Goal: Task Accomplishment & Management: Manage account settings

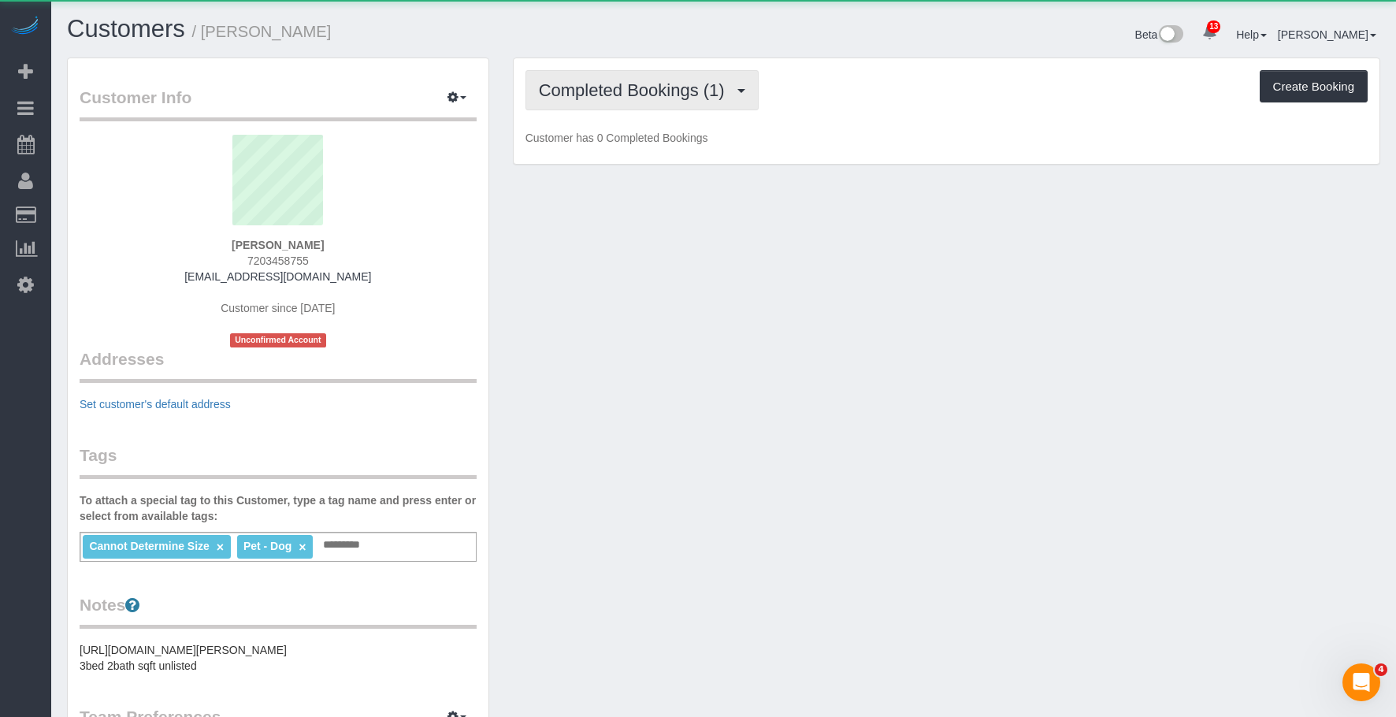
click at [642, 76] on button "Completed Bookings (1)" at bounding box center [642, 90] width 233 height 40
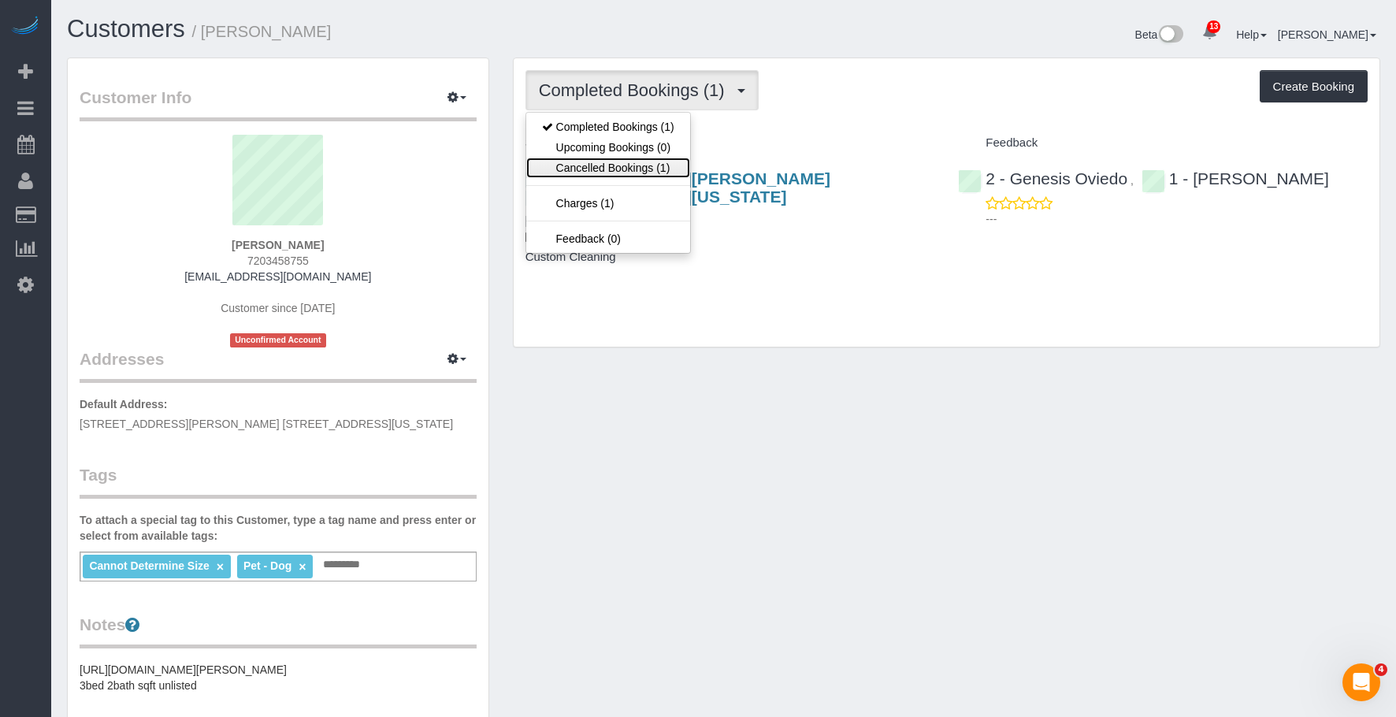
click at [599, 165] on link "Cancelled Bookings (1)" at bounding box center [608, 168] width 164 height 20
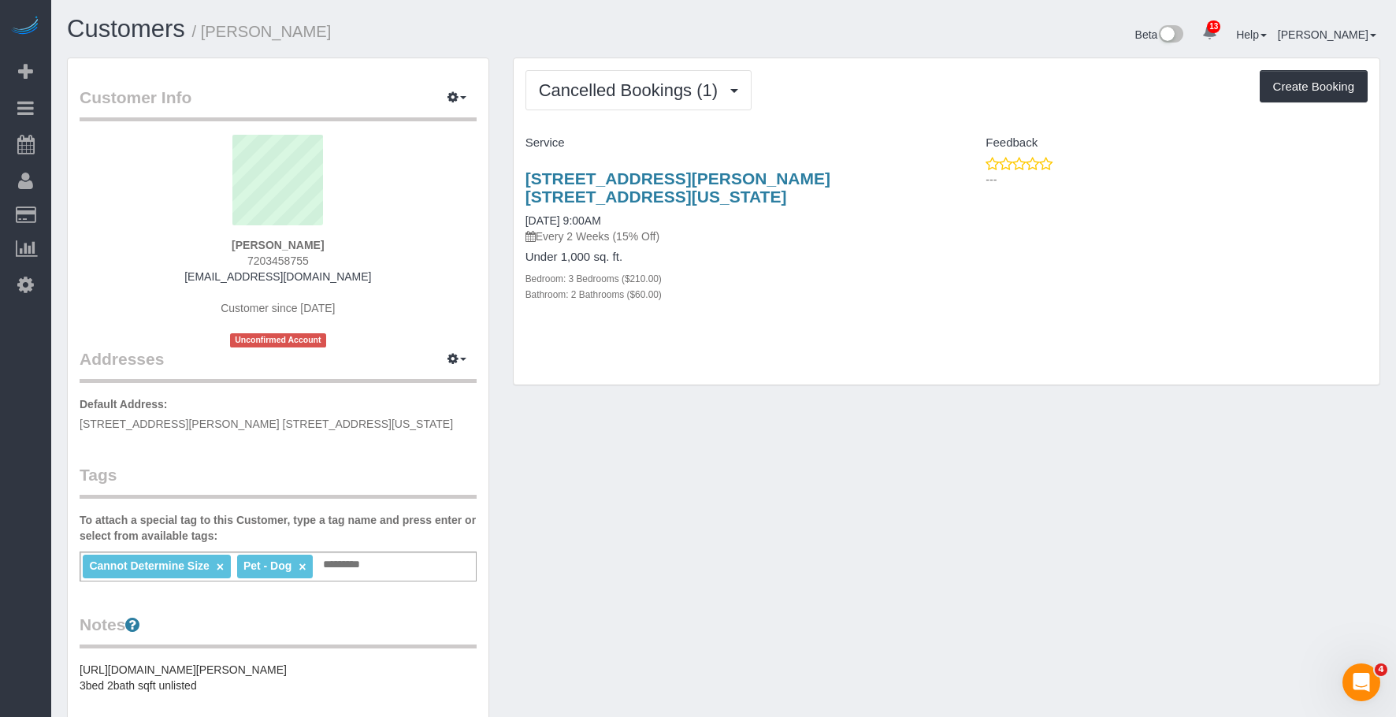
drag, startPoint x: 777, startPoint y: 216, endPoint x: 811, endPoint y: 169, distance: 57.5
click at [778, 229] on p "Every 2 Weeks (15% Off)" at bounding box center [731, 237] width 410 height 16
click at [812, 168] on div "[STREET_ADDRESS][PERSON_NAME] [STREET_ADDRESS][US_STATE] [DATE] 9:00AM Every 2 …" at bounding box center [730, 244] width 433 height 177
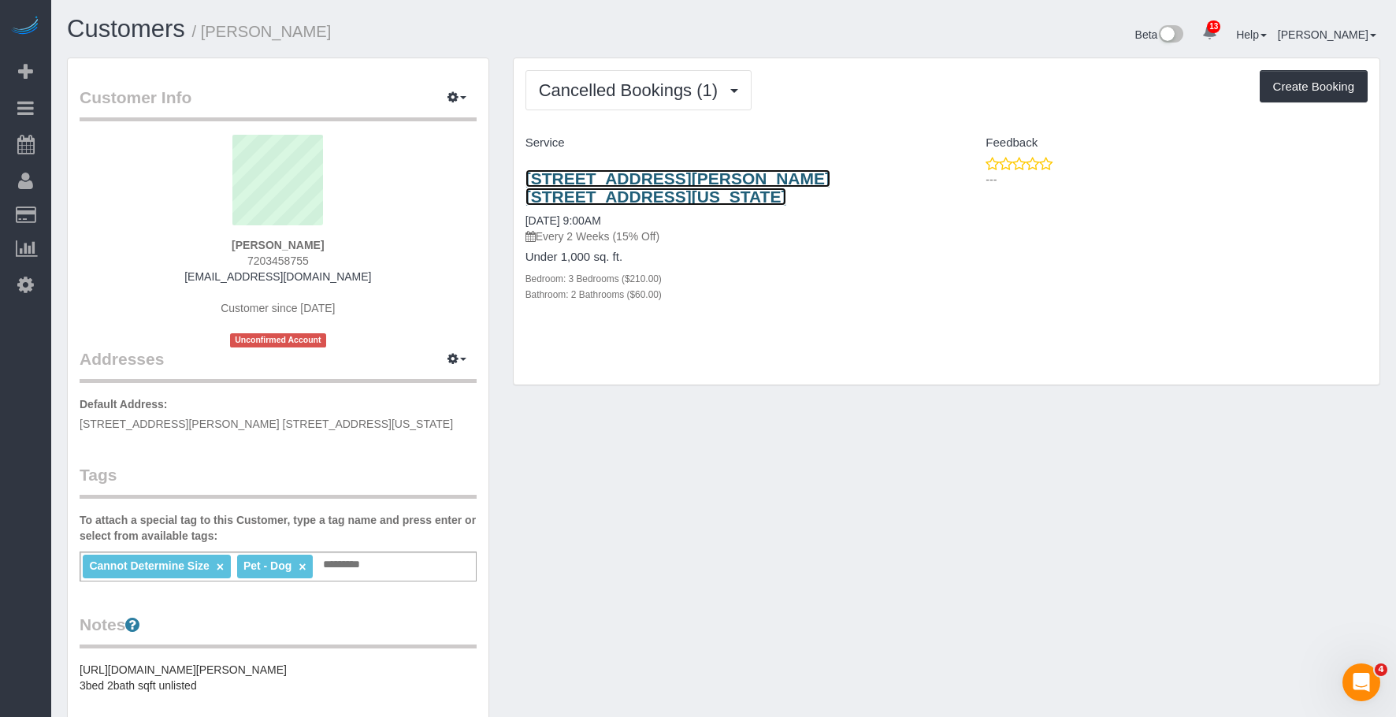
click at [804, 177] on link "[STREET_ADDRESS][PERSON_NAME] [STREET_ADDRESS][US_STATE]" at bounding box center [678, 187] width 305 height 36
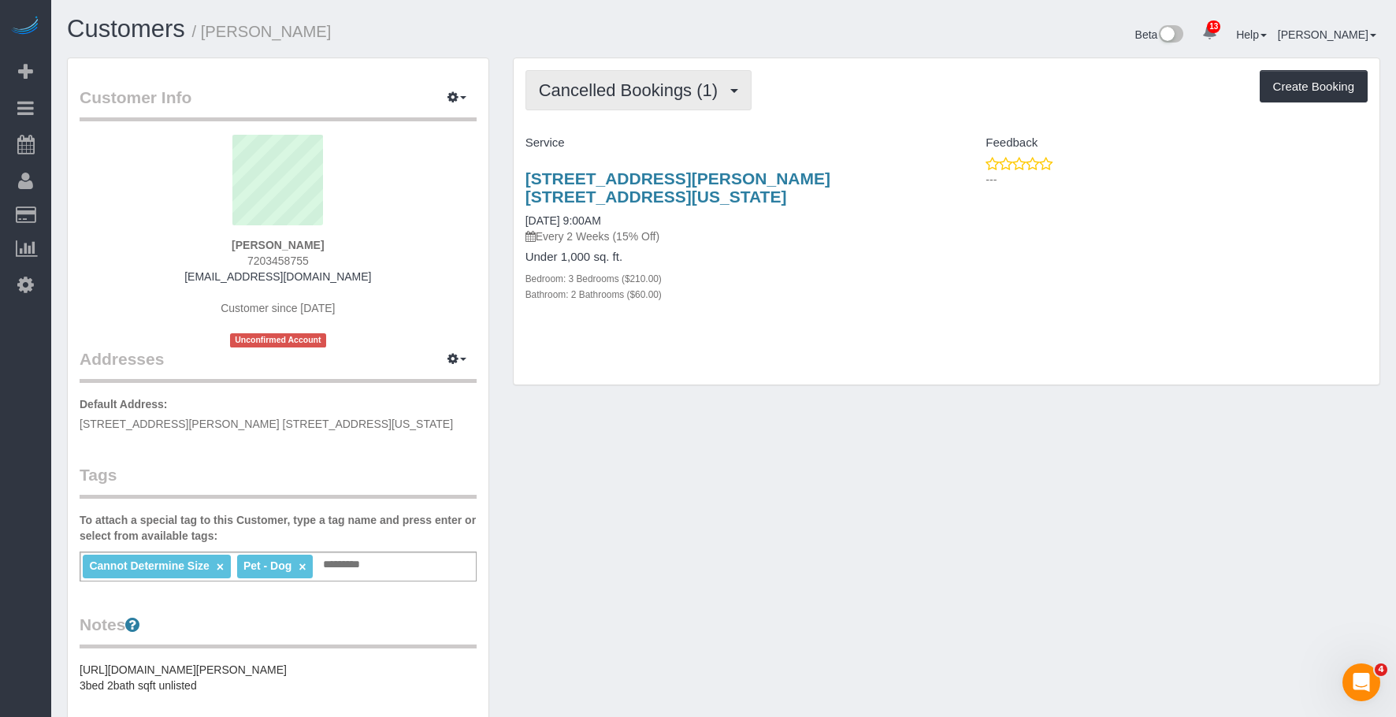
click at [643, 80] on span "Cancelled Bookings (1)" at bounding box center [632, 90] width 187 height 20
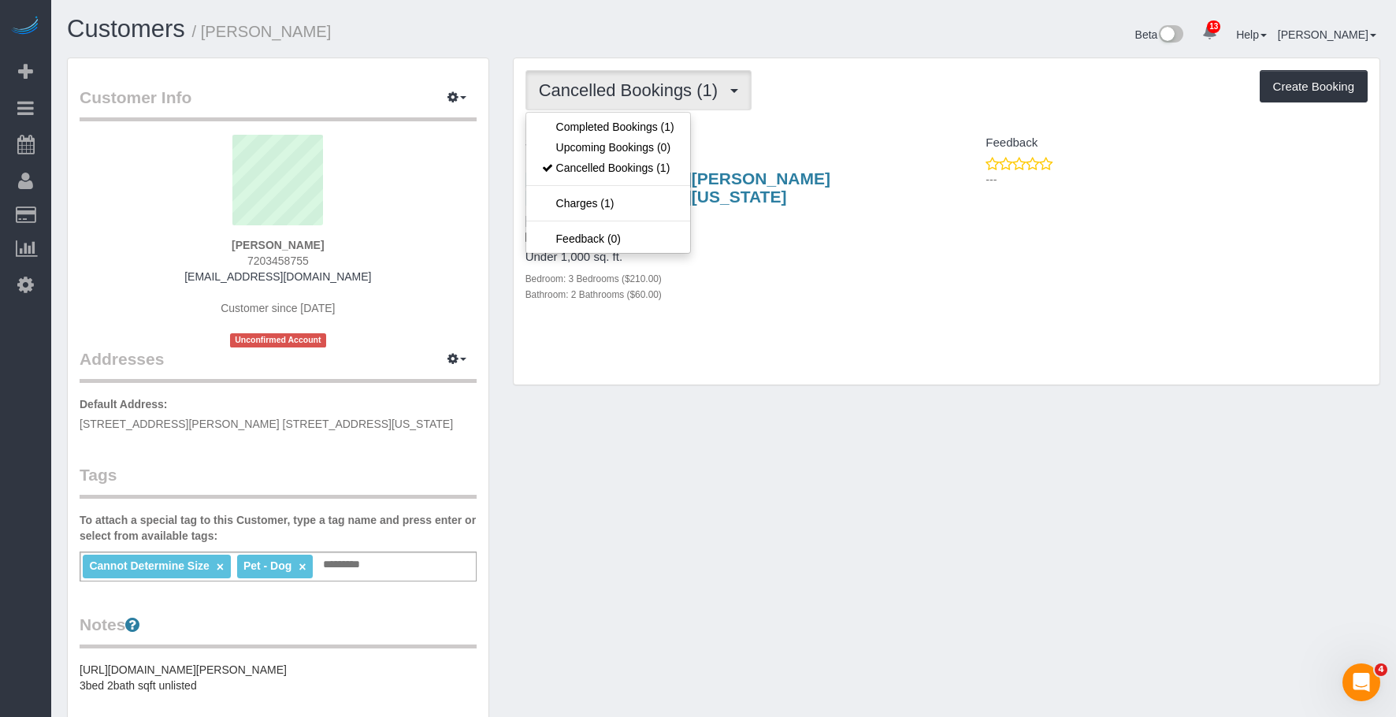
drag, startPoint x: 1074, startPoint y: 359, endPoint x: 1085, endPoint y: 351, distance: 13.1
click at [1076, 357] on div "Cancelled Bookings (1) Completed Bookings (1) Upcoming Bookings (0) Cancelled B…" at bounding box center [947, 221] width 866 height 327
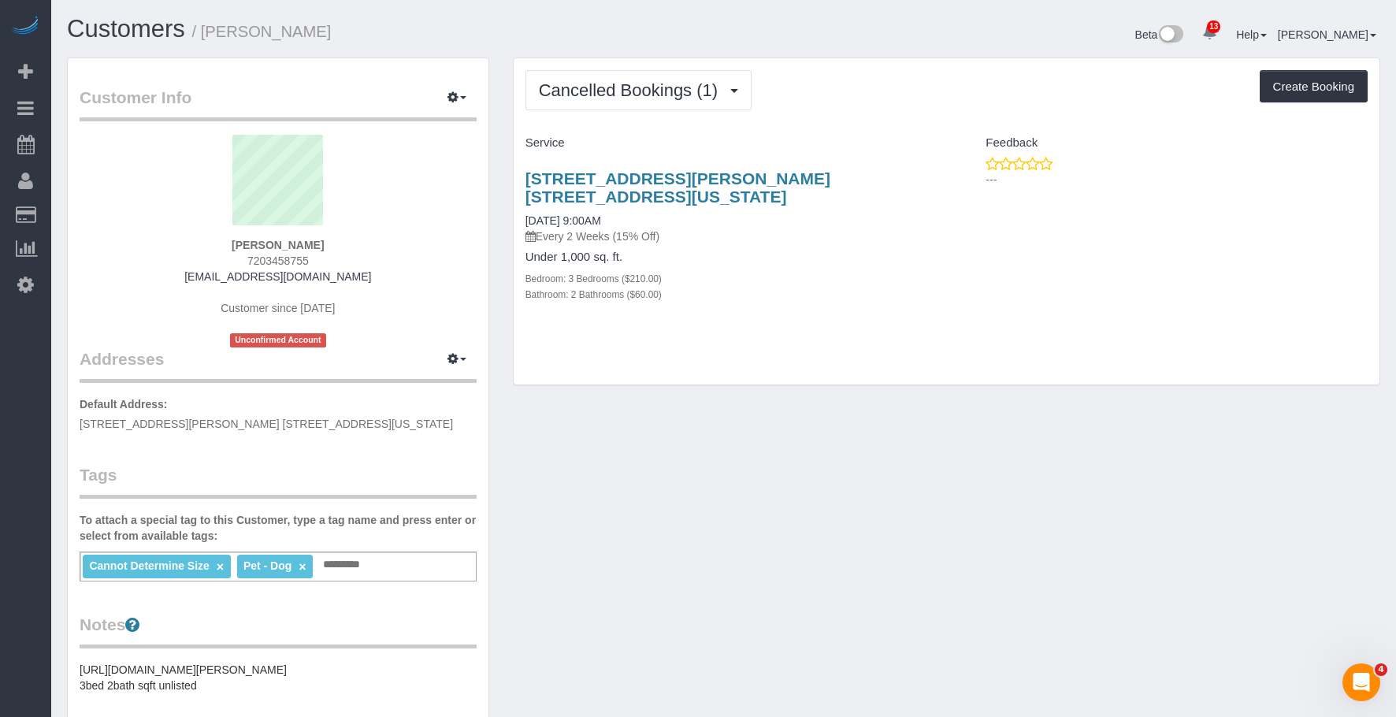
drag, startPoint x: 101, startPoint y: 139, endPoint x: 128, endPoint y: 69, distance: 75.4
click at [101, 139] on link "Active Bookings" at bounding box center [149, 143] width 197 height 32
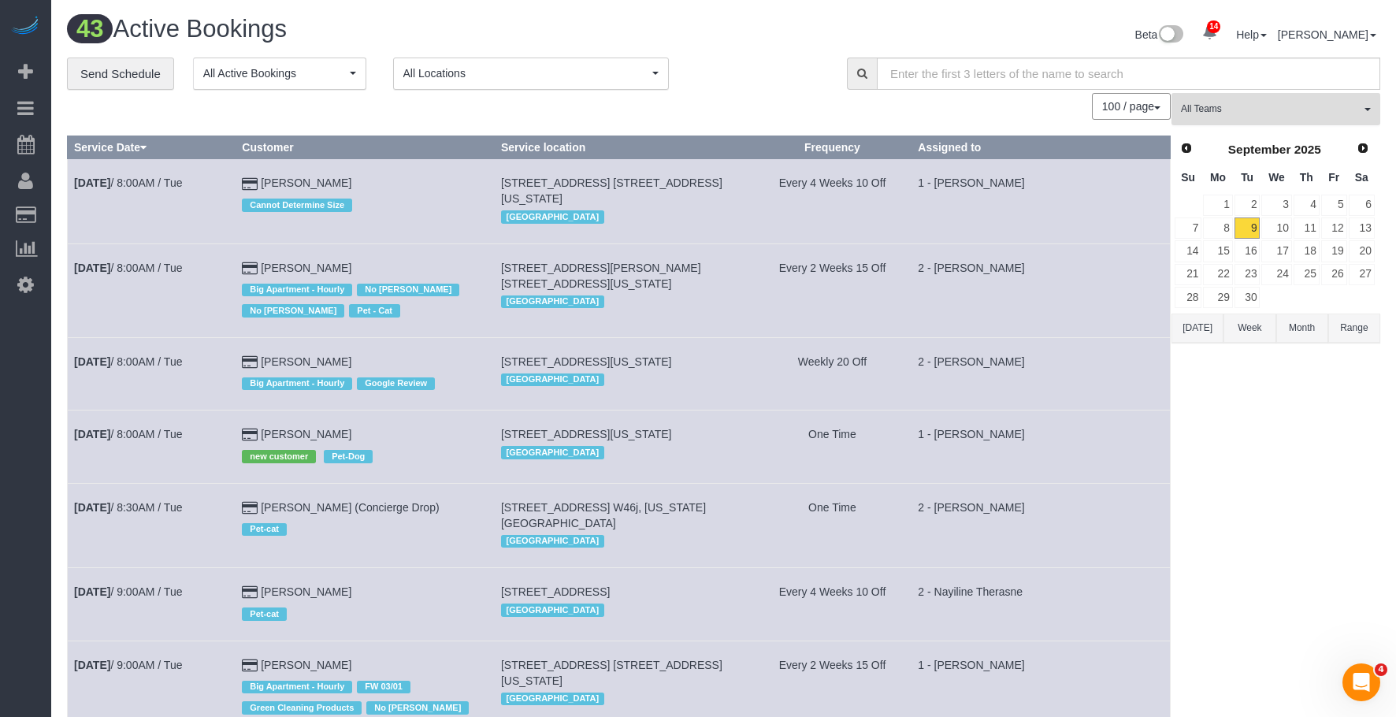
click at [1276, 106] on span "All Teams" at bounding box center [1271, 108] width 180 height 13
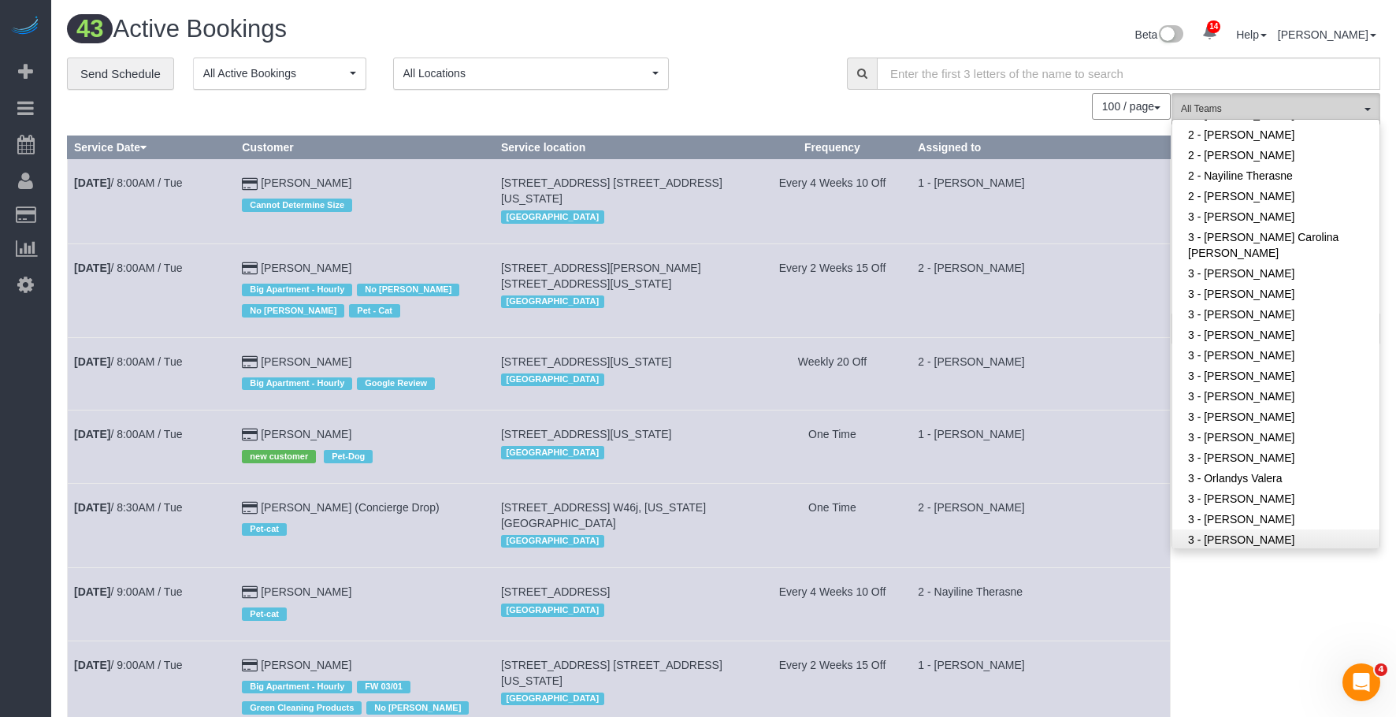
scroll to position [1261, 0]
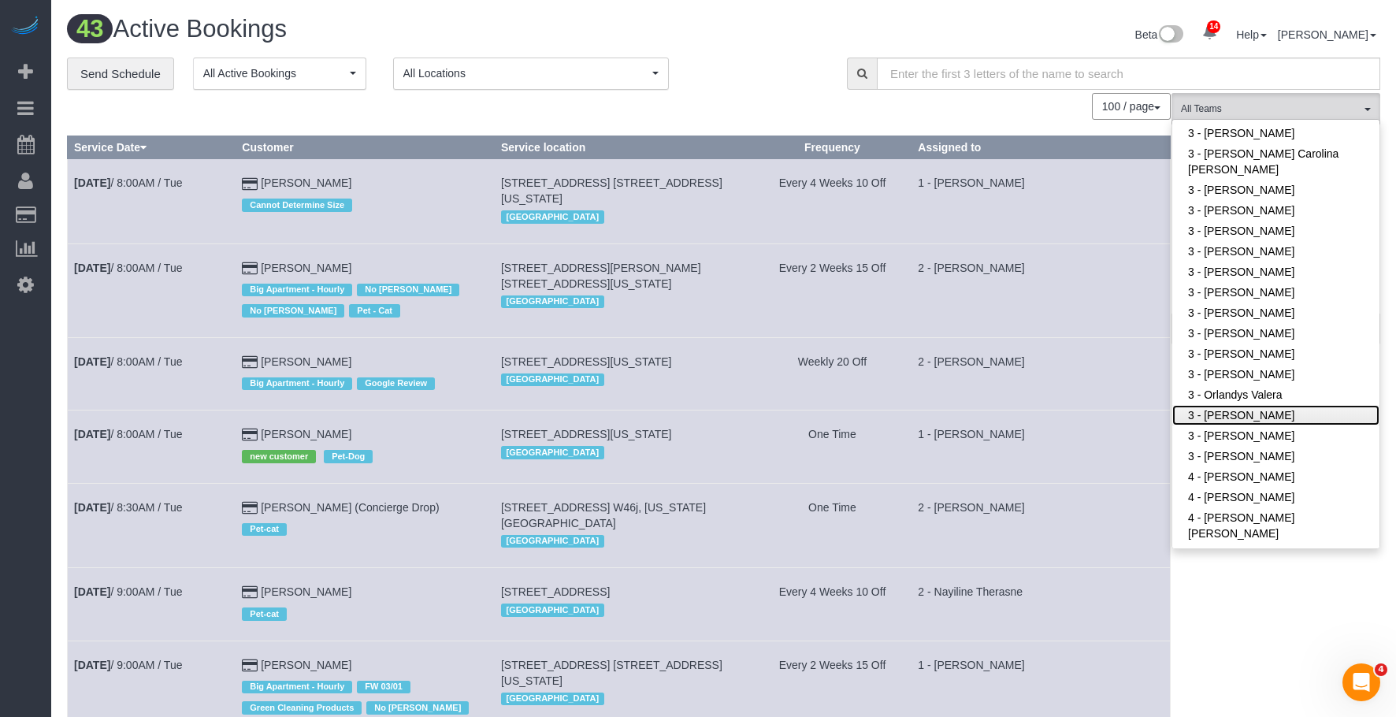
click at [1285, 415] on link "3 - [PERSON_NAME]" at bounding box center [1276, 415] width 207 height 20
click at [796, 84] on div "**********" at bounding box center [445, 74] width 756 height 33
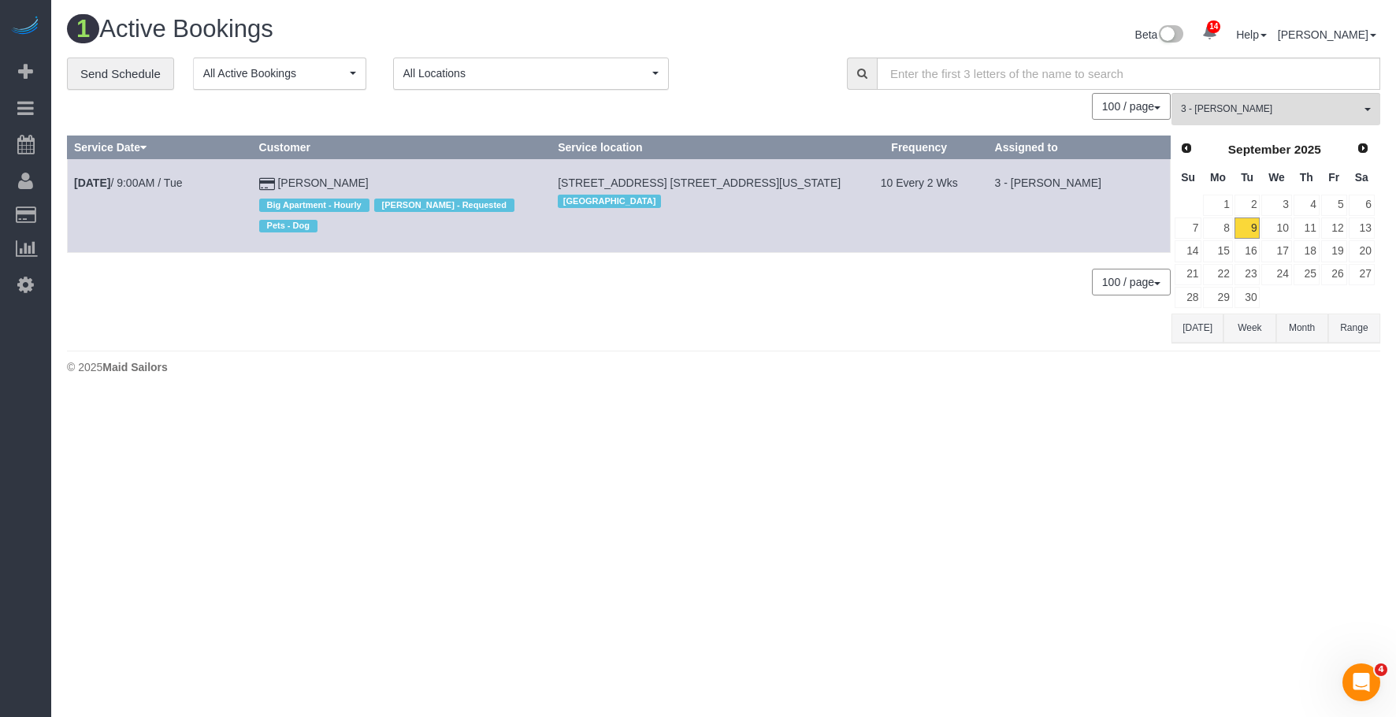
click at [1361, 146] on div "Prev Next September 2025" at bounding box center [1275, 149] width 202 height 27
click at [1376, 146] on span "Next" at bounding box center [1376, 147] width 13 height 13
click at [1319, 200] on link "2" at bounding box center [1319, 205] width 26 height 21
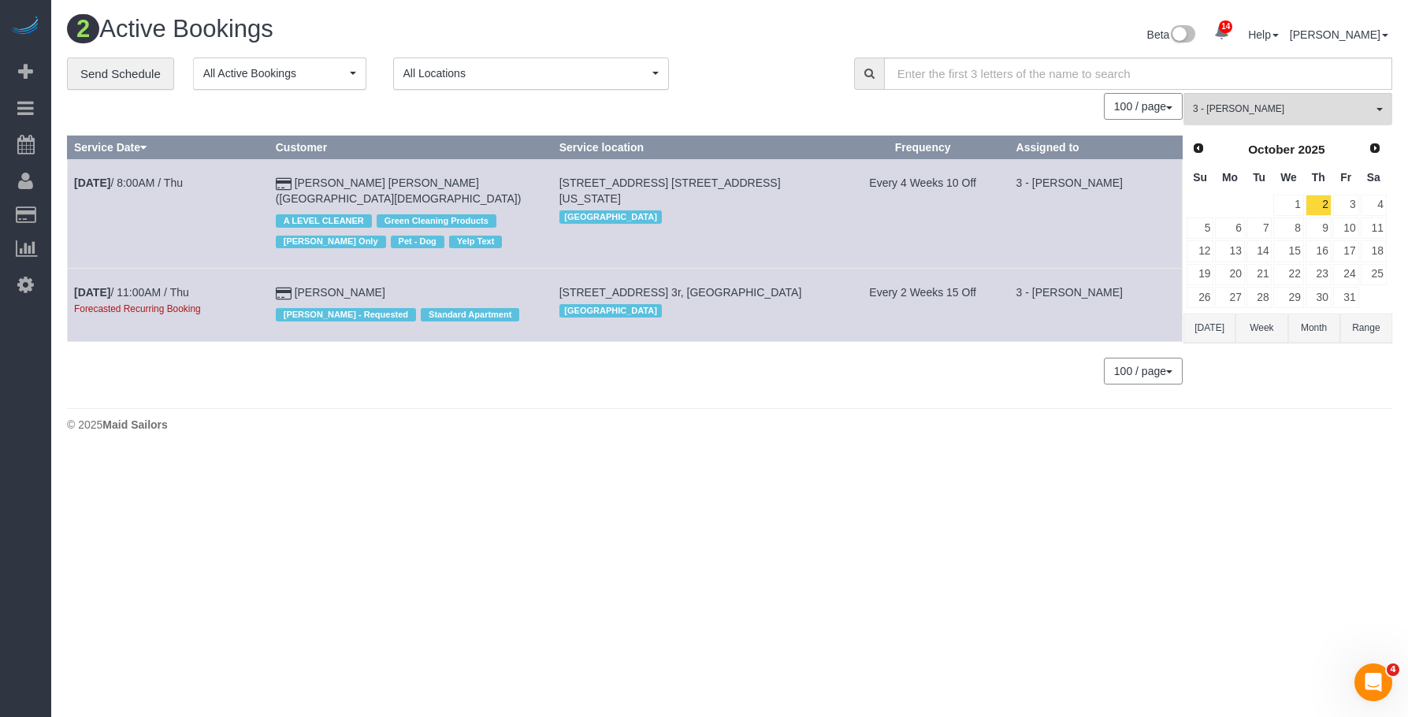
drag, startPoint x: 571, startPoint y: 293, endPoint x: 790, endPoint y: 284, distance: 219.3
click at [790, 284] on td "19 Park Street, Apt. 3r, Brooklyn, NY 11206 Brooklyn" at bounding box center [694, 305] width 284 height 72
copy span "[STREET_ADDRESS] 3r, [GEOGRAPHIC_DATA]"
click at [1281, 110] on span "3 - [PERSON_NAME]" at bounding box center [1283, 108] width 180 height 13
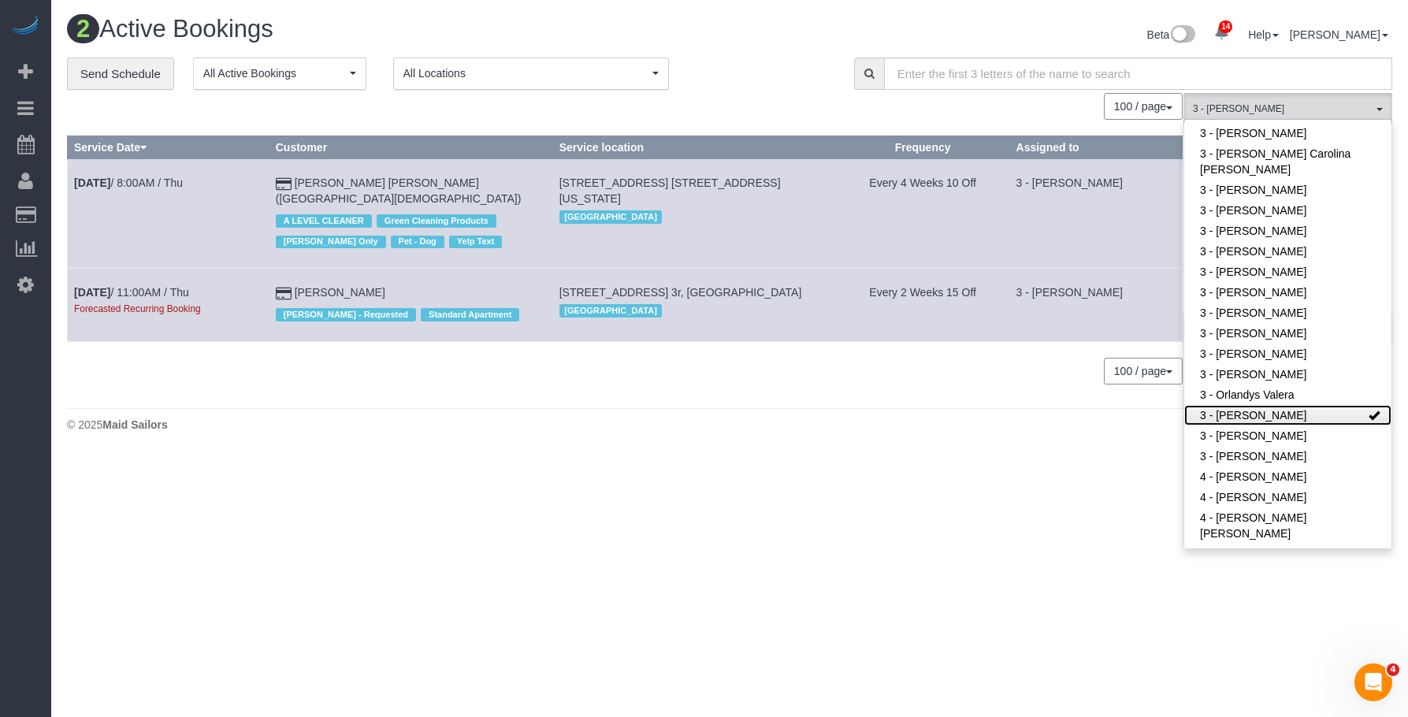
drag, startPoint x: 1265, startPoint y: 410, endPoint x: 619, endPoint y: 2, distance: 763.9
click at [1264, 410] on link "3 - [PERSON_NAME]" at bounding box center [1287, 415] width 207 height 20
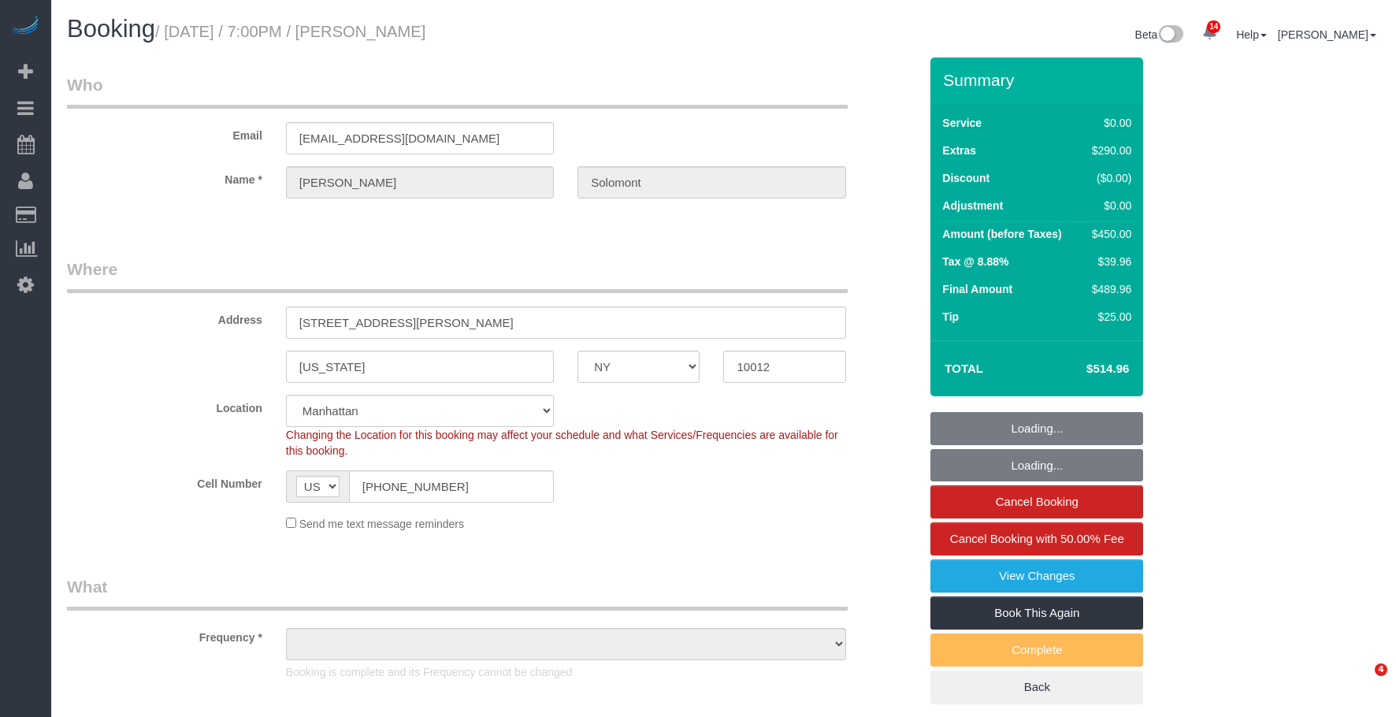
select select "NY"
select select "number:56"
select select "number:90"
select select "number:15"
select select "number:7"
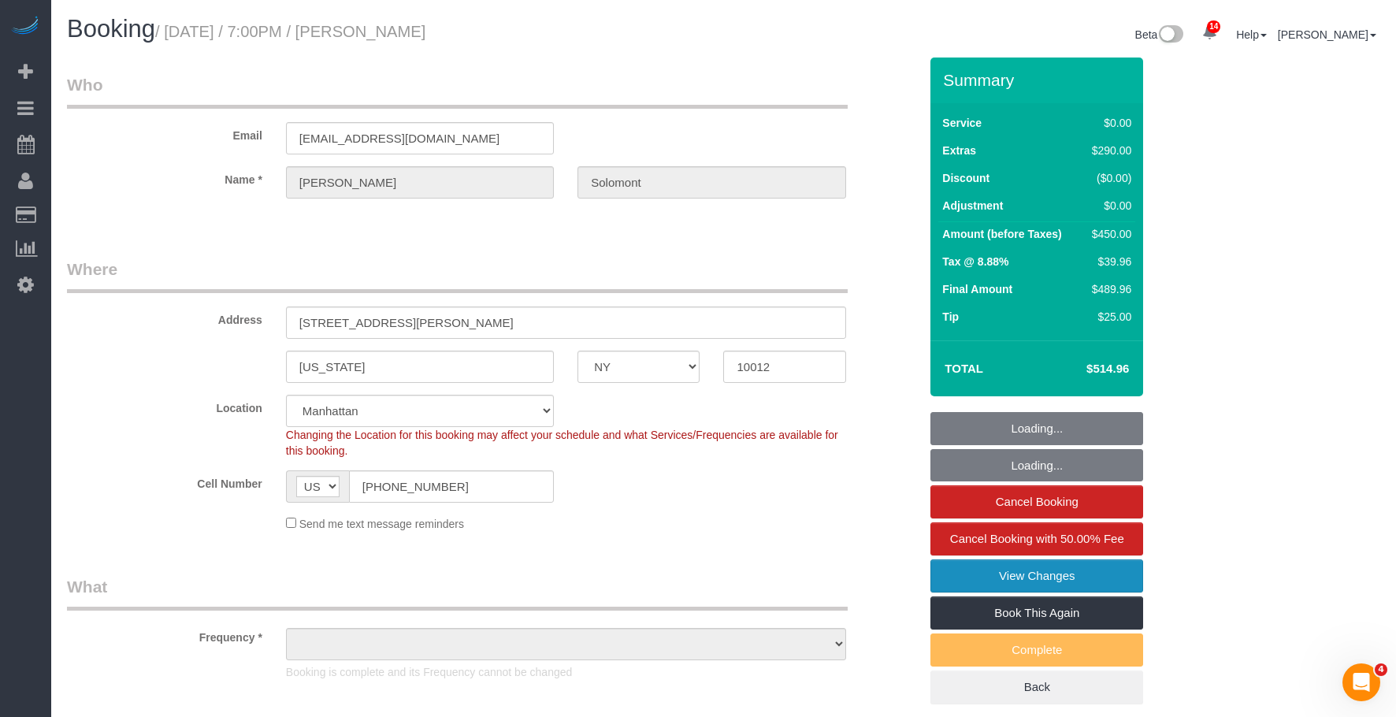
select select "string:stripe-pm_1S4eHK4VGloSiKo768nkC31s"
click at [968, 567] on link "View Changes" at bounding box center [1037, 575] width 213 height 33
select select "object:901"
select select "1"
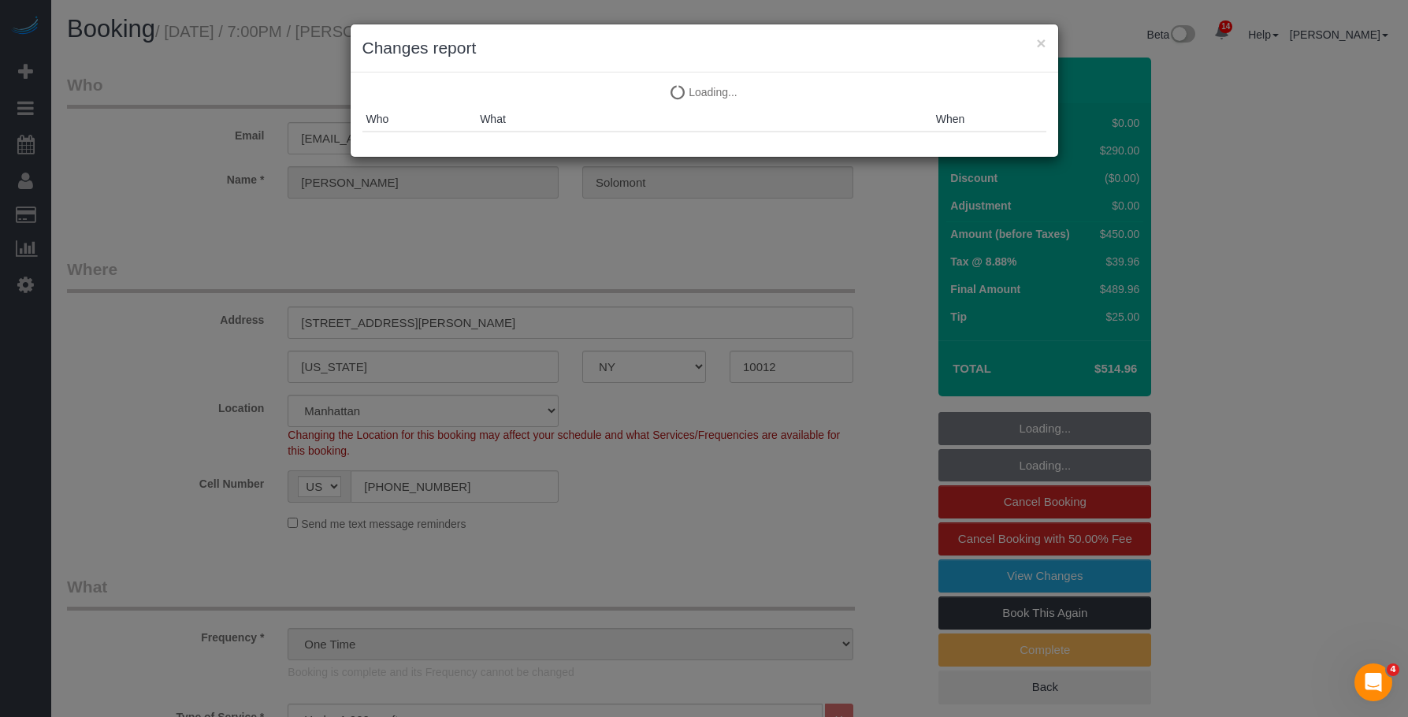
select select "object:1459"
select select "spot1"
select select "1"
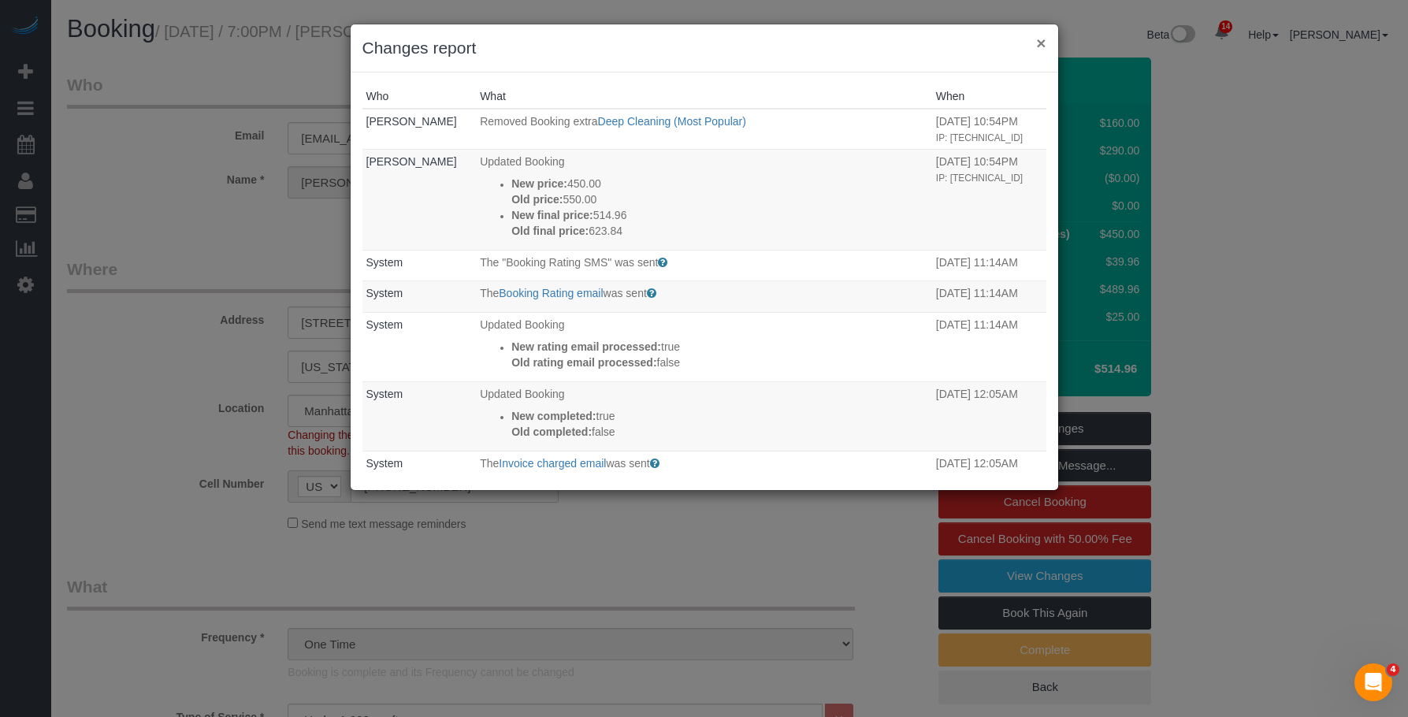
click at [1039, 43] on button "×" at bounding box center [1040, 43] width 9 height 17
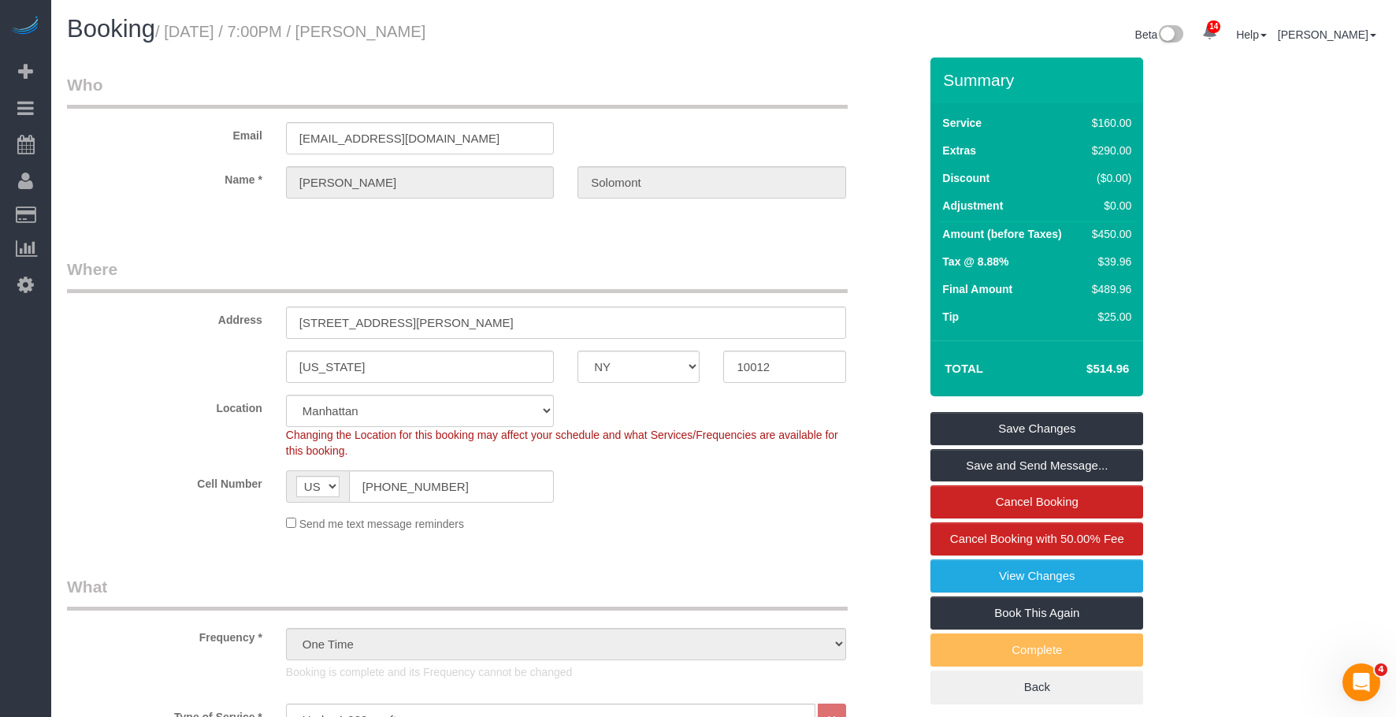
drag, startPoint x: 1086, startPoint y: 362, endPoint x: 1132, endPoint y: 362, distance: 45.7
click at [1132, 362] on td "$514.96" at bounding box center [1084, 368] width 102 height 39
copy h4 "$514.96"
drag, startPoint x: 400, startPoint y: 35, endPoint x: 570, endPoint y: 38, distance: 170.2
click at [570, 38] on h1 "Booking / September 07, 2025 / 7:00PM / Matthew Solomont" at bounding box center [389, 29] width 645 height 27
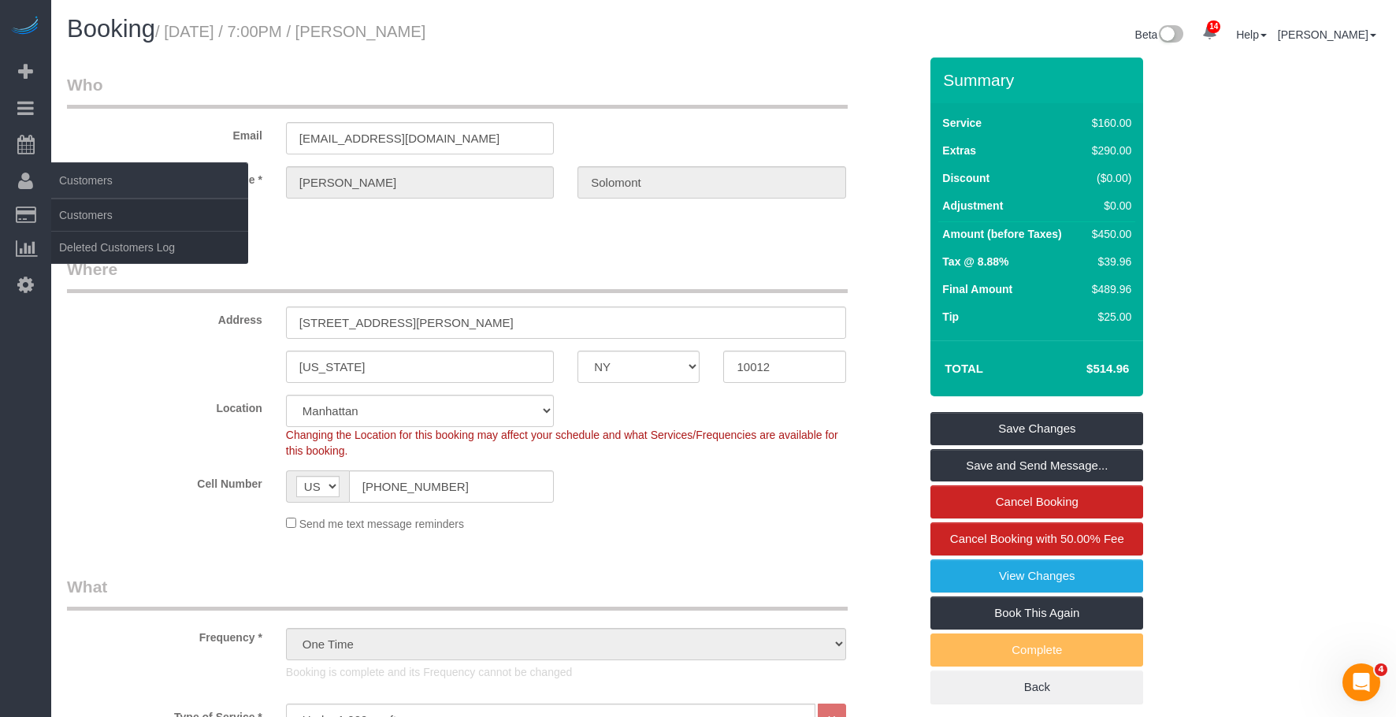
copy small "Matthew Solomont"
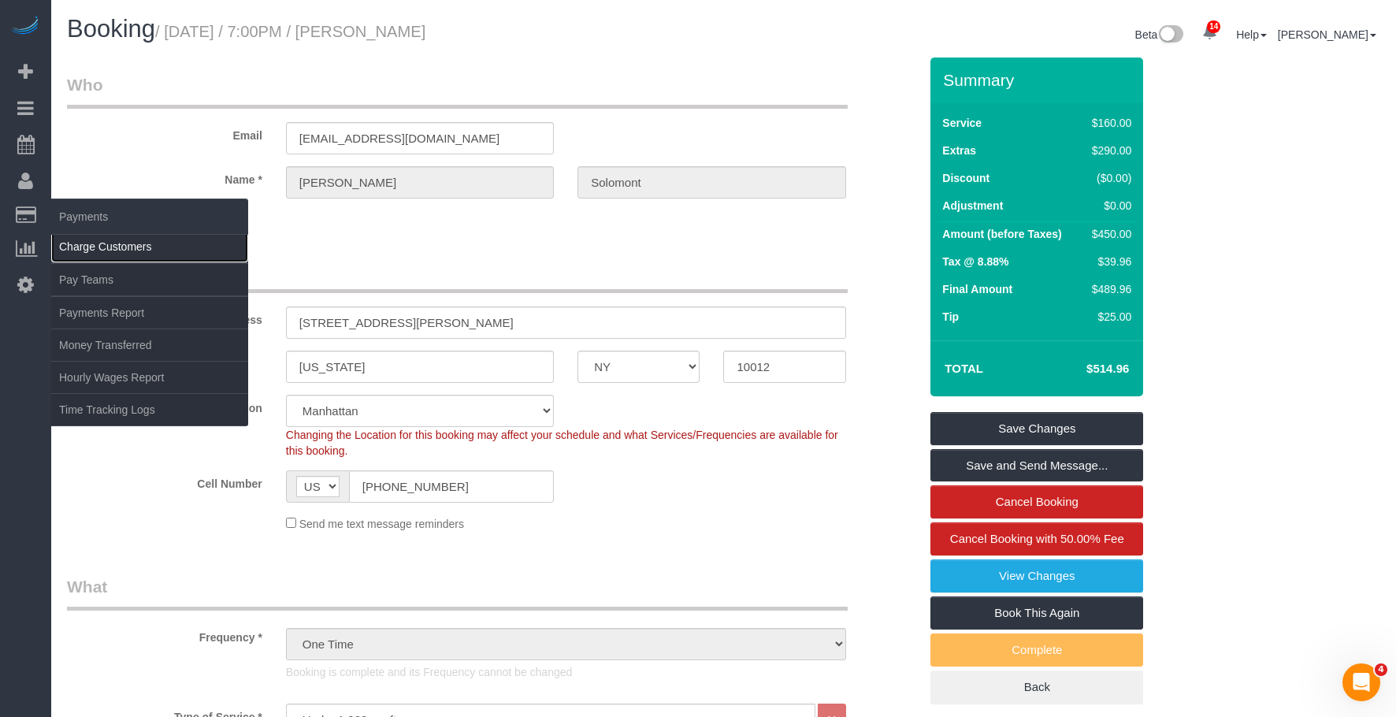
click at [123, 250] on link "Charge Customers" at bounding box center [149, 247] width 197 height 32
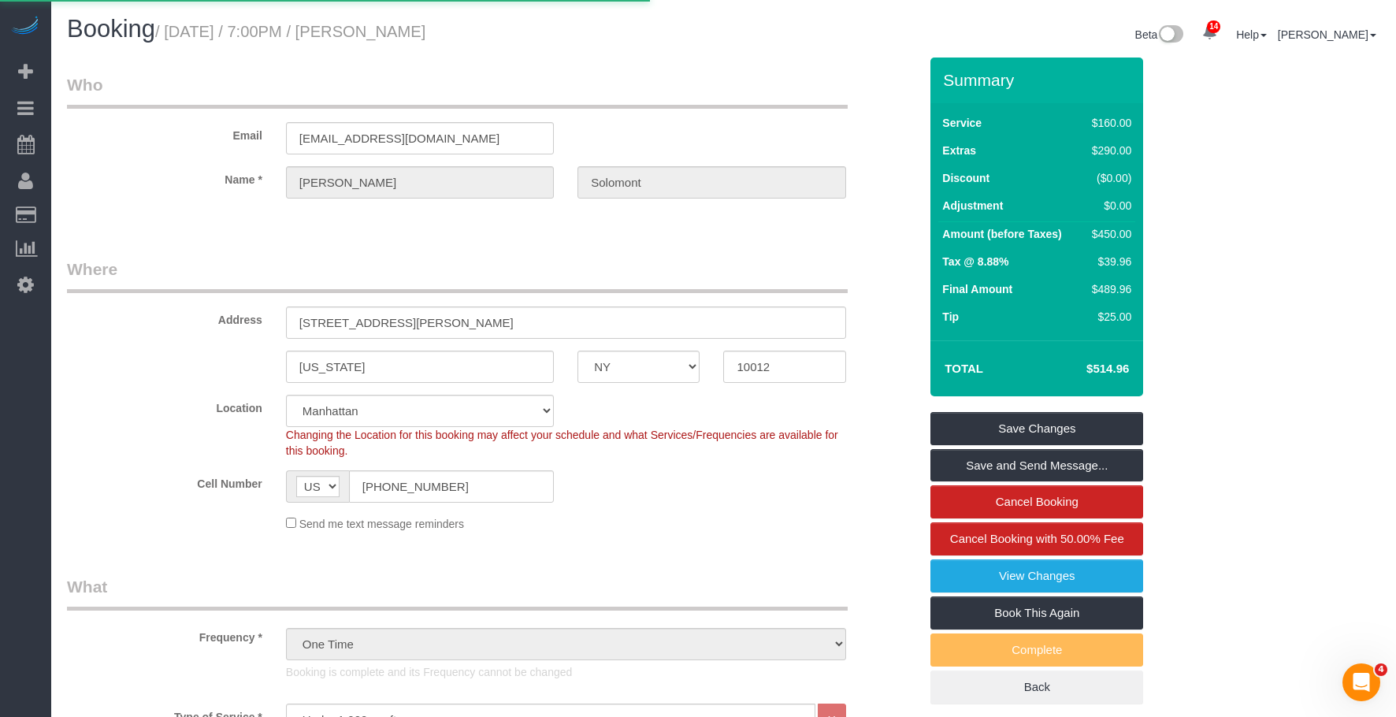
select select
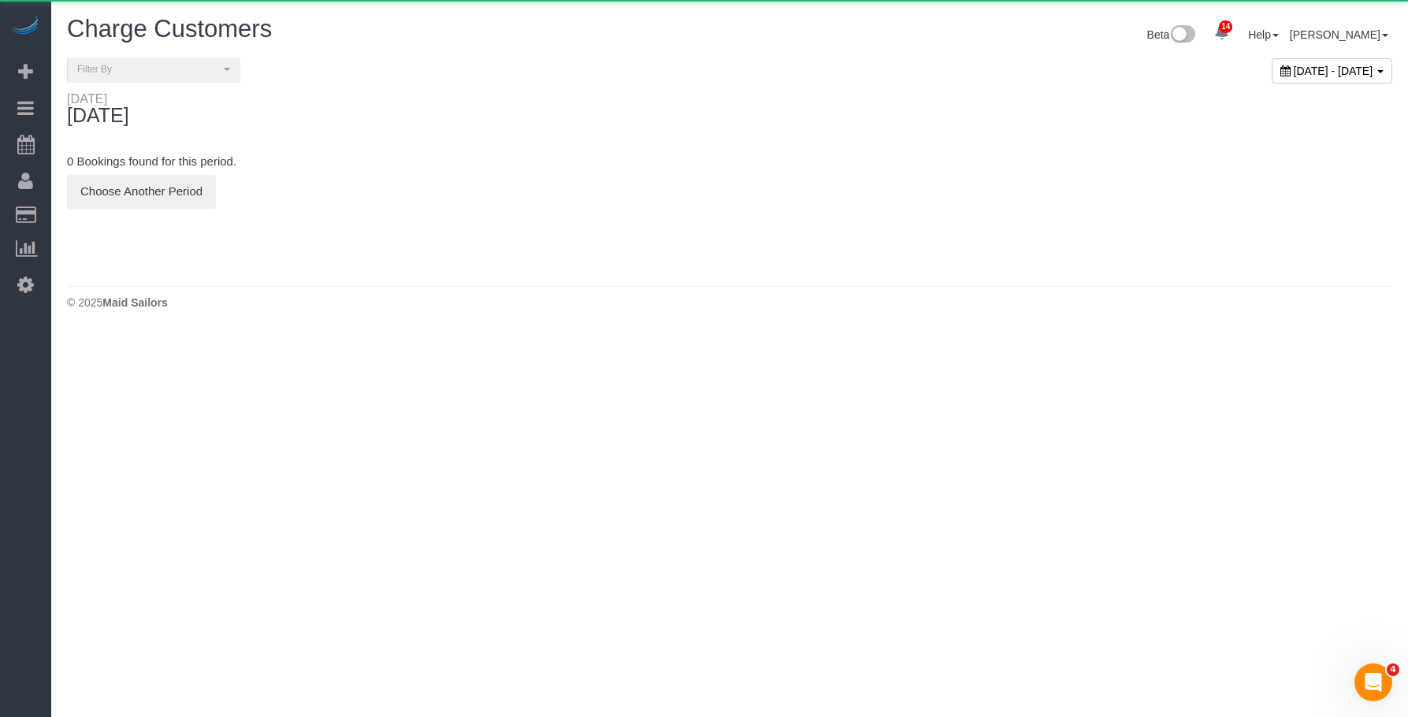
click at [1294, 72] on span "[DATE] - [DATE]" at bounding box center [1334, 71] width 80 height 13
type input "**********"
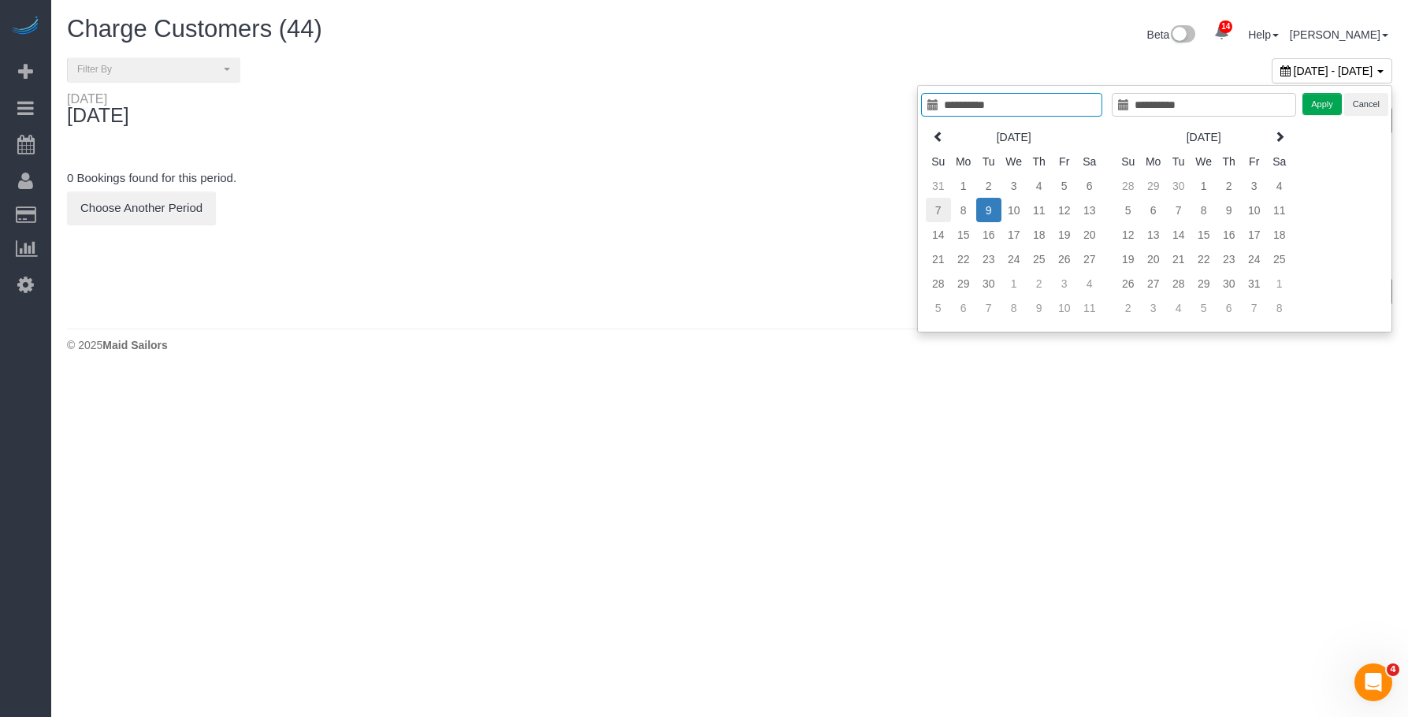
type input "**********"
click at [935, 206] on td "7" at bounding box center [938, 210] width 25 height 24
type input "**********"
click at [1329, 107] on button "Apply" at bounding box center [1322, 104] width 39 height 23
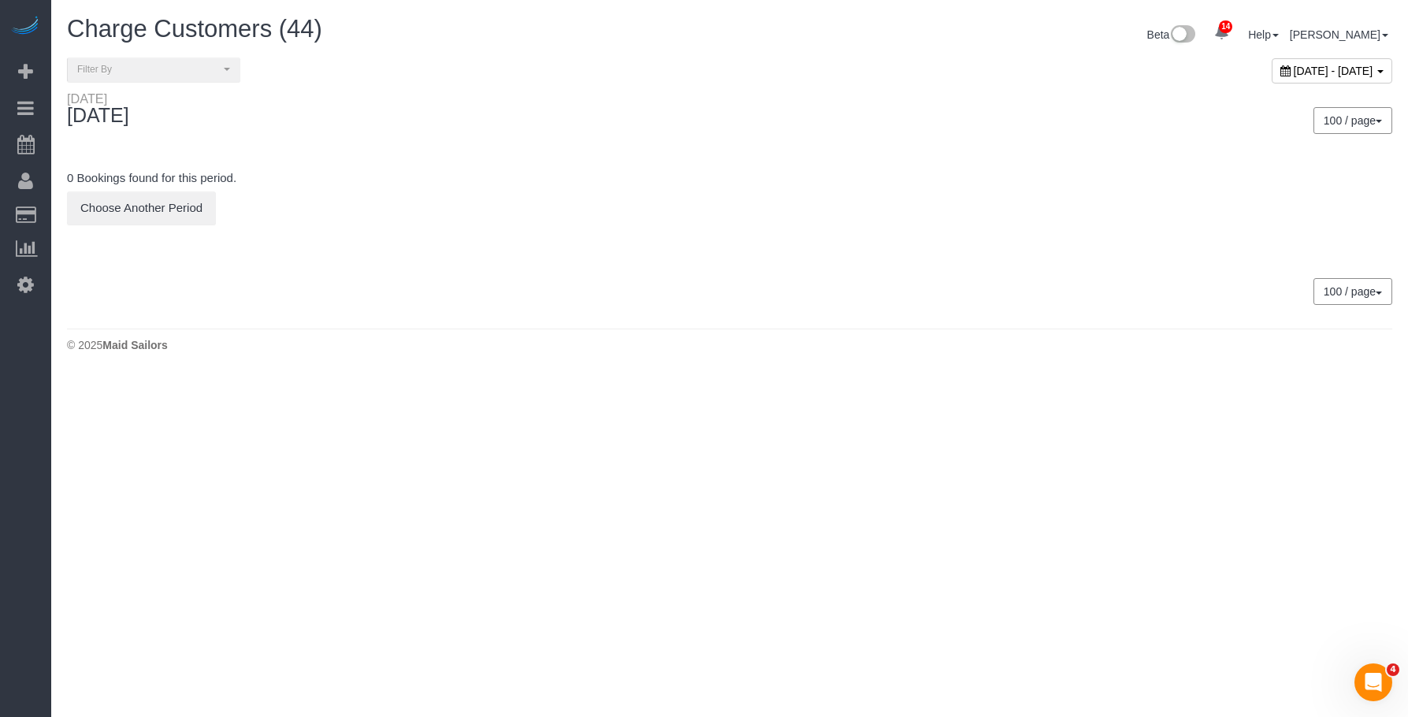
click at [917, 110] on div "100 / page 10 / page 20 / page 30 / page 40 / page 50 / page 100 / page" at bounding box center [1067, 120] width 651 height 27
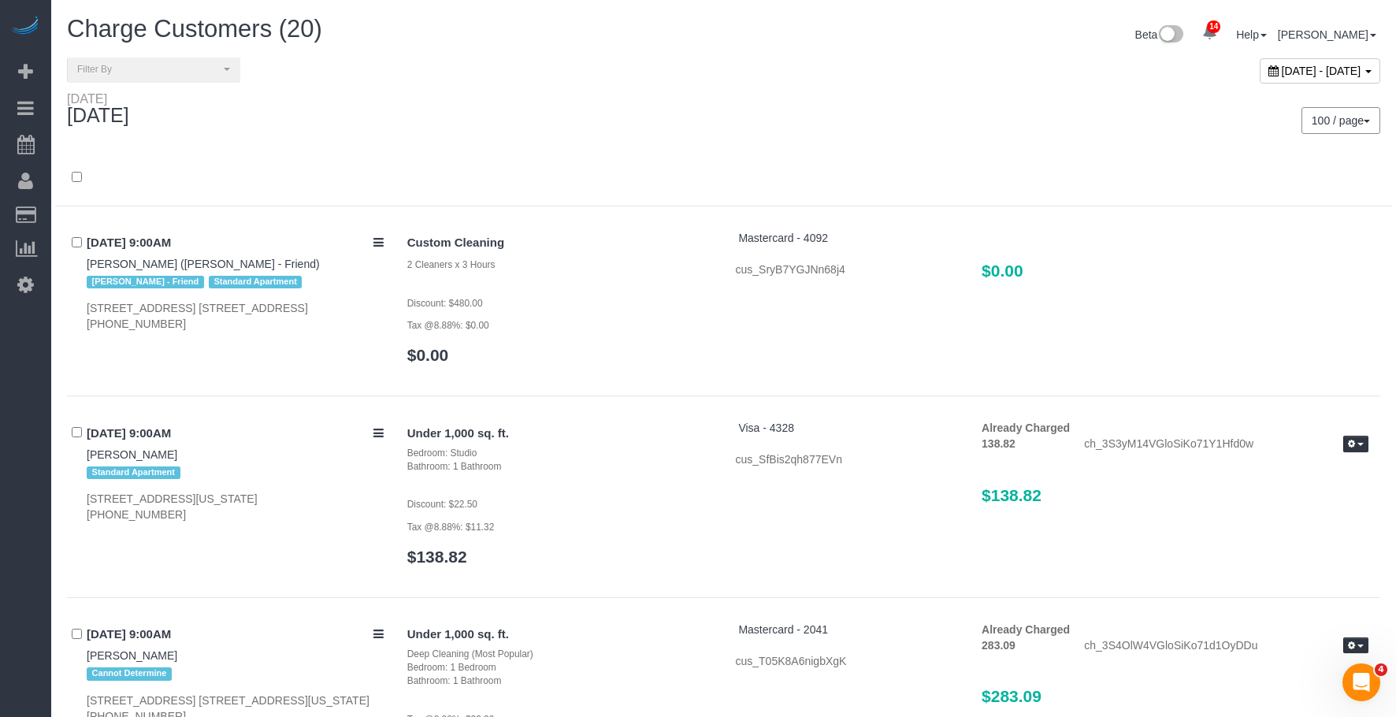
scroll to position [3675, 0]
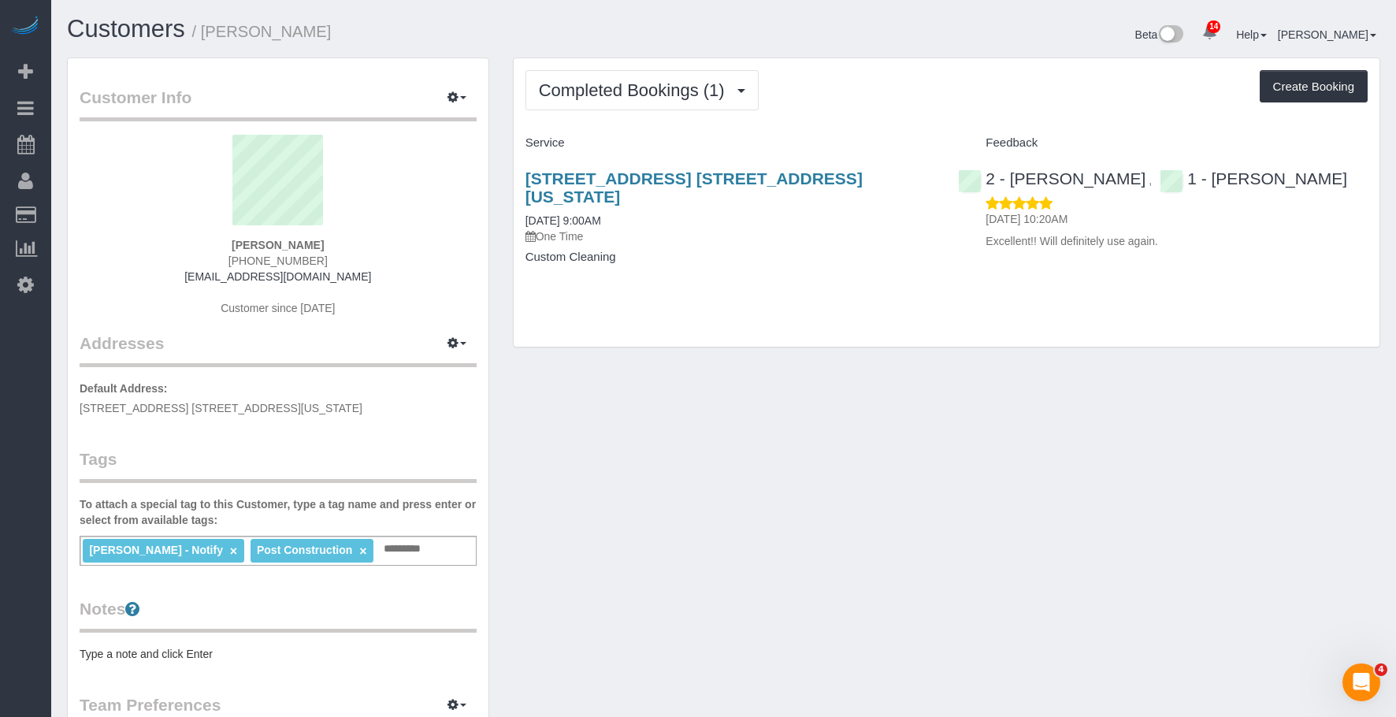
drag, startPoint x: 755, startPoint y: 498, endPoint x: 755, endPoint y: 421, distance: 77.2
click at [755, 497] on div "Customer Info Edit Contact Info Send Message Email Preferences Special Sales Ta…" at bounding box center [723, 579] width 1337 height 1043
drag, startPoint x: 595, startPoint y: 75, endPoint x: 599, endPoint y: 86, distance: 11.7
click at [595, 75] on button "Completed Bookings (1)" at bounding box center [642, 90] width 233 height 40
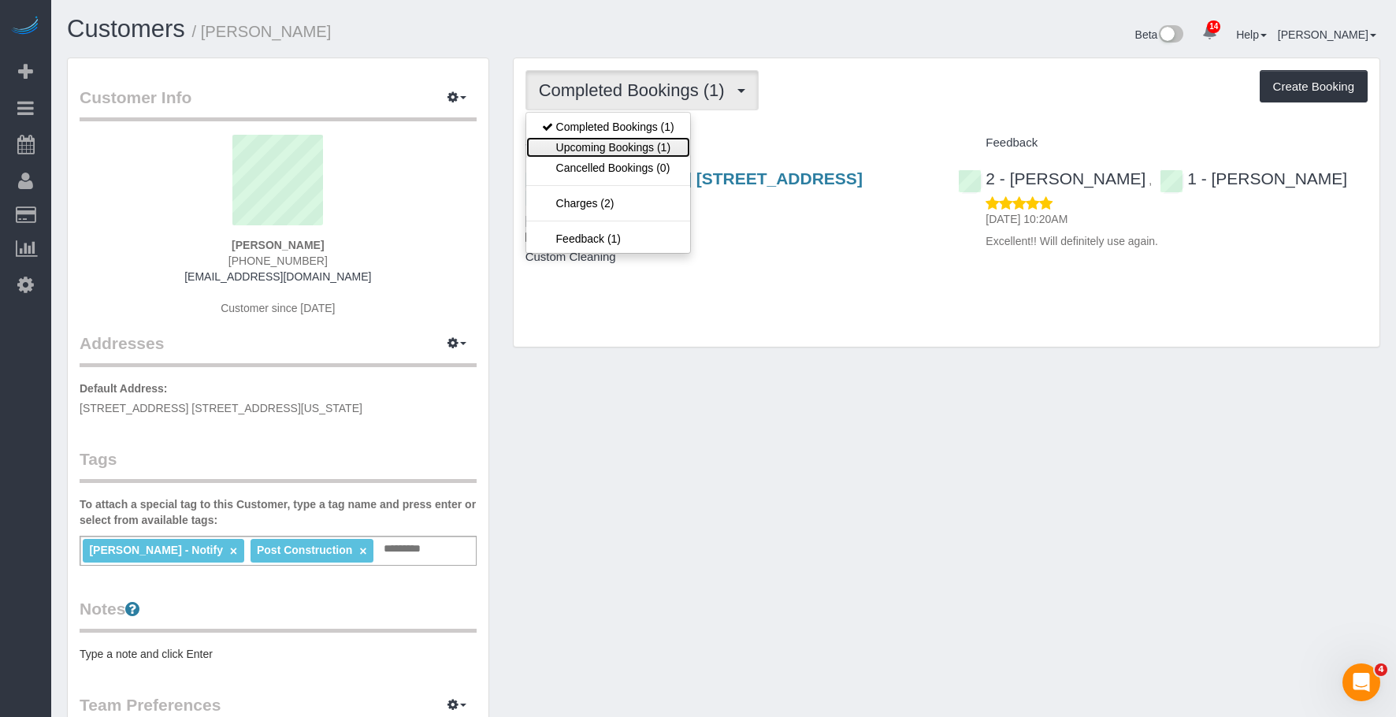
click at [597, 151] on link "Upcoming Bookings (1)" at bounding box center [608, 147] width 164 height 20
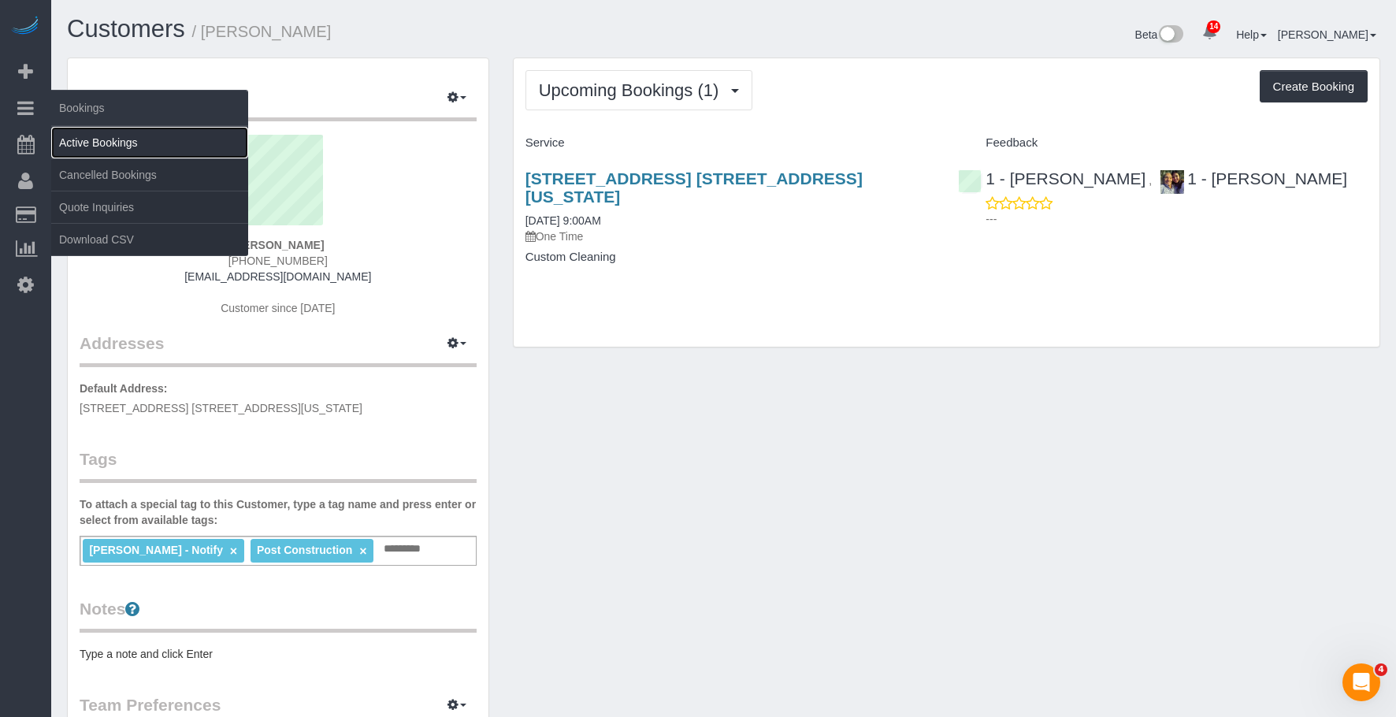
click at [107, 129] on link "Active Bookings" at bounding box center [149, 143] width 197 height 32
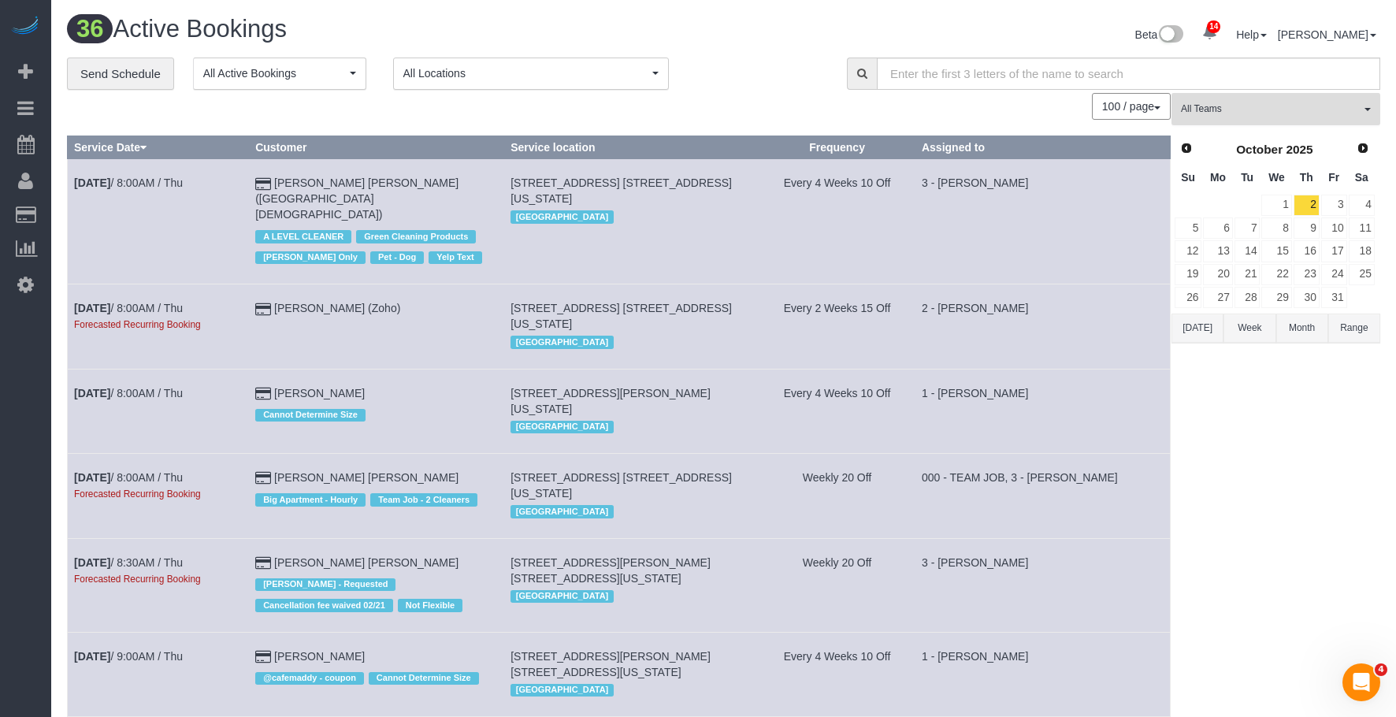
click at [1323, 104] on span "All Teams" at bounding box center [1271, 108] width 180 height 13
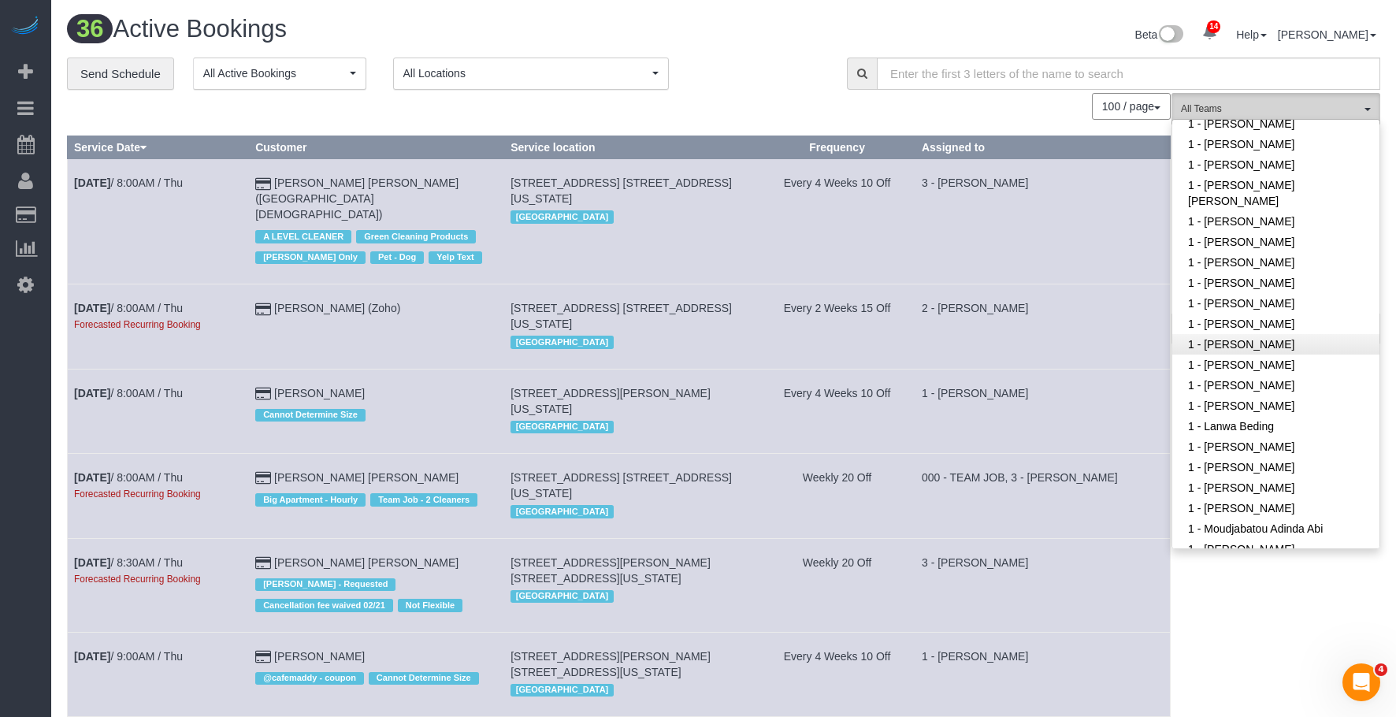
scroll to position [630, 0]
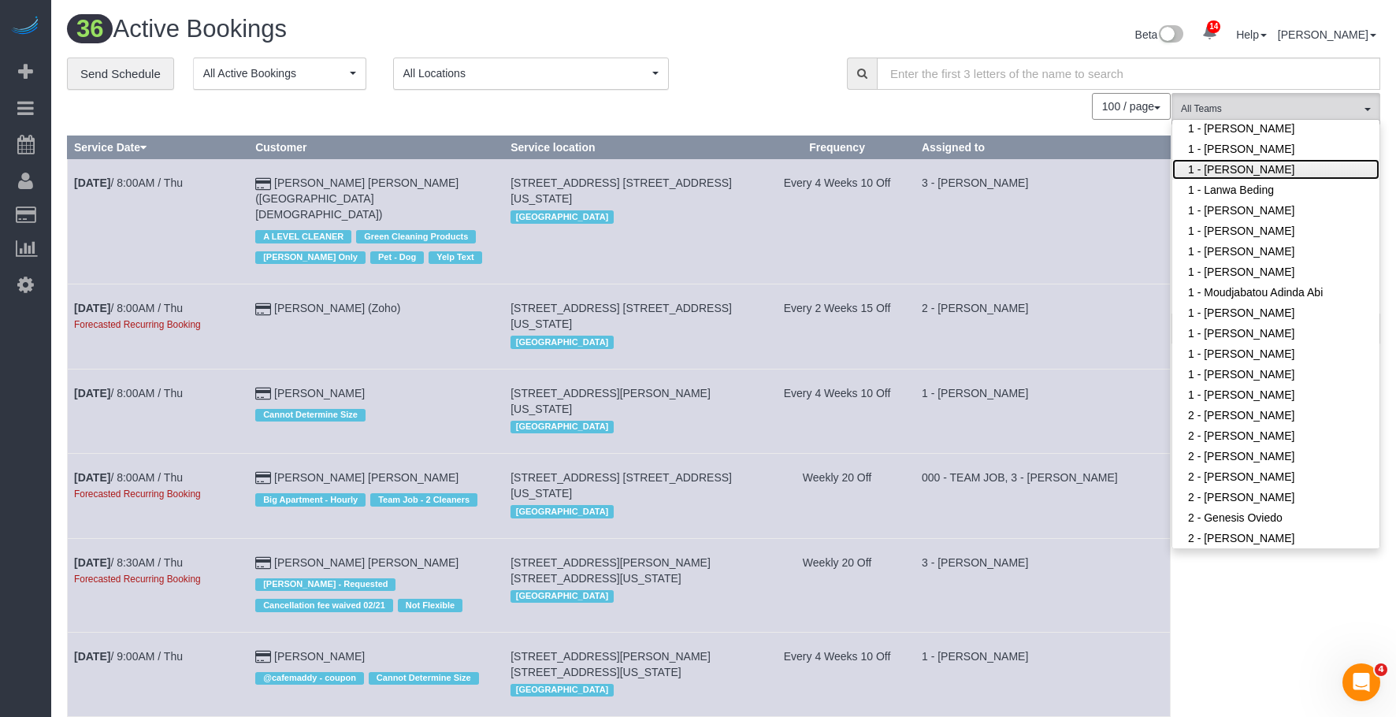
click at [1236, 171] on link "1 - [PERSON_NAME]" at bounding box center [1276, 169] width 207 height 20
click at [746, 54] on div "Beta 14 Your Notifications You have 0 alerts × You have 4 to charge for 09/08/2…" at bounding box center [1058, 37] width 669 height 42
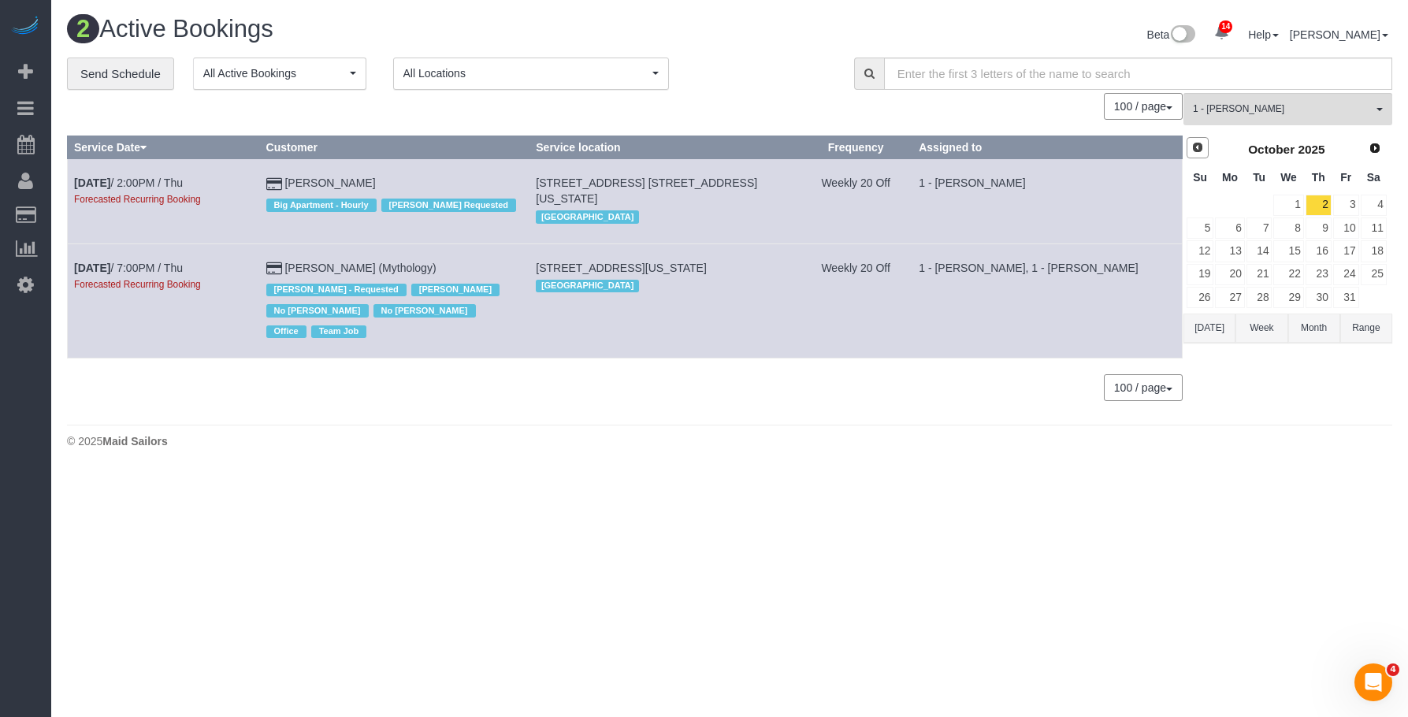
click at [1190, 146] on link "Prev" at bounding box center [1198, 148] width 22 height 22
click at [1314, 228] on link "11" at bounding box center [1319, 227] width 26 height 21
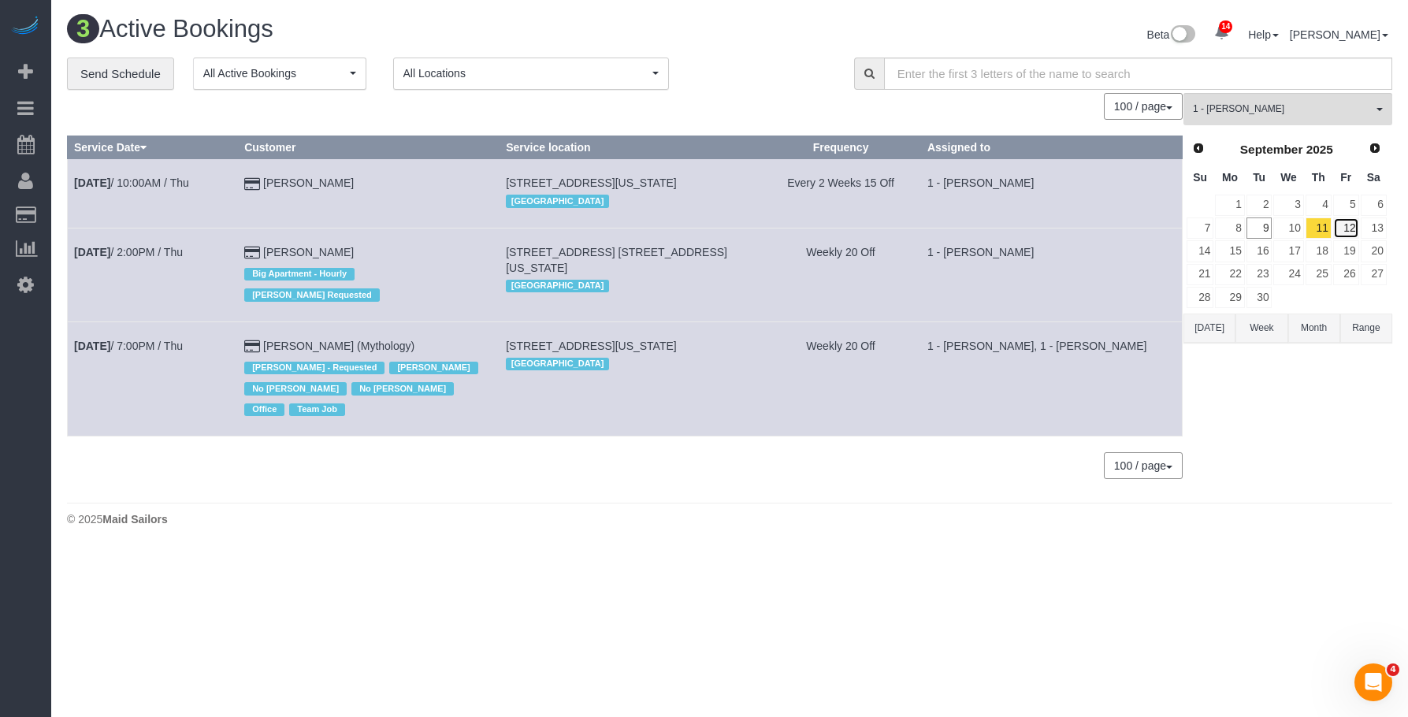
click at [1352, 230] on link "12" at bounding box center [1346, 227] width 26 height 21
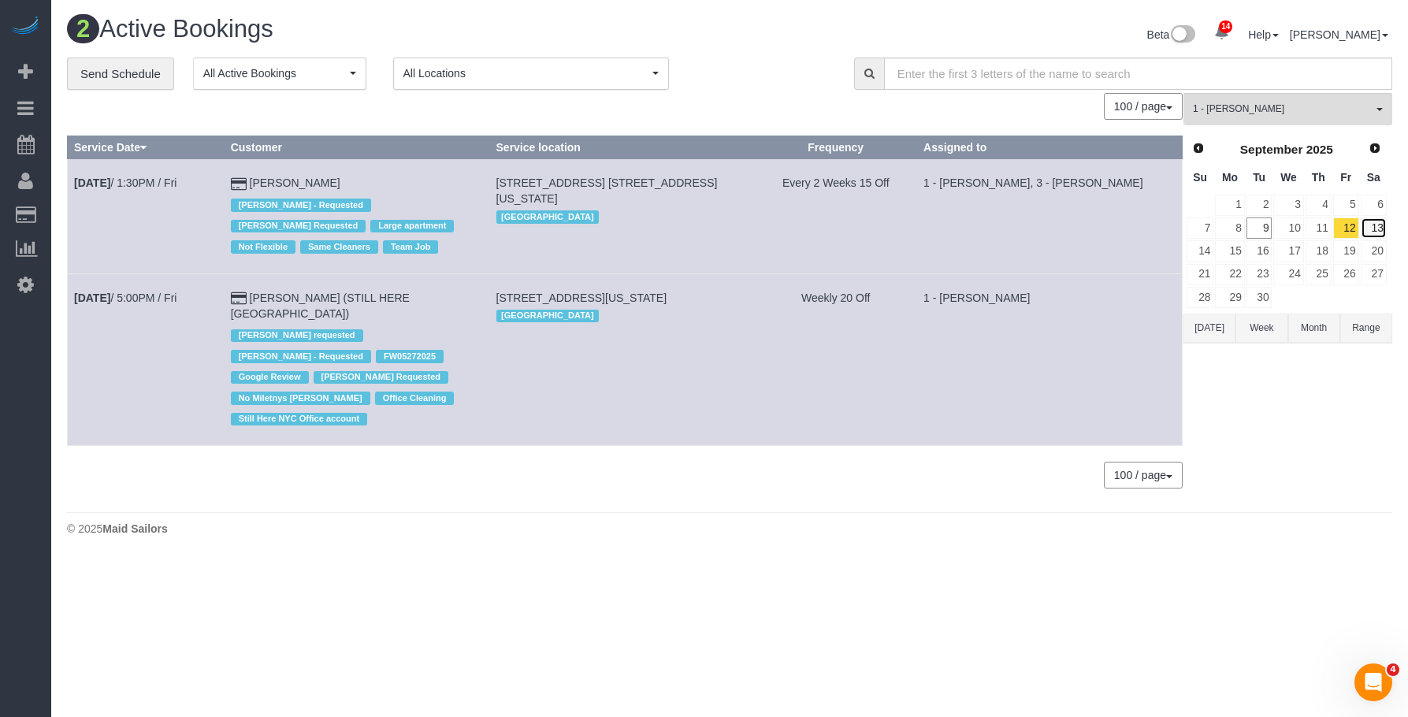
click at [1380, 230] on link "13" at bounding box center [1374, 227] width 26 height 21
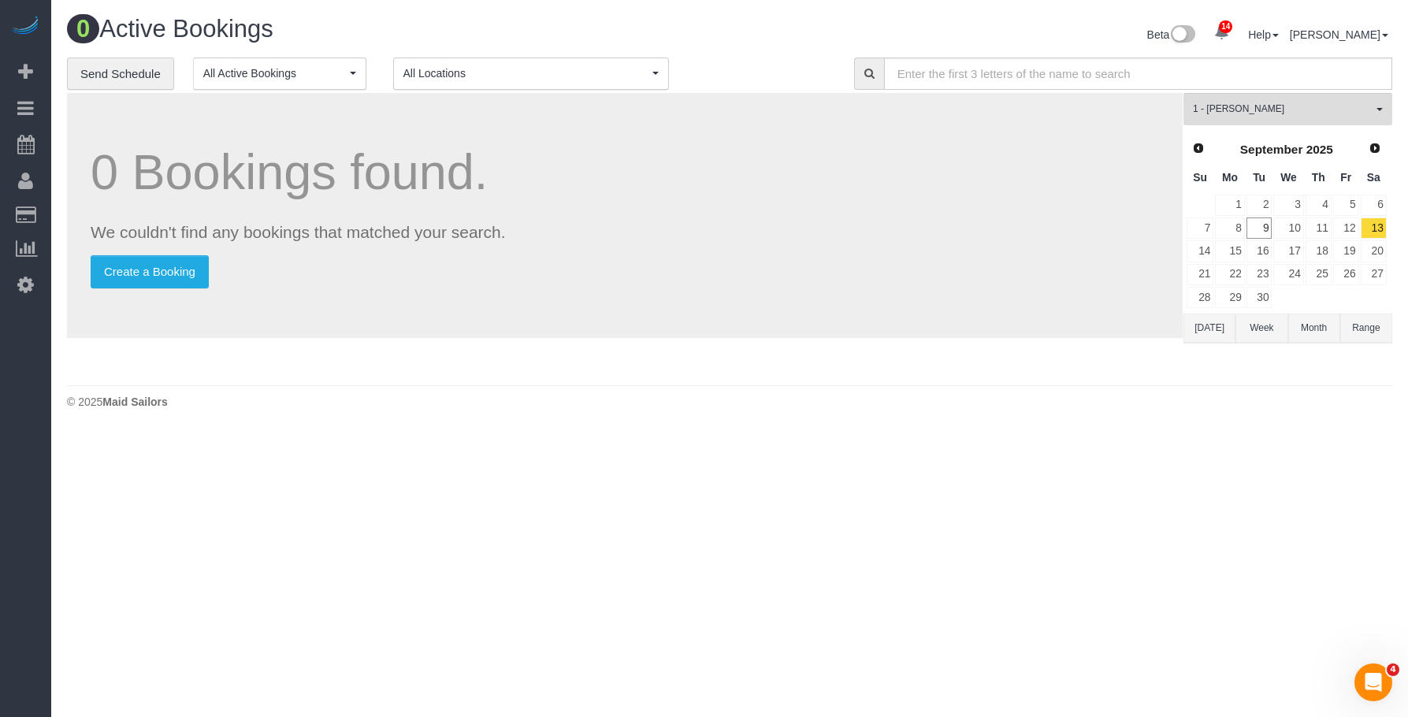
drag, startPoint x: 753, startPoint y: 53, endPoint x: 1031, endPoint y: 98, distance: 281.8
click at [754, 52] on div "Beta 14 Your Notifications You have 0 alerts × You have 4 to charge for 09/08/2…" at bounding box center [1067, 37] width 675 height 42
click at [1325, 117] on button "1 - Kariluz Romero All Teams" at bounding box center [1288, 109] width 209 height 32
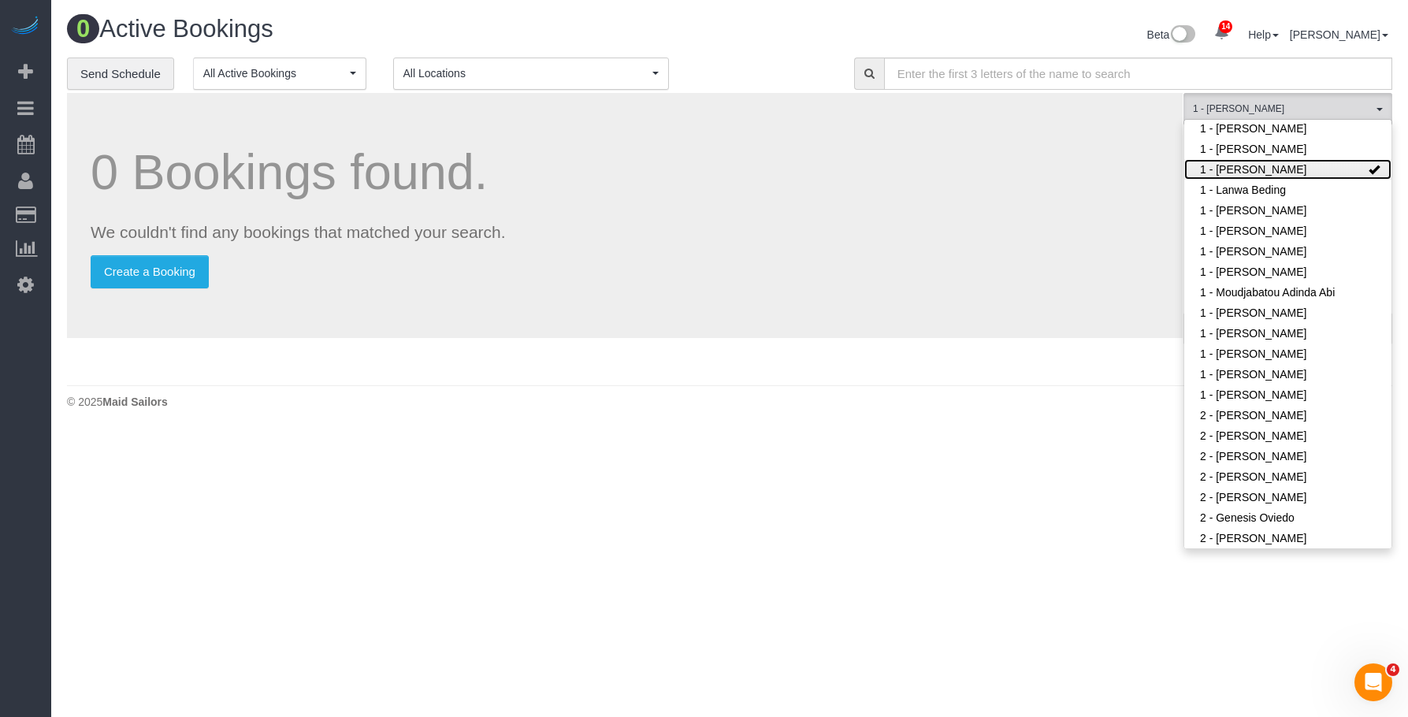
click at [1336, 170] on link "1 - [PERSON_NAME]" at bounding box center [1287, 169] width 207 height 20
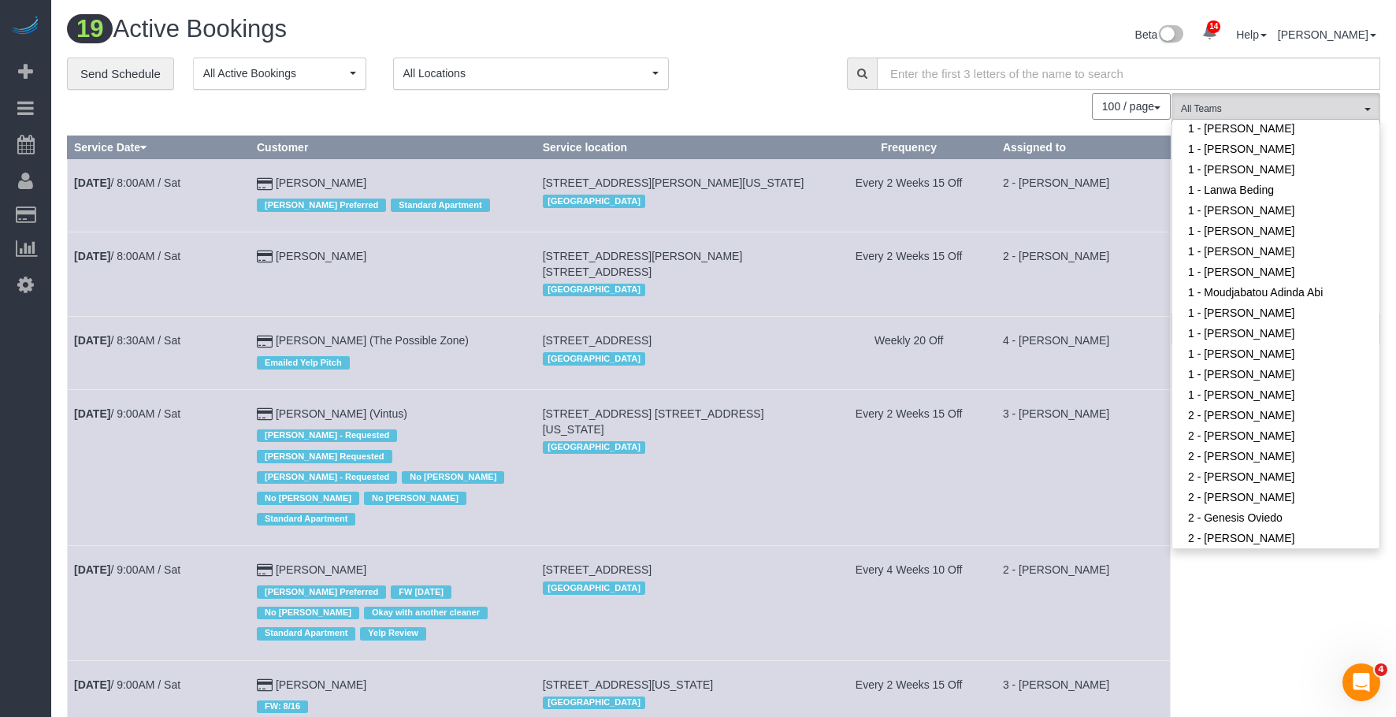
click at [747, 37] on div "Beta 14 Your Notifications You have 0 alerts × You have 4 to charge for 09/08/2…" at bounding box center [1058, 37] width 669 height 42
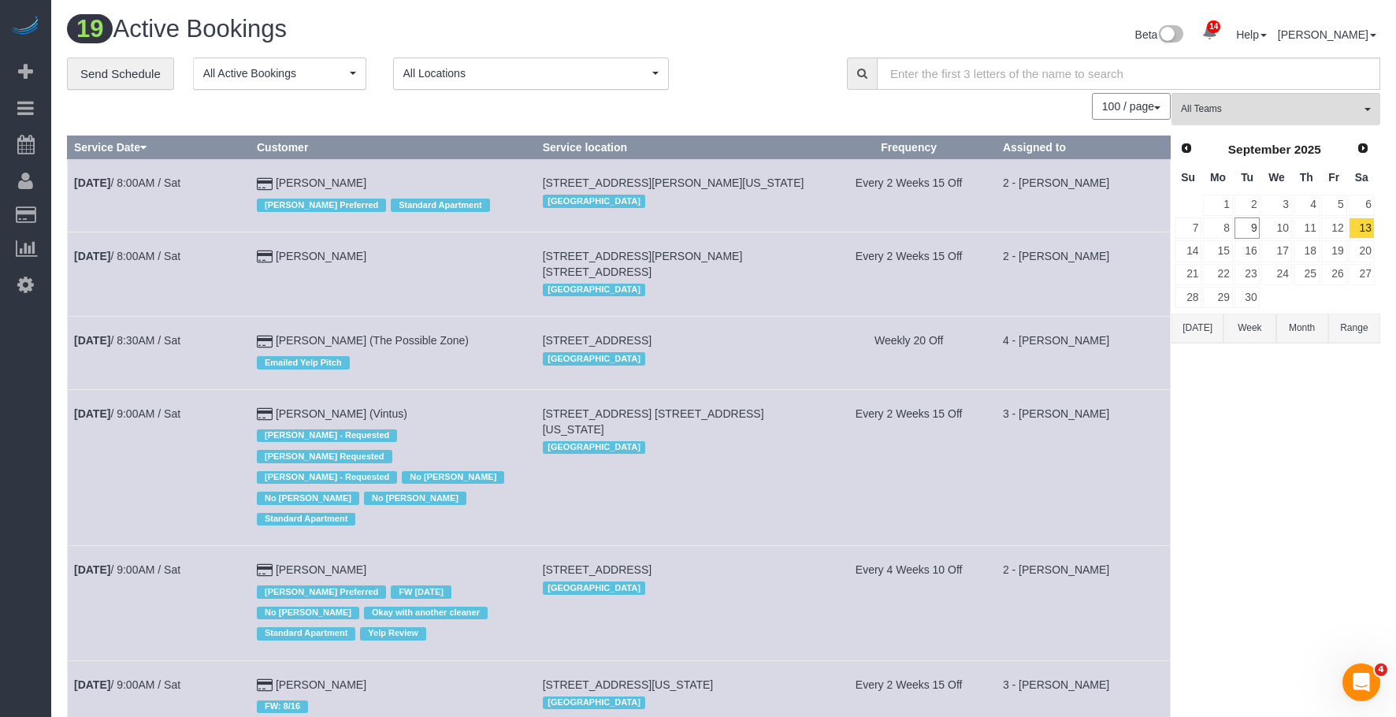
click at [772, 103] on div "100 / page 10 / page 20 / page 30 / page 40 / page 50 / page 100 / page" at bounding box center [619, 106] width 1104 height 27
click at [1243, 102] on span "All Teams" at bounding box center [1271, 108] width 180 height 13
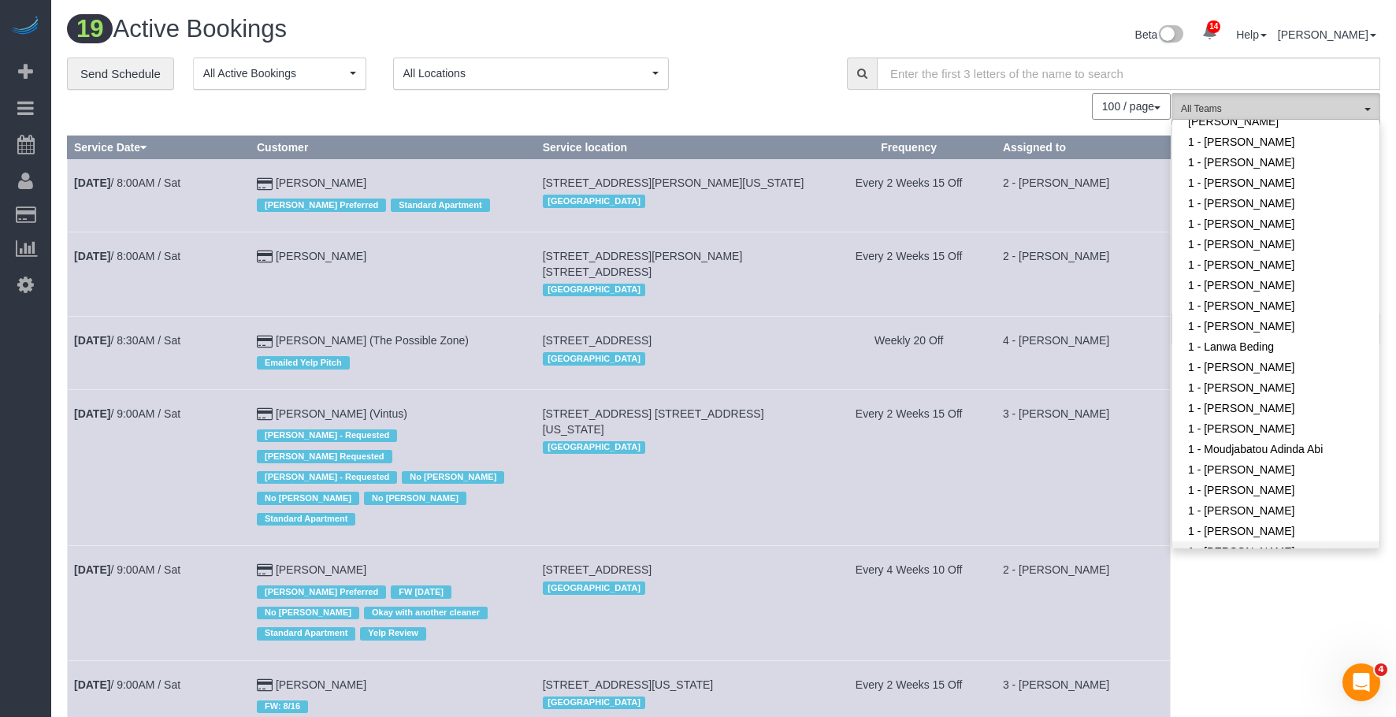
scroll to position [473, 0]
click at [1245, 225] on link "1 - [PERSON_NAME]" at bounding box center [1276, 224] width 207 height 20
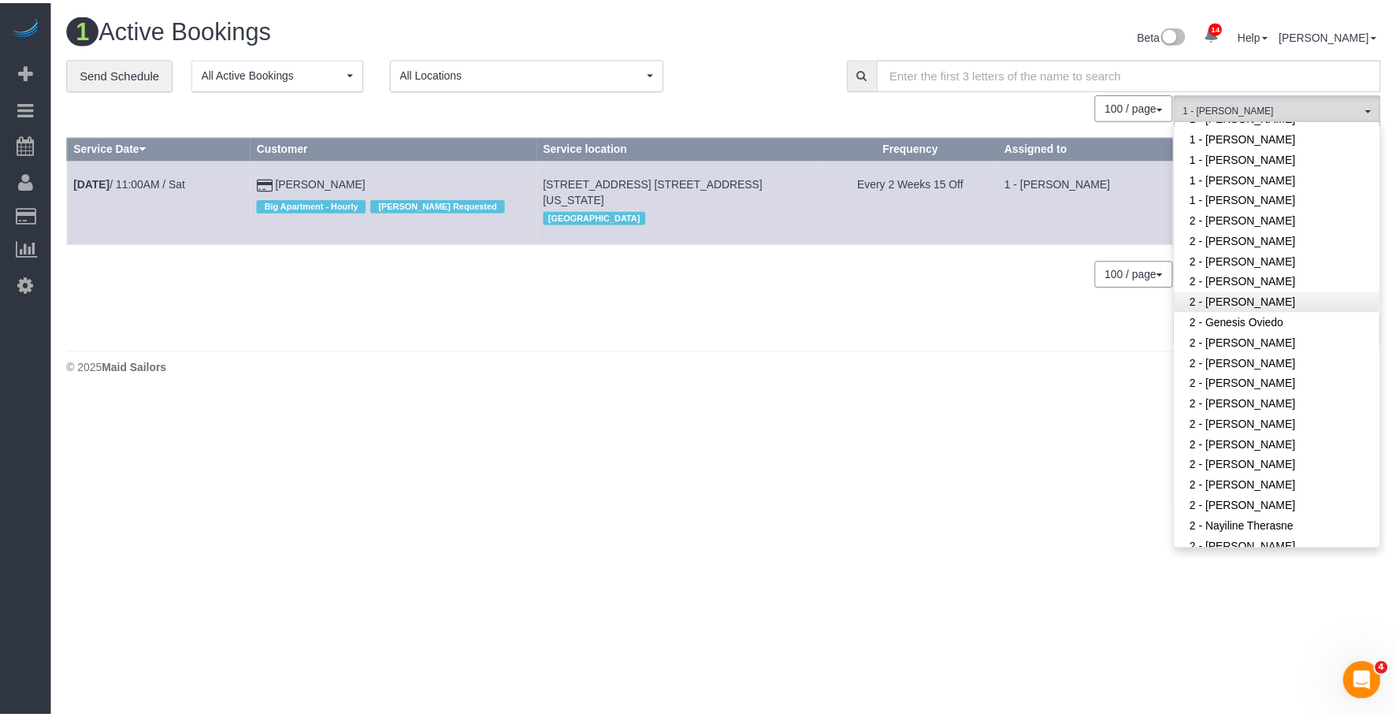
scroll to position [867, 0]
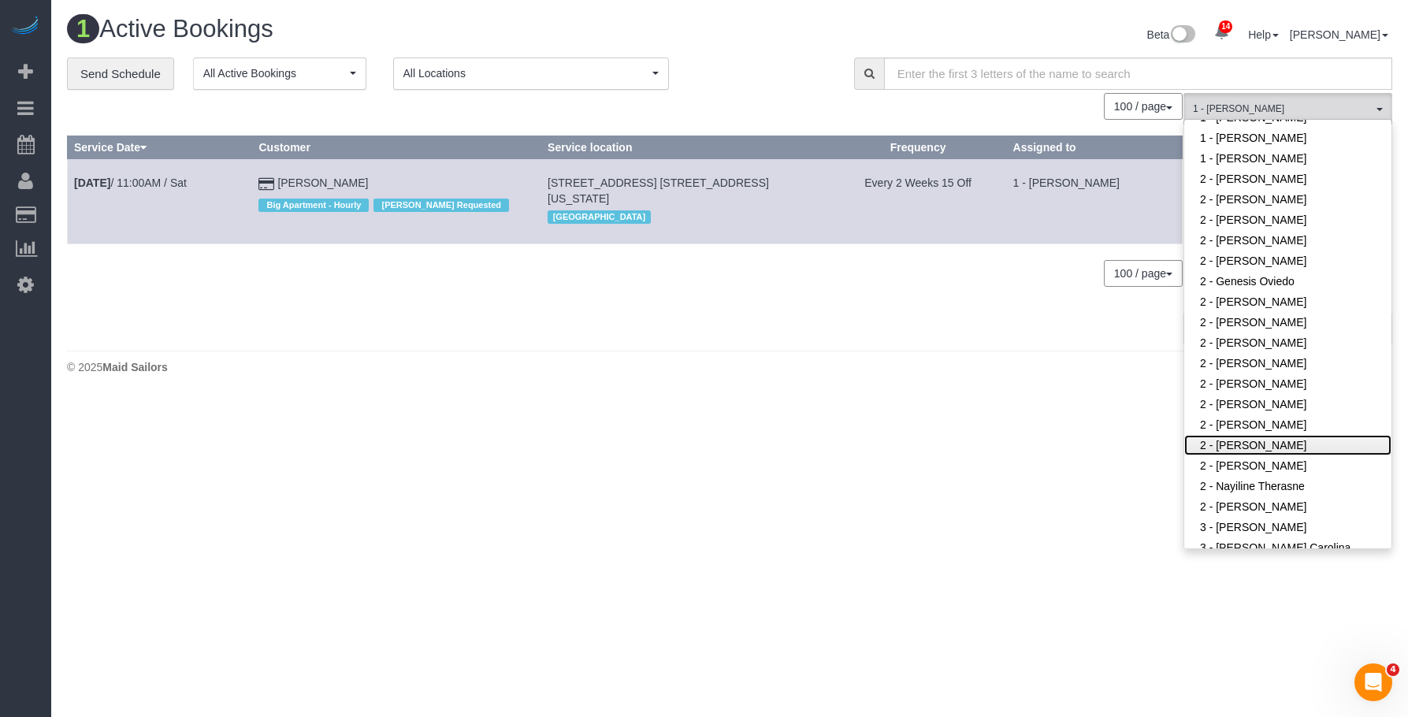
click at [1275, 442] on link "2 - [PERSON_NAME]" at bounding box center [1287, 445] width 207 height 20
click at [965, 360] on div "© 2025 Maid Sailors" at bounding box center [729, 367] width 1325 height 16
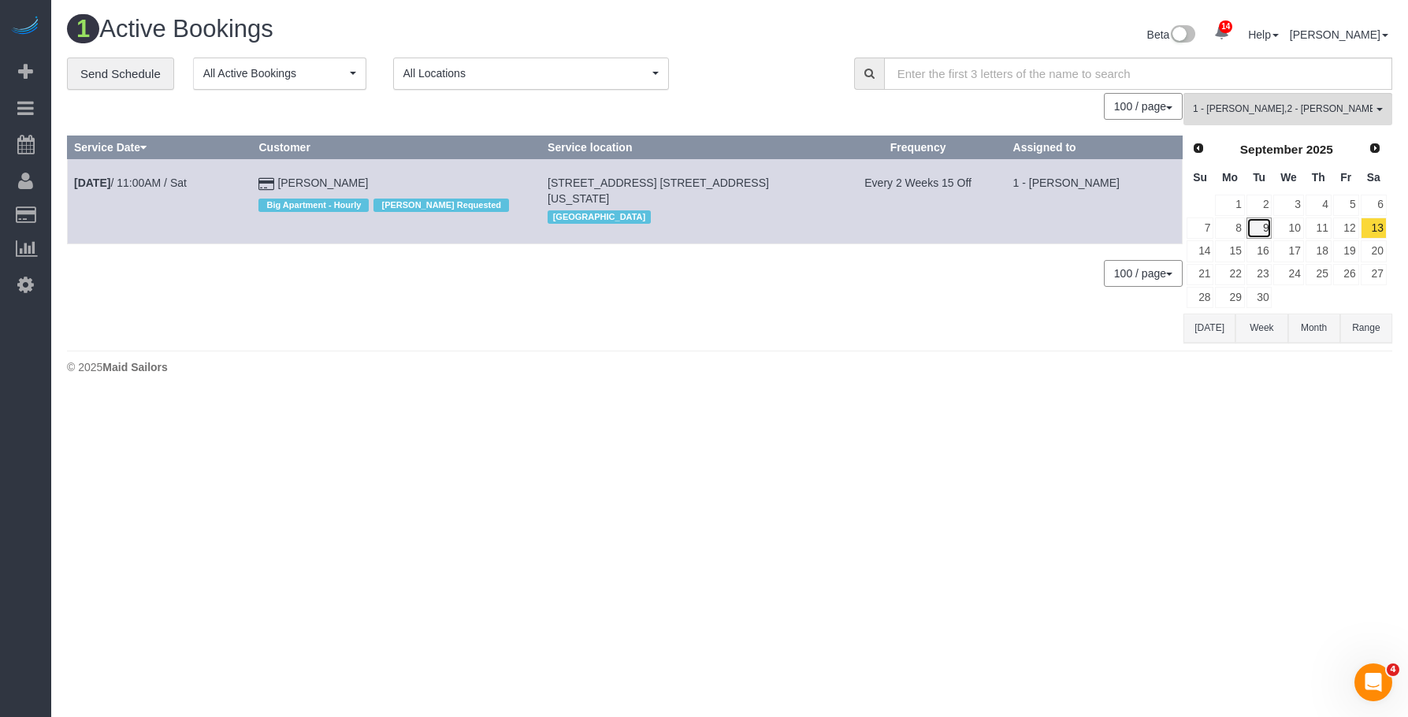
click at [1261, 221] on link "9" at bounding box center [1260, 227] width 26 height 21
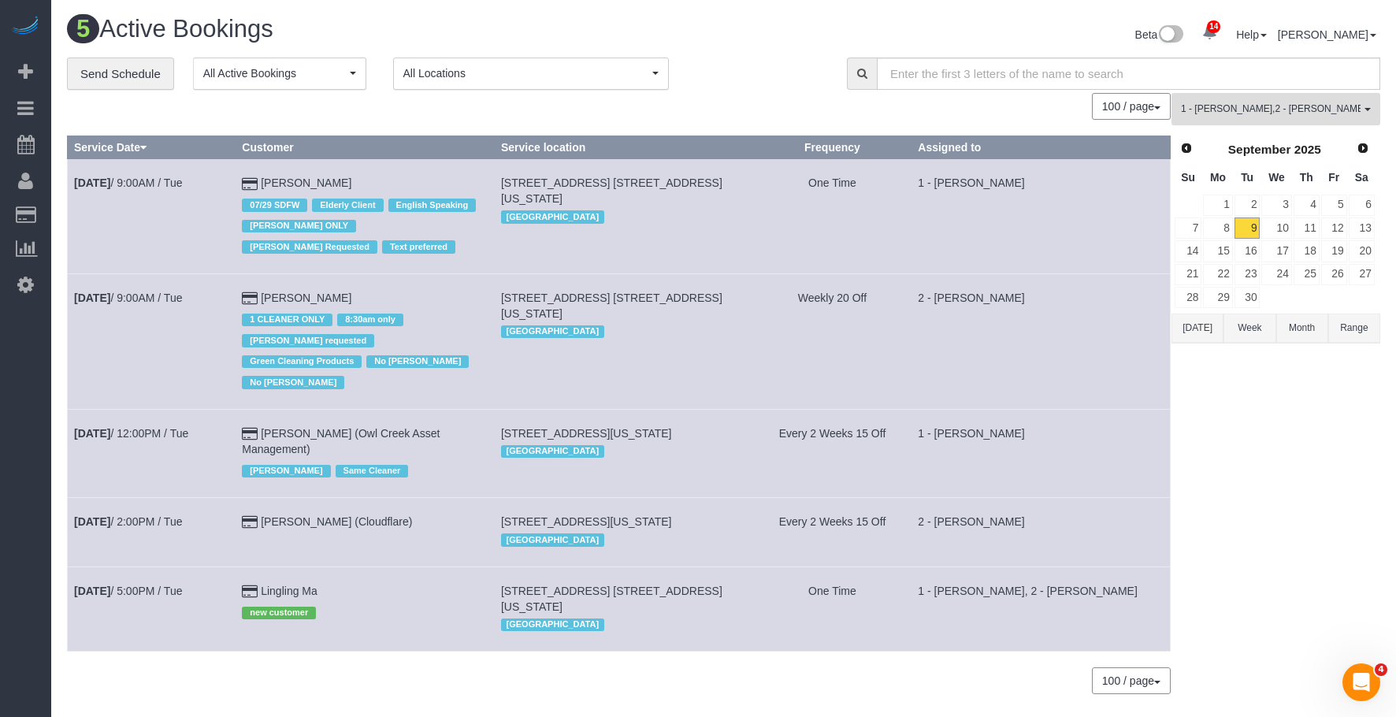
click at [1254, 95] on button "1 - Ingrid Malasi , 2 - Marilu Quintero All Teams" at bounding box center [1276, 109] width 209 height 32
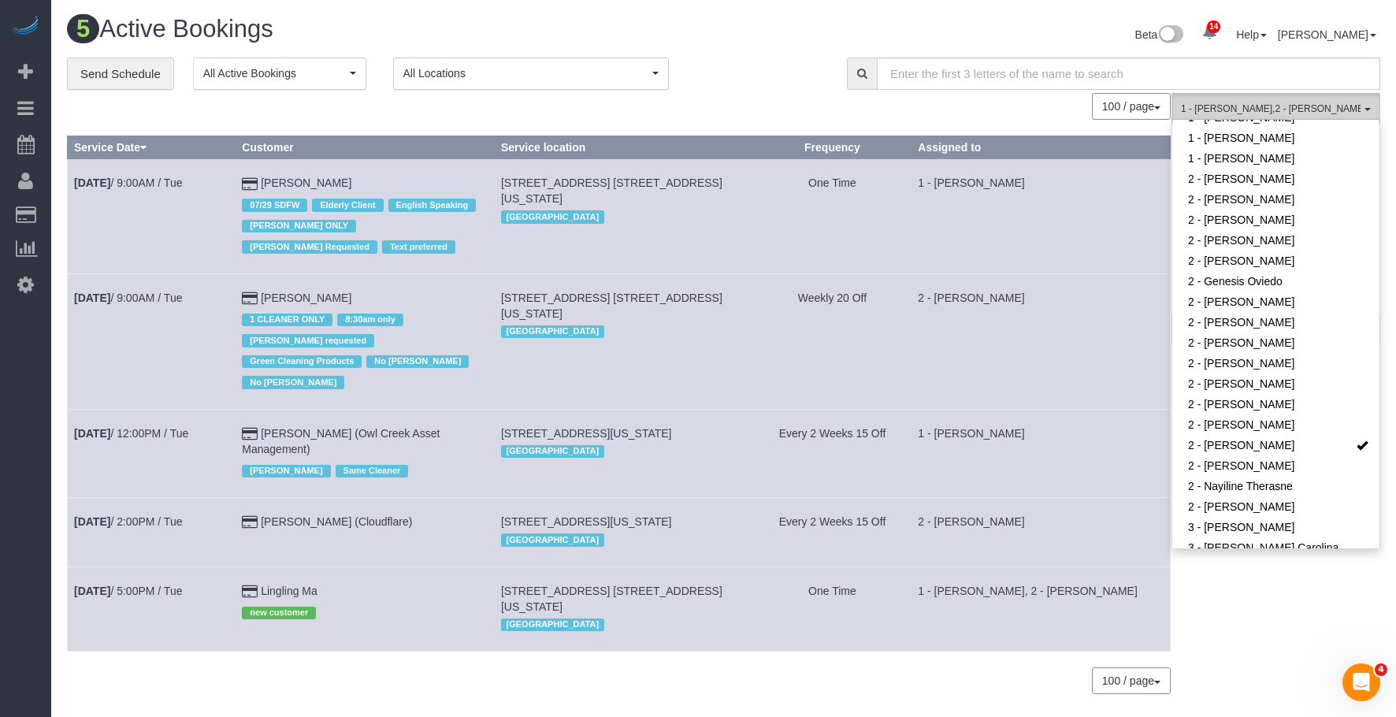
scroll to position [363, 0]
click at [890, 225] on td "One Time" at bounding box center [832, 216] width 158 height 114
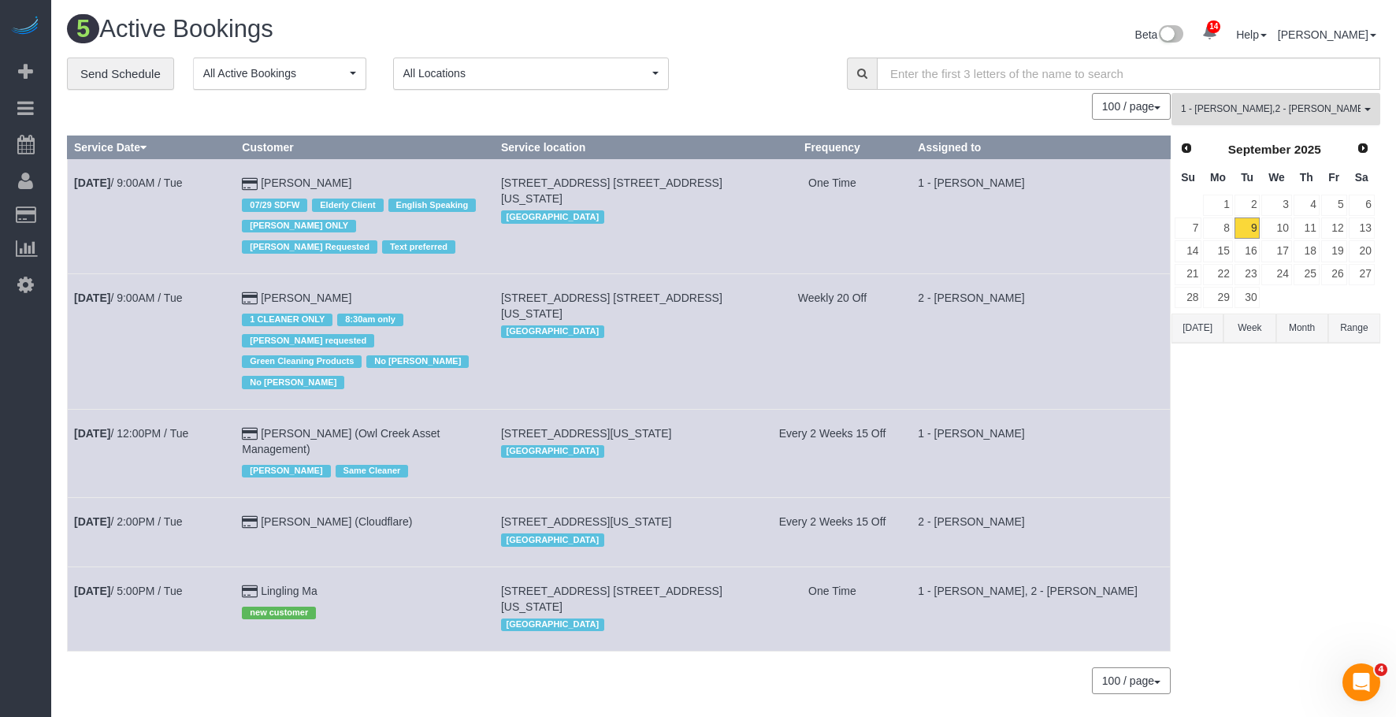
click at [1250, 102] on span "1 - Ingrid Malasi , 2 - Marilu Quintero" at bounding box center [1271, 108] width 180 height 13
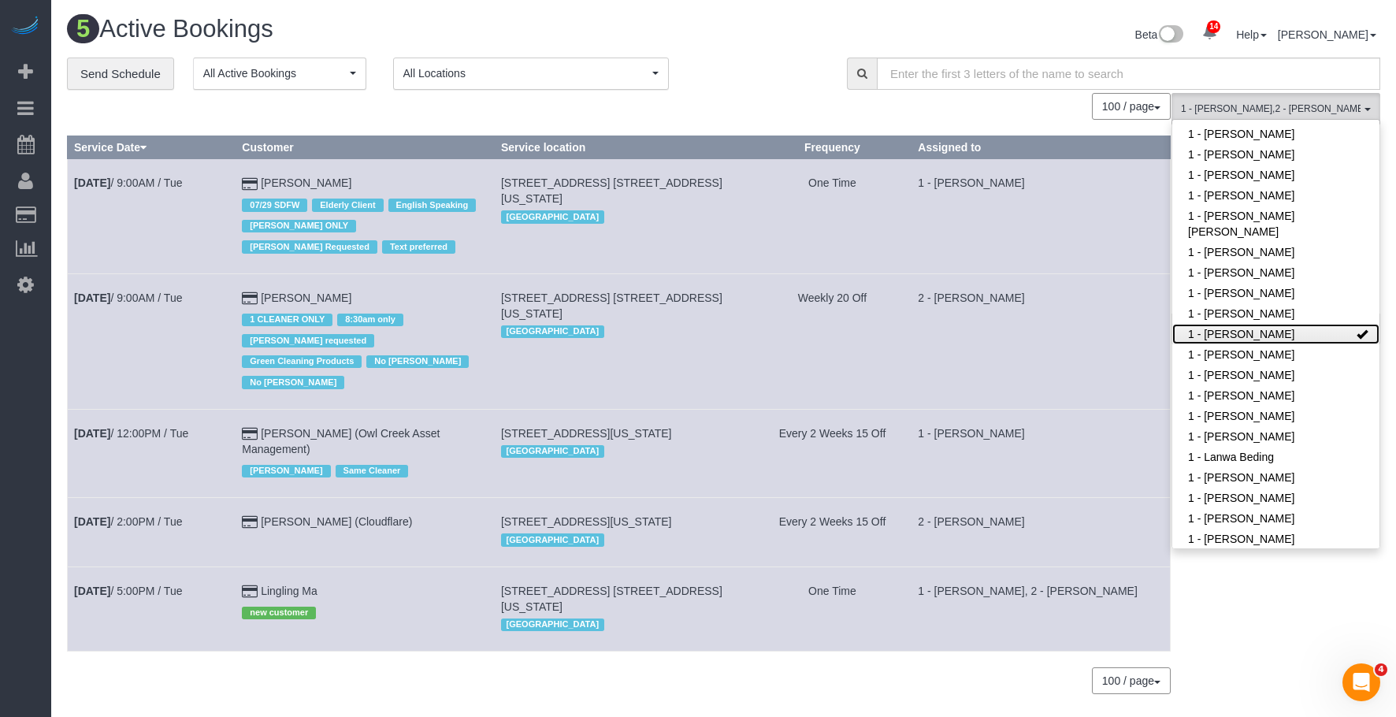
click at [1265, 334] on link "1 - [PERSON_NAME]" at bounding box center [1276, 334] width 207 height 20
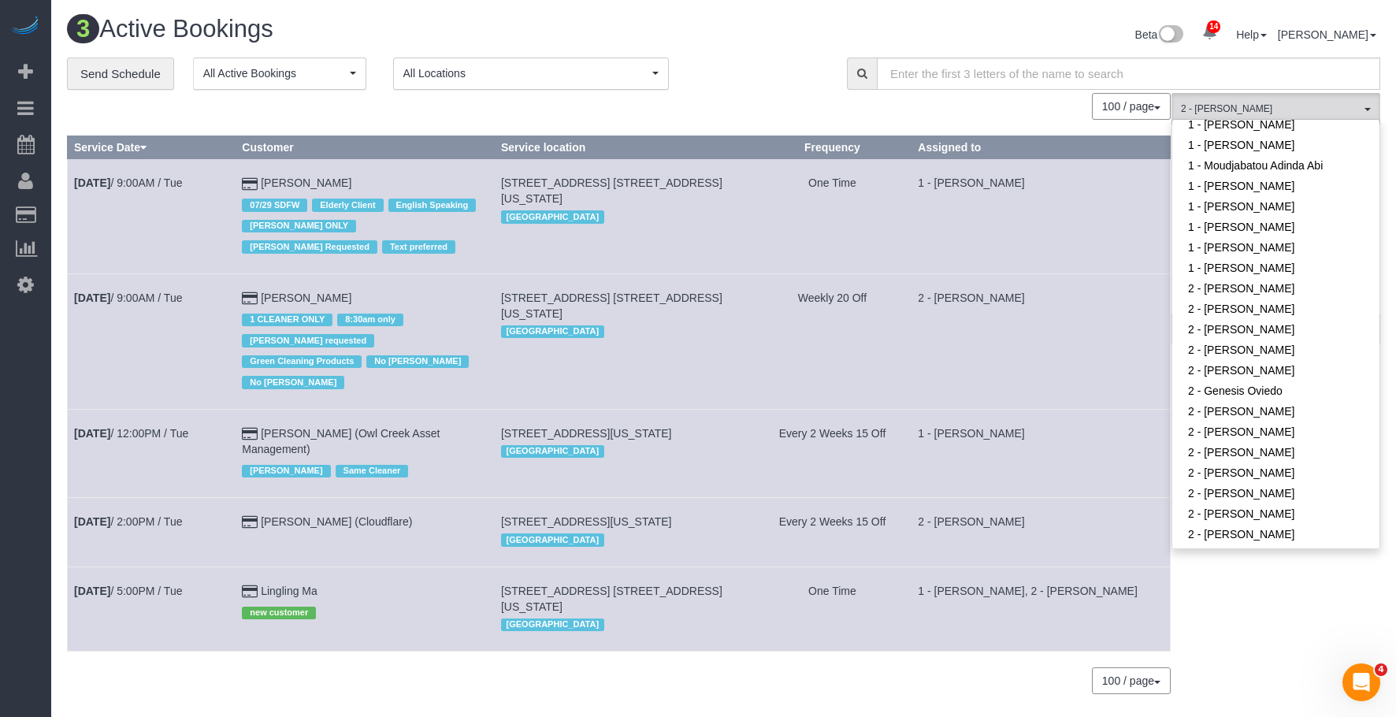
scroll to position [994, 0]
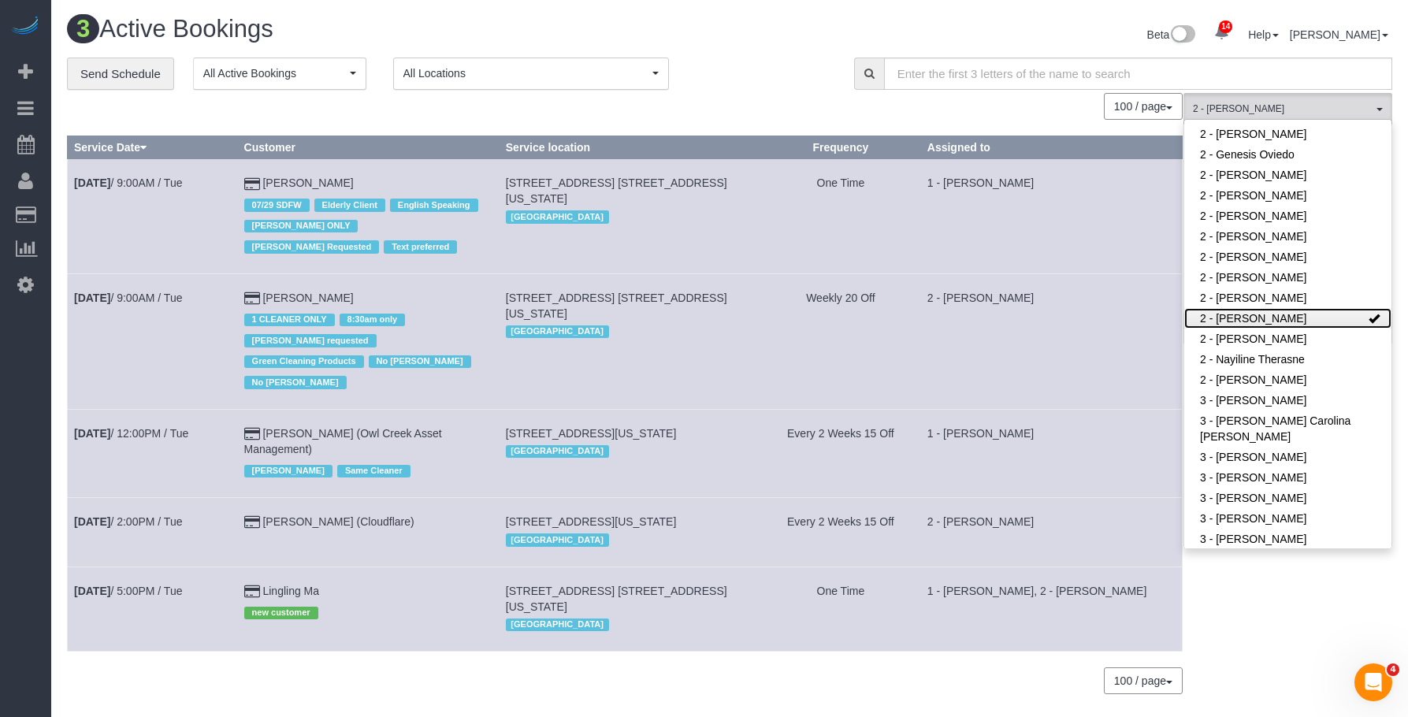
click at [1283, 319] on link "2 - [PERSON_NAME]" at bounding box center [1287, 318] width 207 height 20
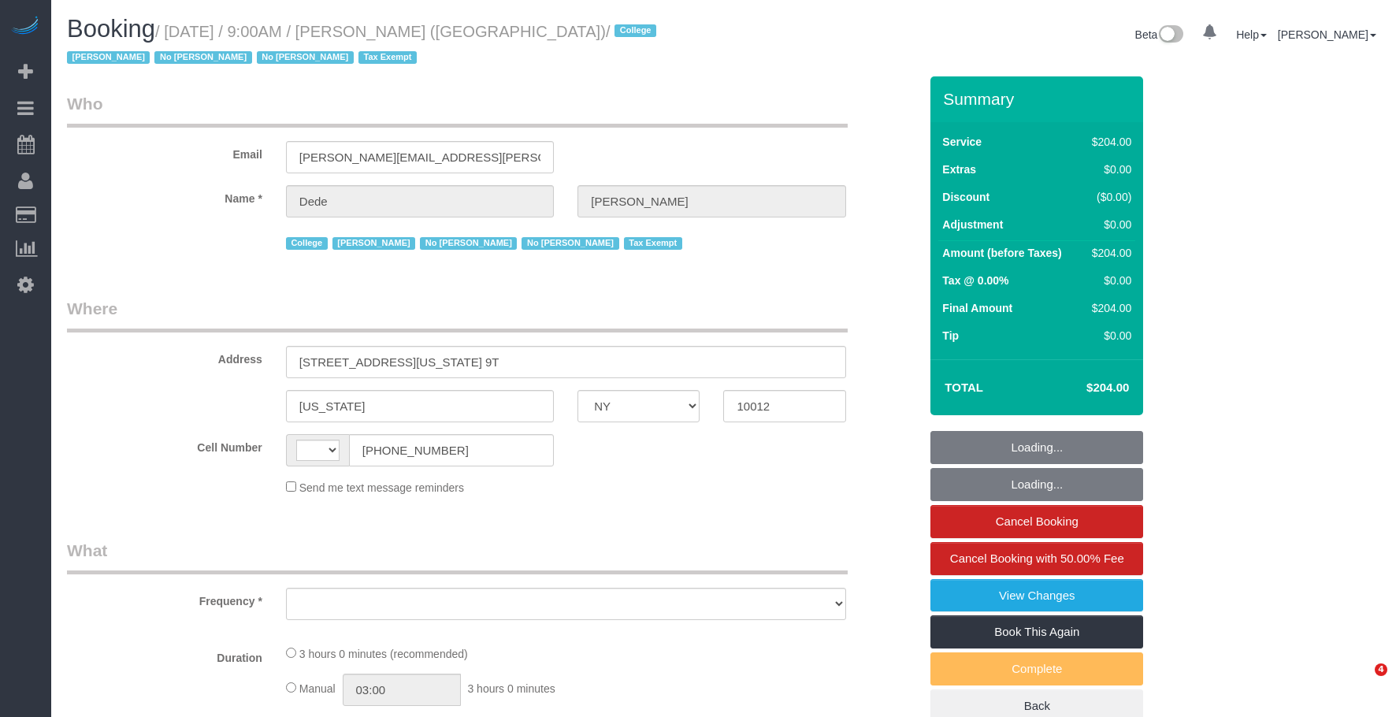
select select "NY"
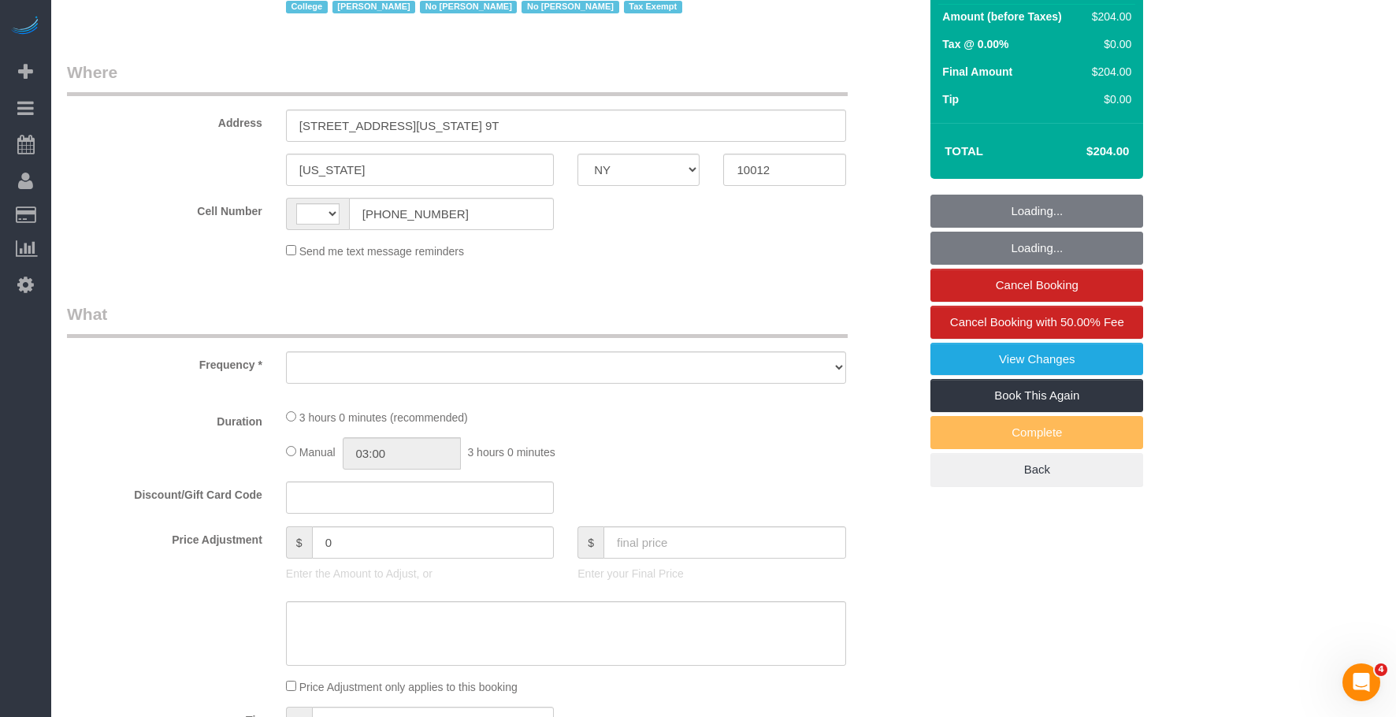
select select "string:US"
select select "object:750"
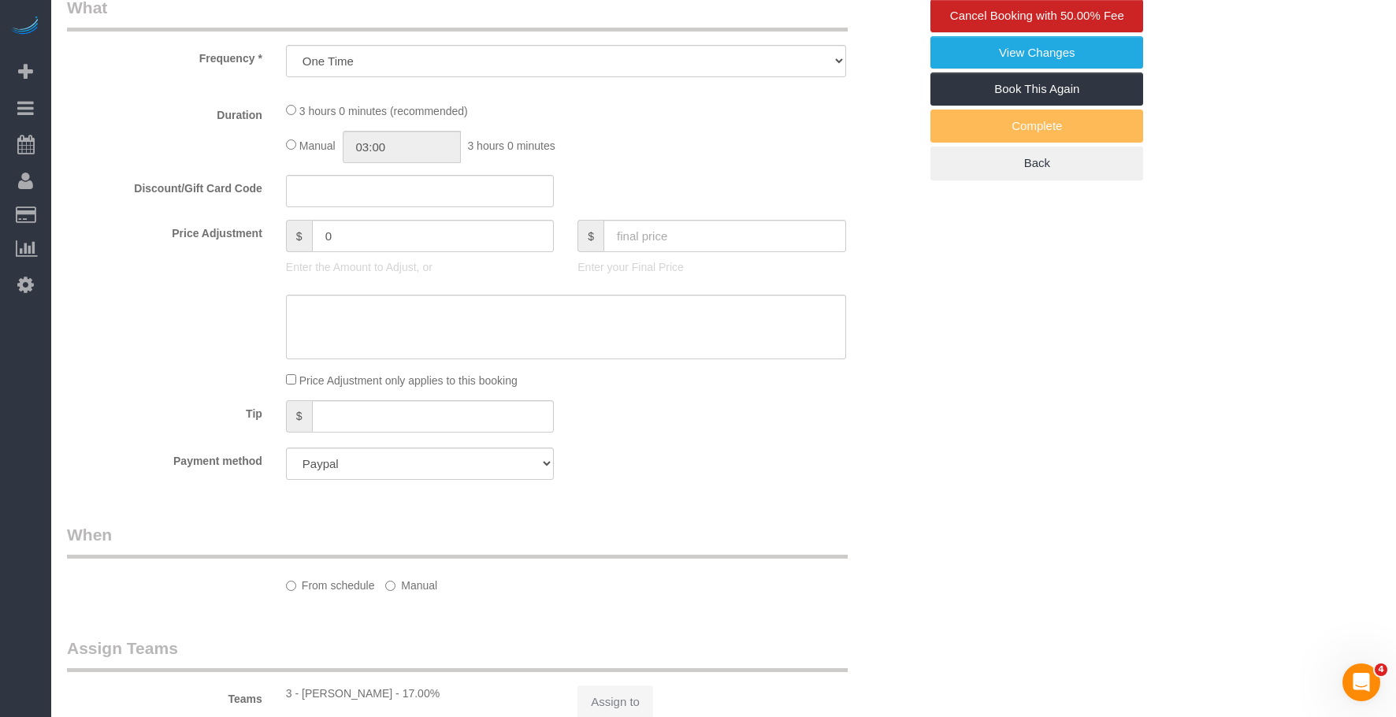
select select "180"
select select "spot1"
select select "number:56"
select select "number:79"
select select "number:15"
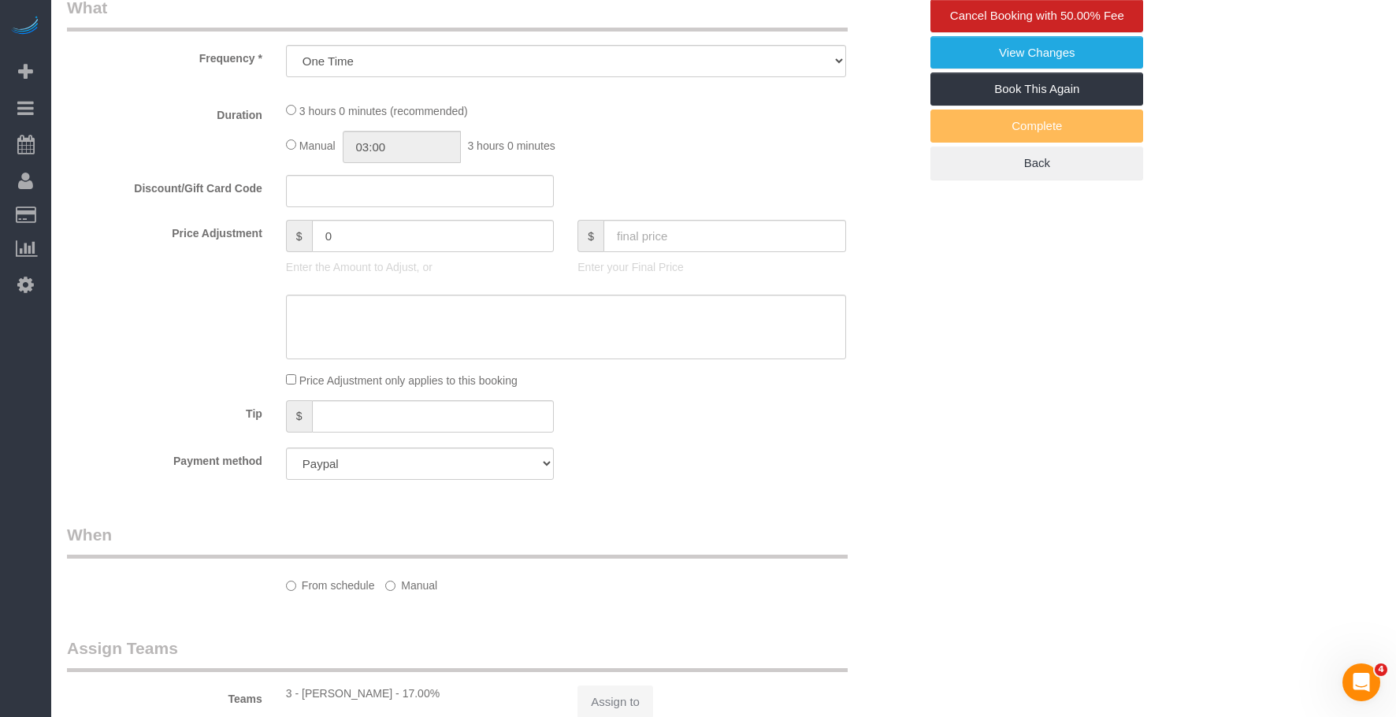
select select "number:6"
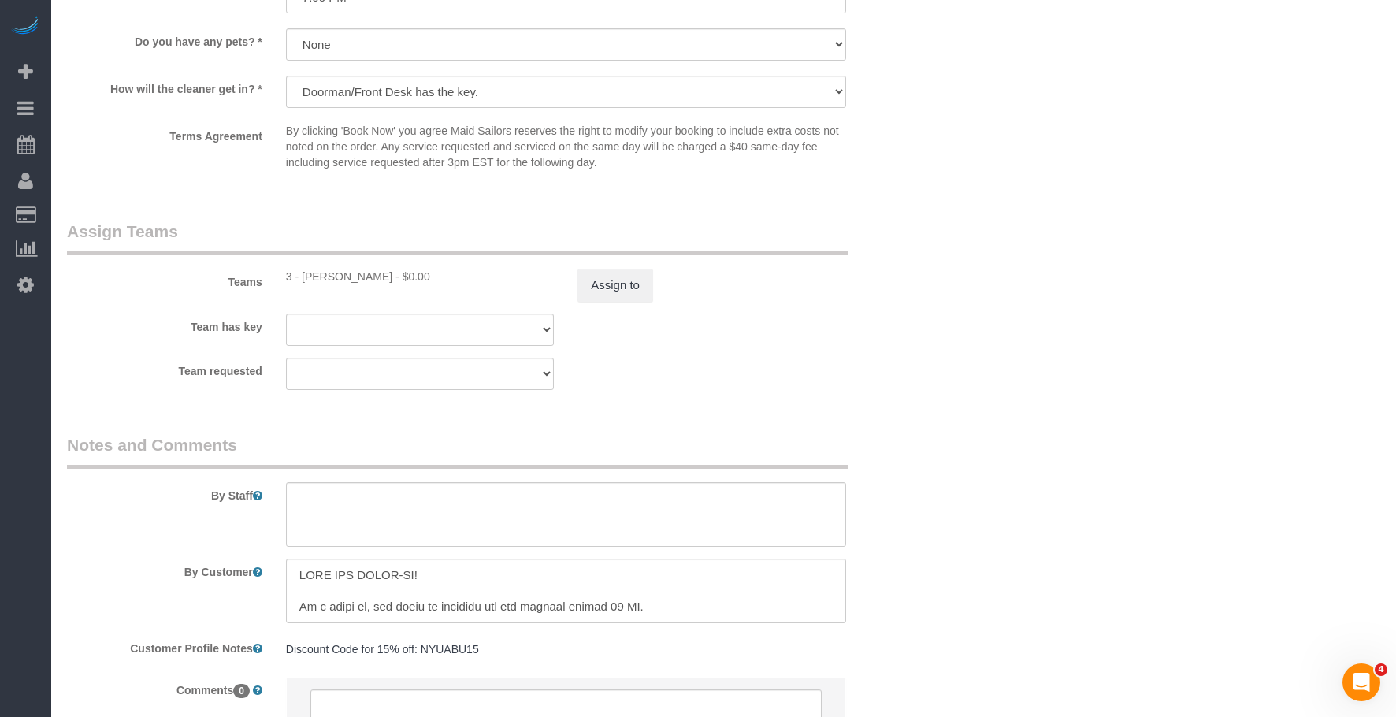
select select "object:1644"
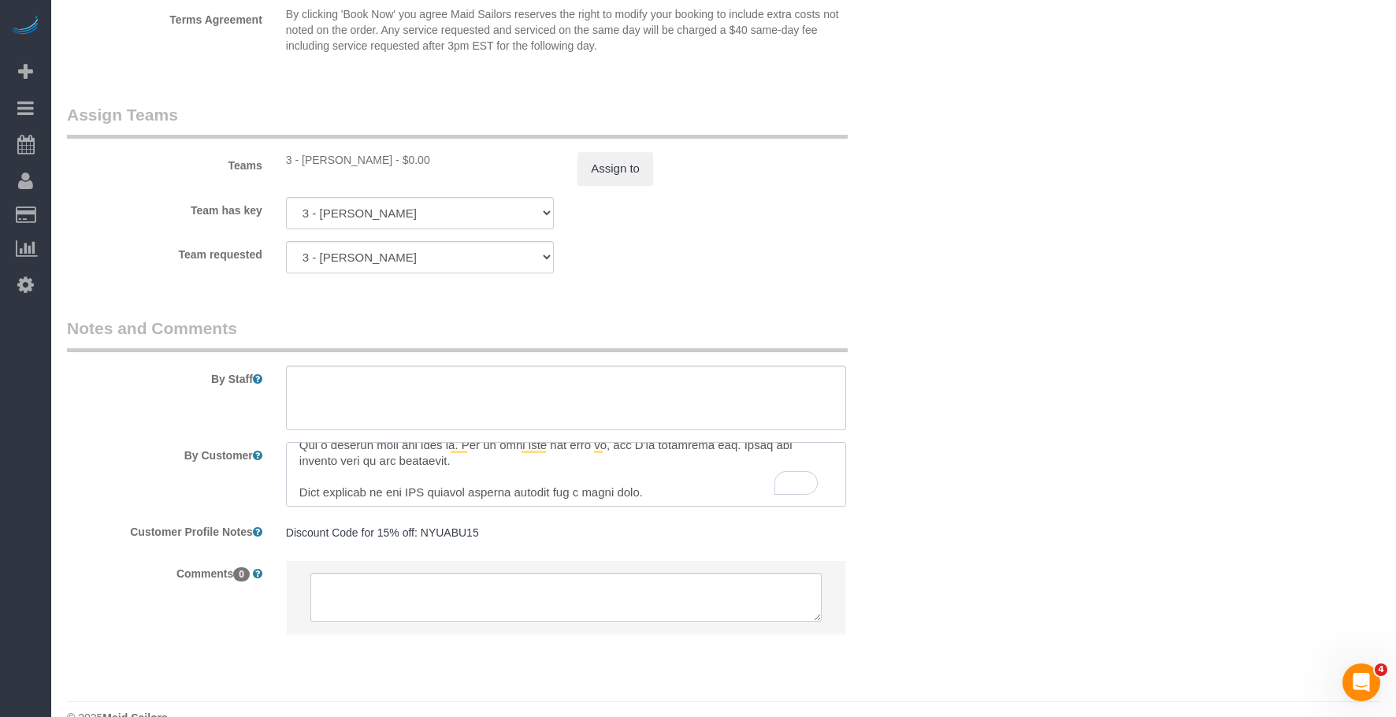
click at [846, 448] on textarea "To enrich screen reader interactions, please activate Accessibility in Grammarl…" at bounding box center [566, 474] width 560 height 65
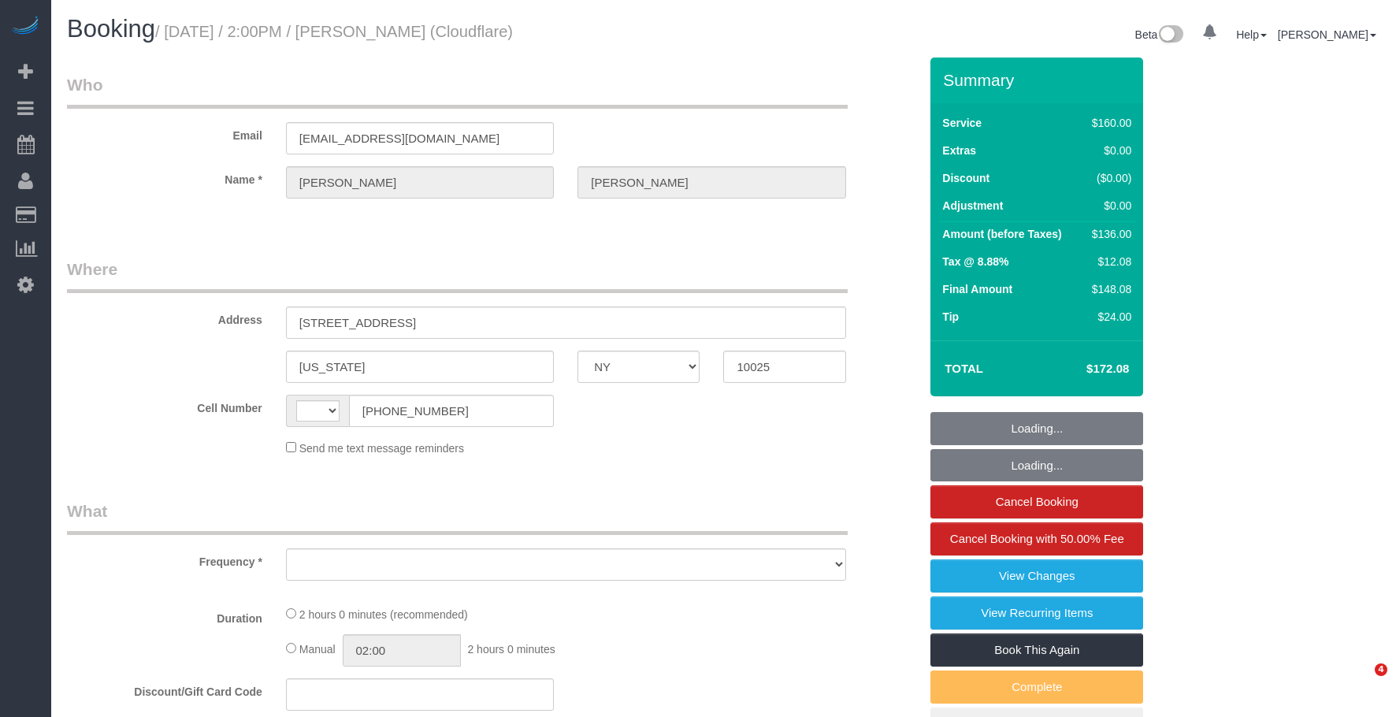
select select "NY"
select select "string:US"
select select "object:890"
select select "number:89"
select select "number:90"
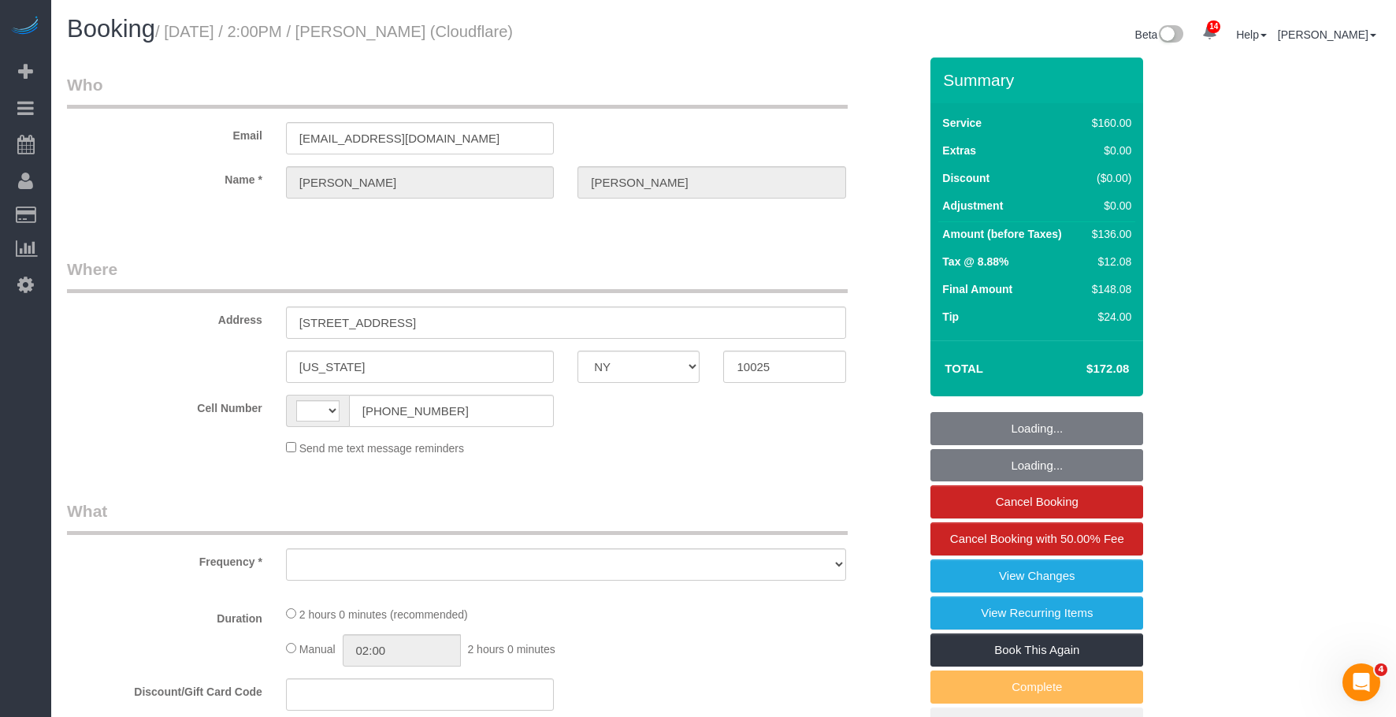
select select "number:15"
select select "number:5"
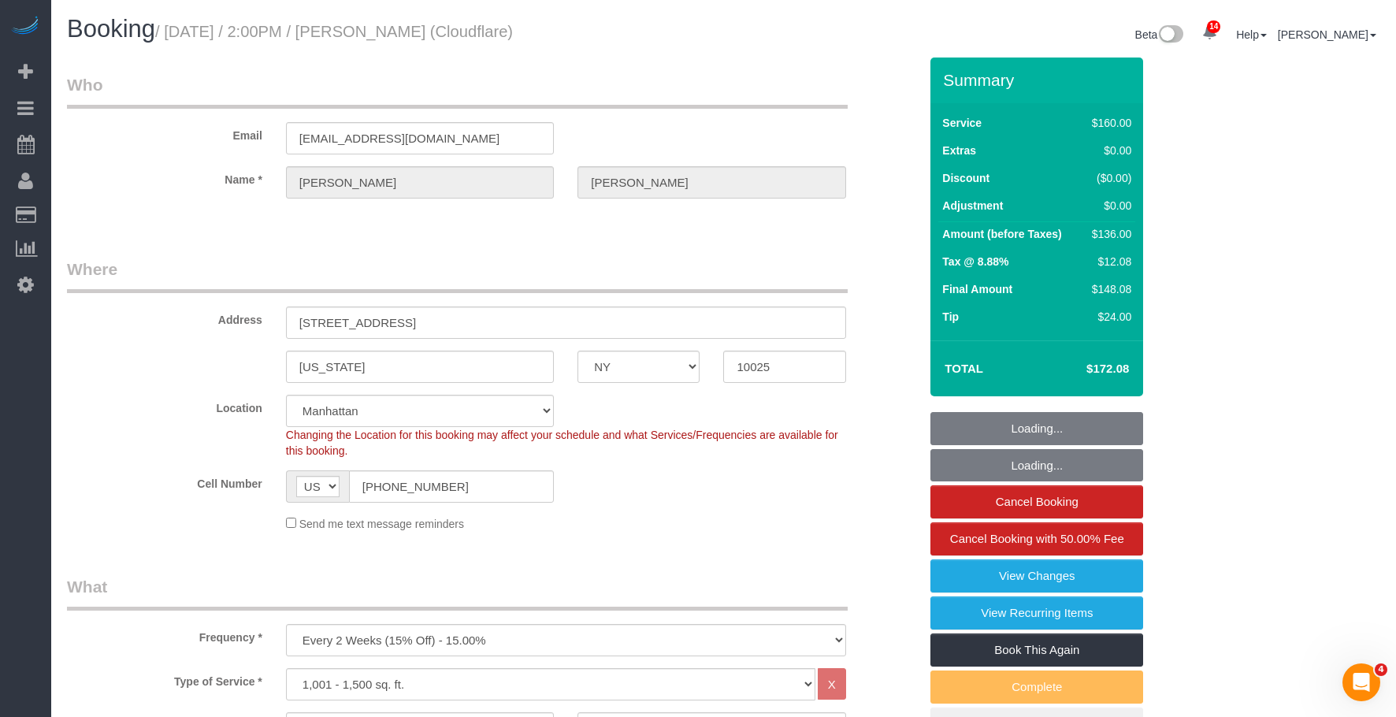
scroll to position [191, 0]
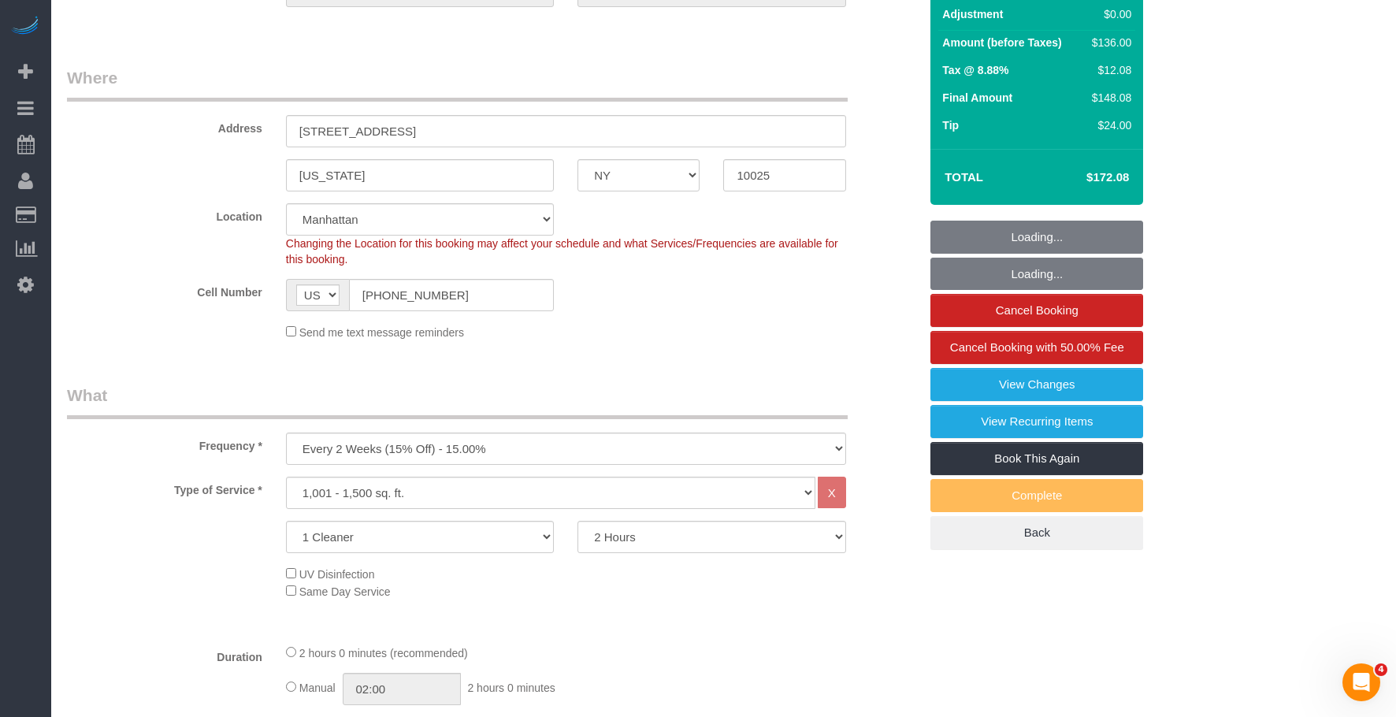
select select "string:stripe-pm_1PDJvx4VGloSiKo7k6lDRlAk"
select select "object:1406"
select select "spot1"
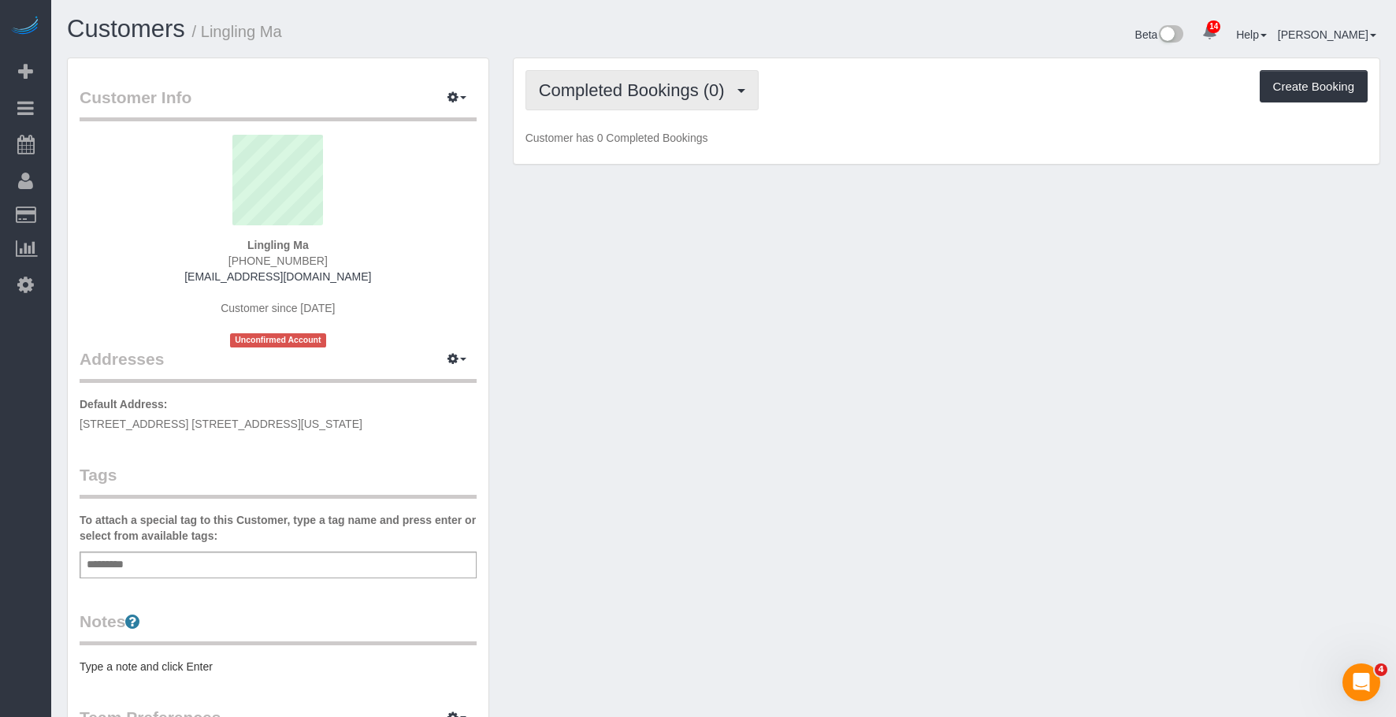
click at [632, 70] on button "Completed Bookings (0)" at bounding box center [642, 90] width 233 height 40
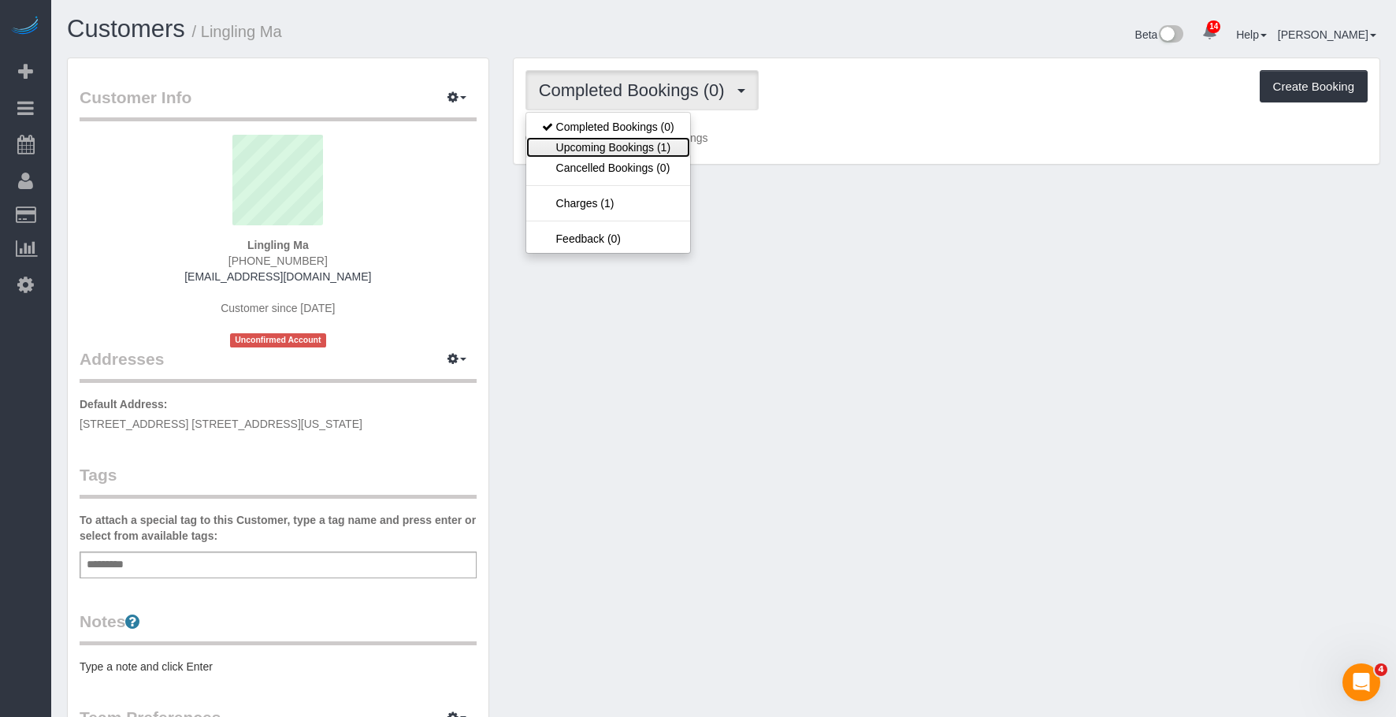
click at [608, 144] on link "Upcoming Bookings (1)" at bounding box center [608, 147] width 164 height 20
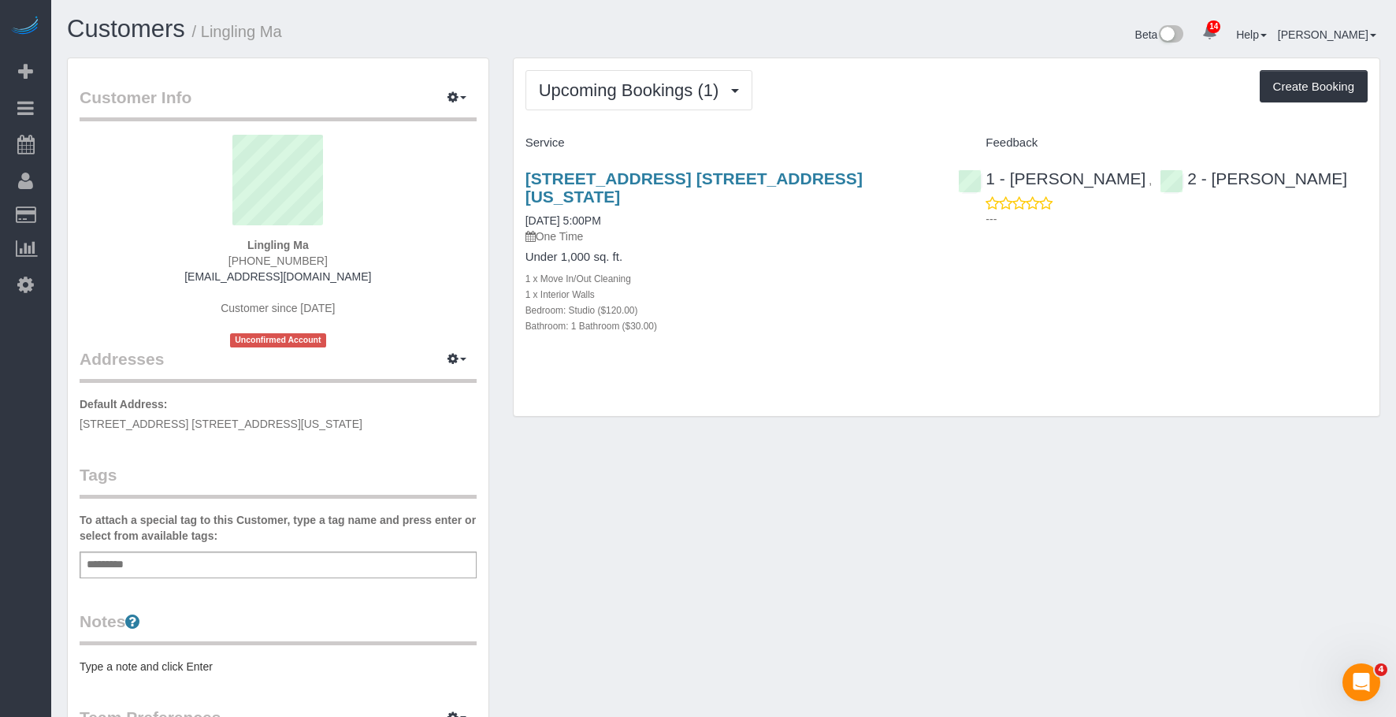
click at [826, 251] on div "Under 1,000 sq. ft. 1 x Move In/Out Cleaning 1 x Interior Walls Bedroom: Studio…" at bounding box center [731, 292] width 410 height 83
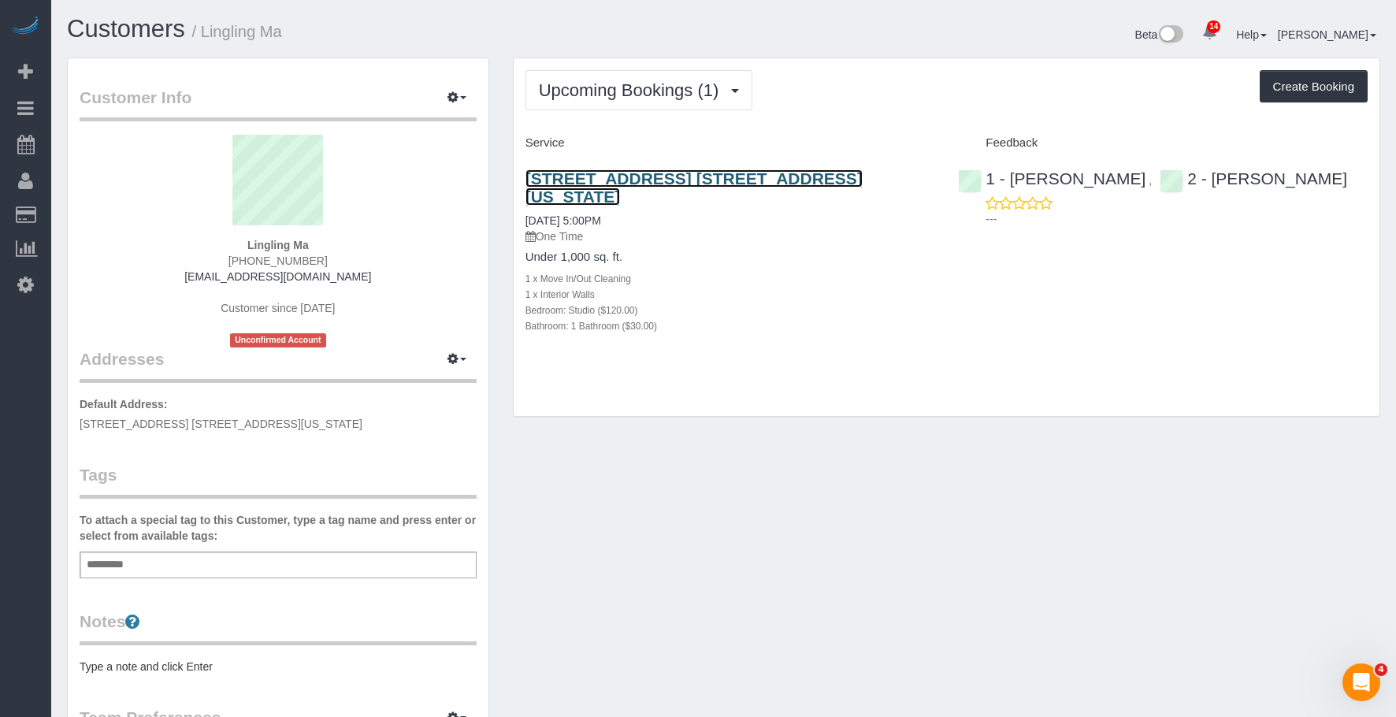
click at [686, 180] on link "164 East 82nd Street, Apt. 3a, New York, NY 10028" at bounding box center [694, 187] width 337 height 36
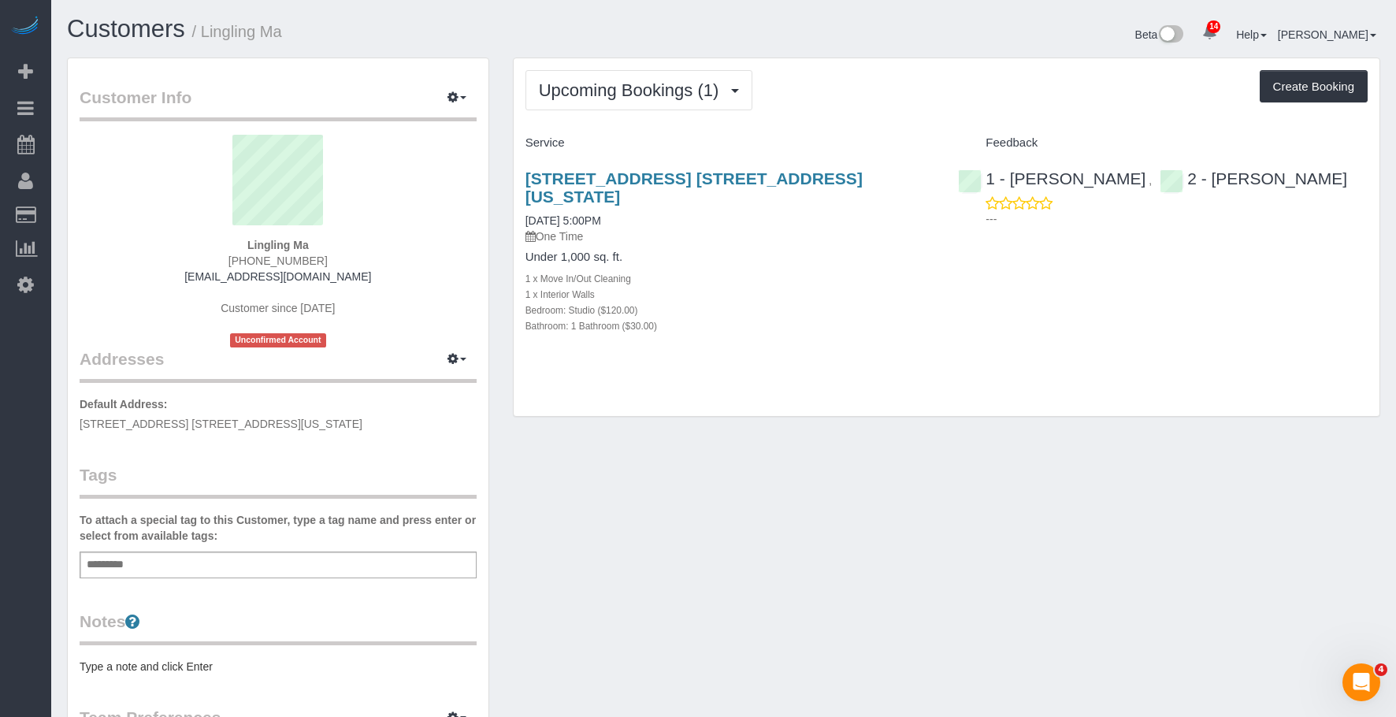
drag, startPoint x: 508, startPoint y: 169, endPoint x: 934, endPoint y: 184, distance: 425.8
click at [934, 184] on div "Upcoming Bookings (1) Completed Bookings (0) Upcoming Bookings (1) Cancelled Bo…" at bounding box center [946, 246] width 891 height 376
copy link "164 East 82nd Street, Apt. 3a, New York, NY 10028"
click at [983, 299] on div "164 East 82nd Street, Apt. 3a, New York, NY 10028 09/09/2025 5:00PM One Time Un…" at bounding box center [947, 260] width 866 height 209
drag, startPoint x: 1010, startPoint y: 303, endPoint x: 927, endPoint y: 231, distance: 110.1
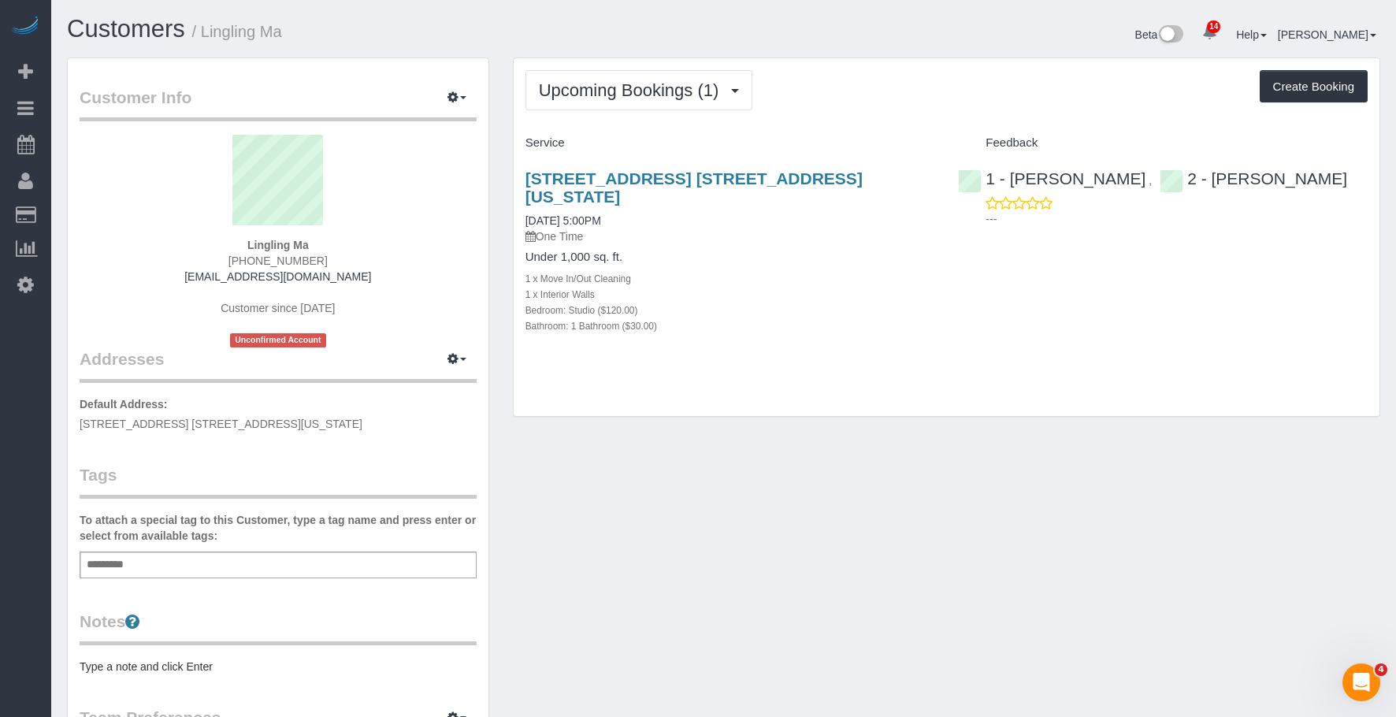
click at [1012, 301] on div "164 East 82nd Street, Apt. 3a, New York, NY 10028 09/09/2025 5:00PM One Time Un…" at bounding box center [947, 260] width 866 height 209
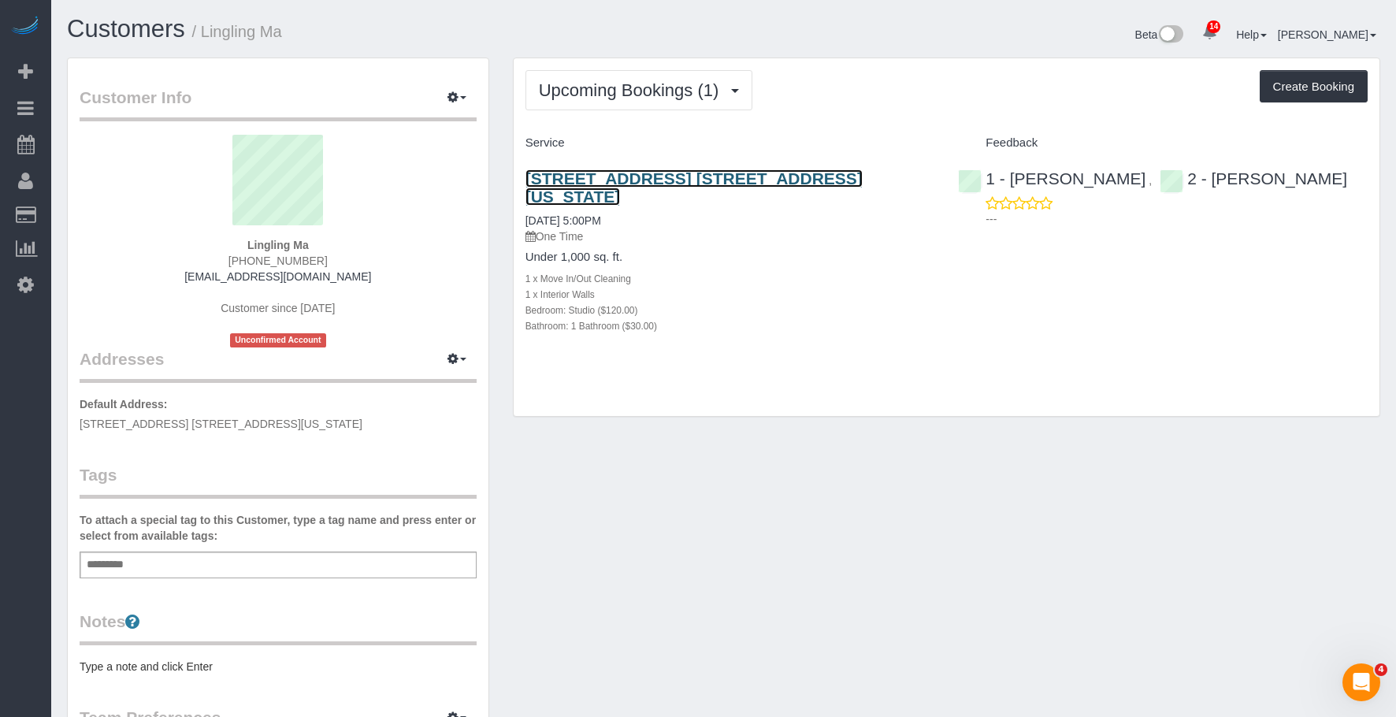
click at [757, 173] on link "164 East 82nd Street, Apt. 3a, New York, NY 10028" at bounding box center [694, 187] width 337 height 36
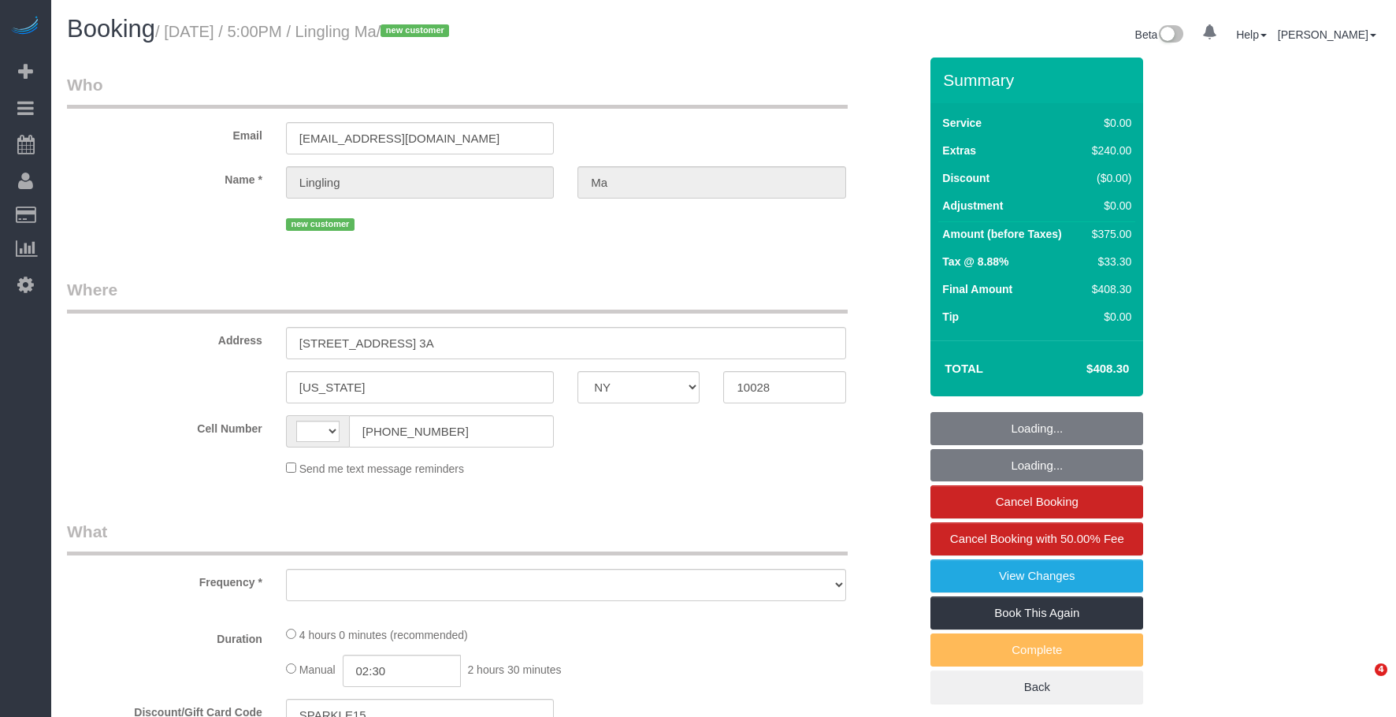
select select "NY"
select select "string:[GEOGRAPHIC_DATA]"
select select "object:754"
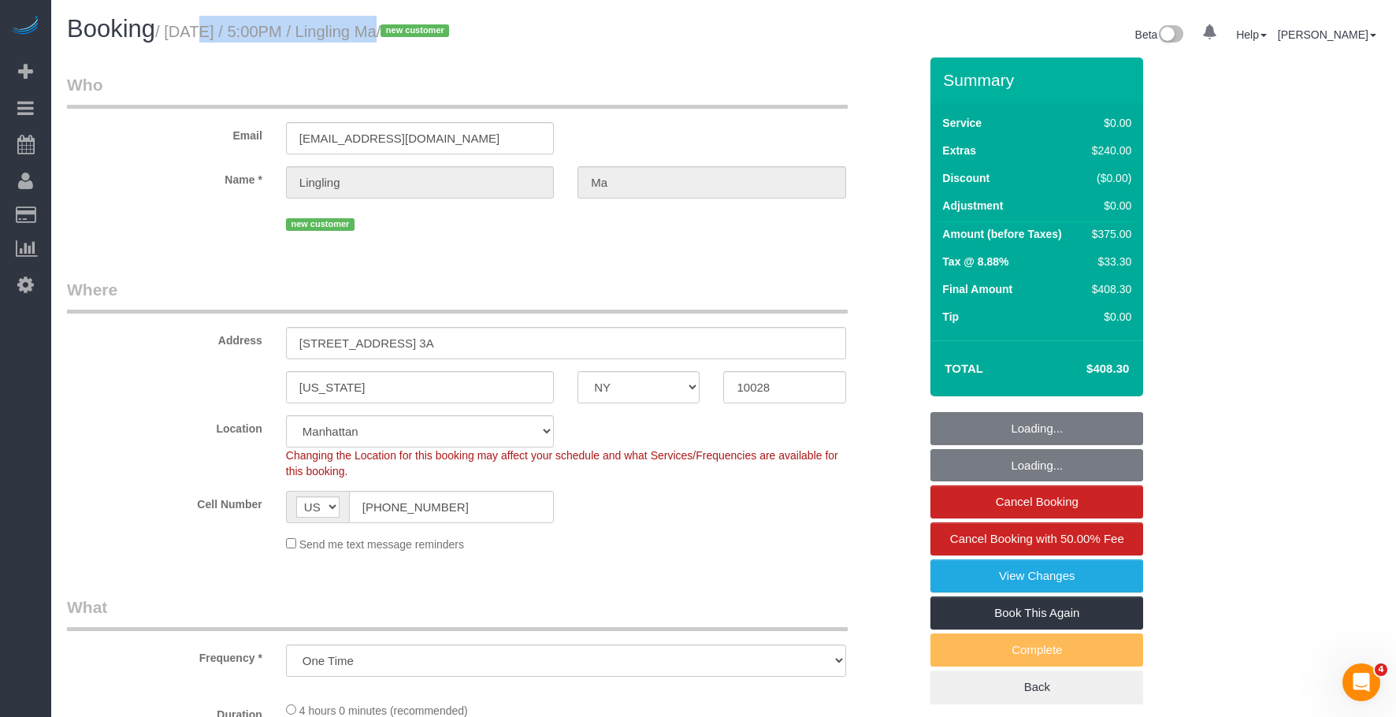
select select "string:stripe-pm_1S5ADb4VGloSiKo7POxdAiN1"
select select "spot1"
select select "number:89"
select select "number:90"
select select "number:15"
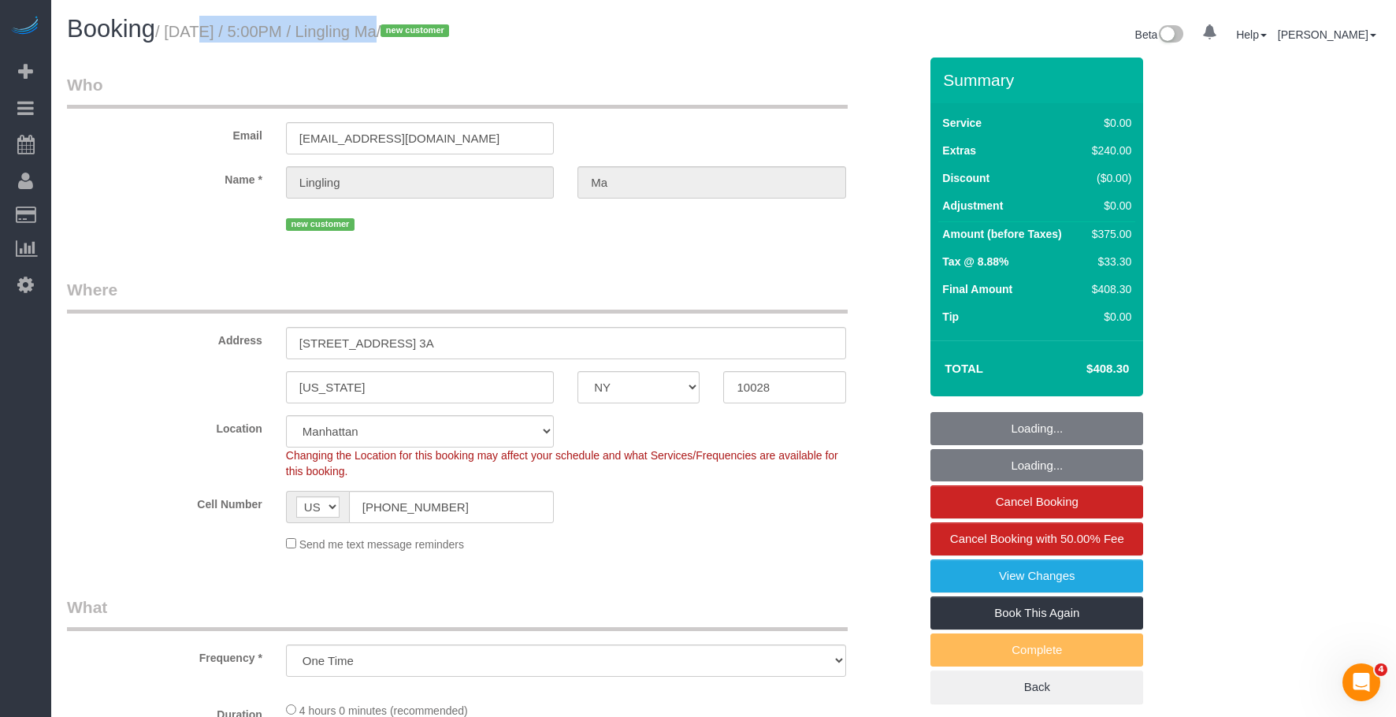
select select "number:6"
select select "object:1438"
drag, startPoint x: 174, startPoint y: 32, endPoint x: 491, endPoint y: 43, distance: 316.9
click at [484, 42] on h1 "Booking / September 09, 2025 / 5:00PM / Lingling Ma / new customer" at bounding box center [389, 29] width 645 height 27
copy small "September 09, 2025 / 5:00PM / Lingling Ma /"
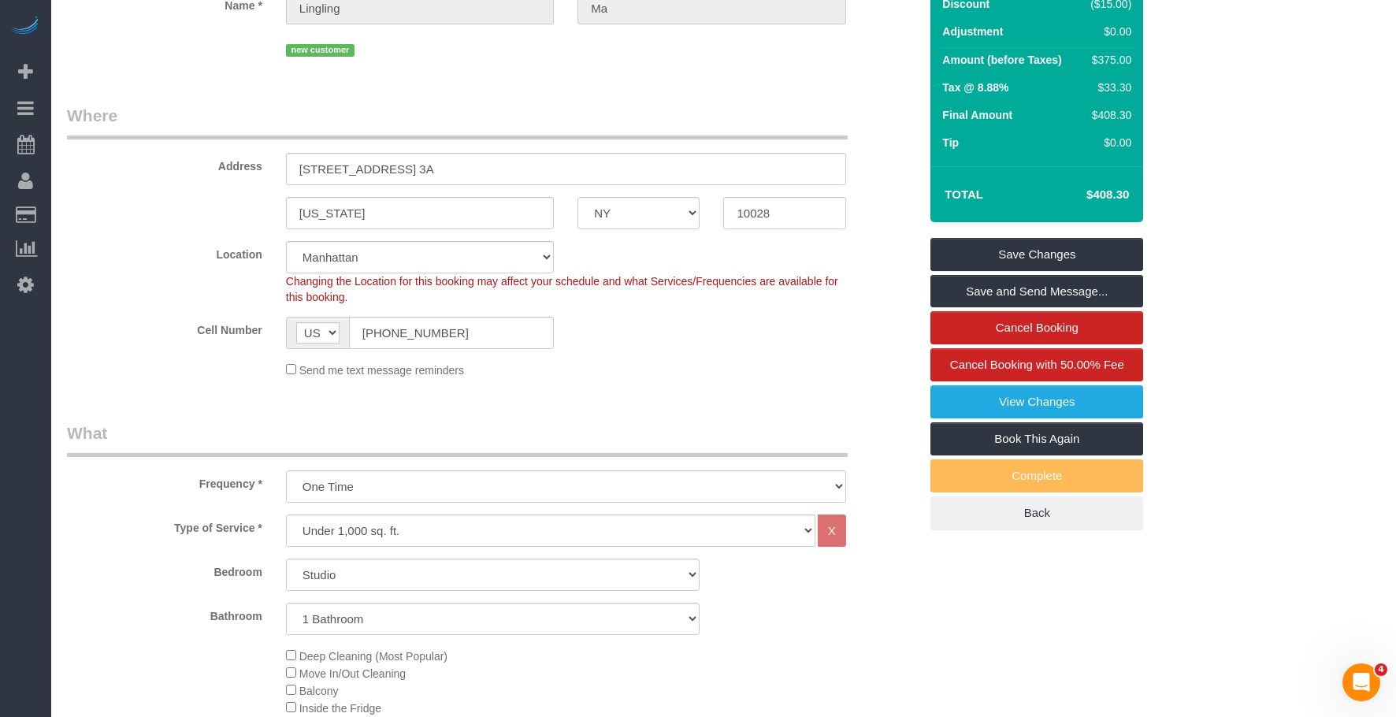
scroll to position [79, 0]
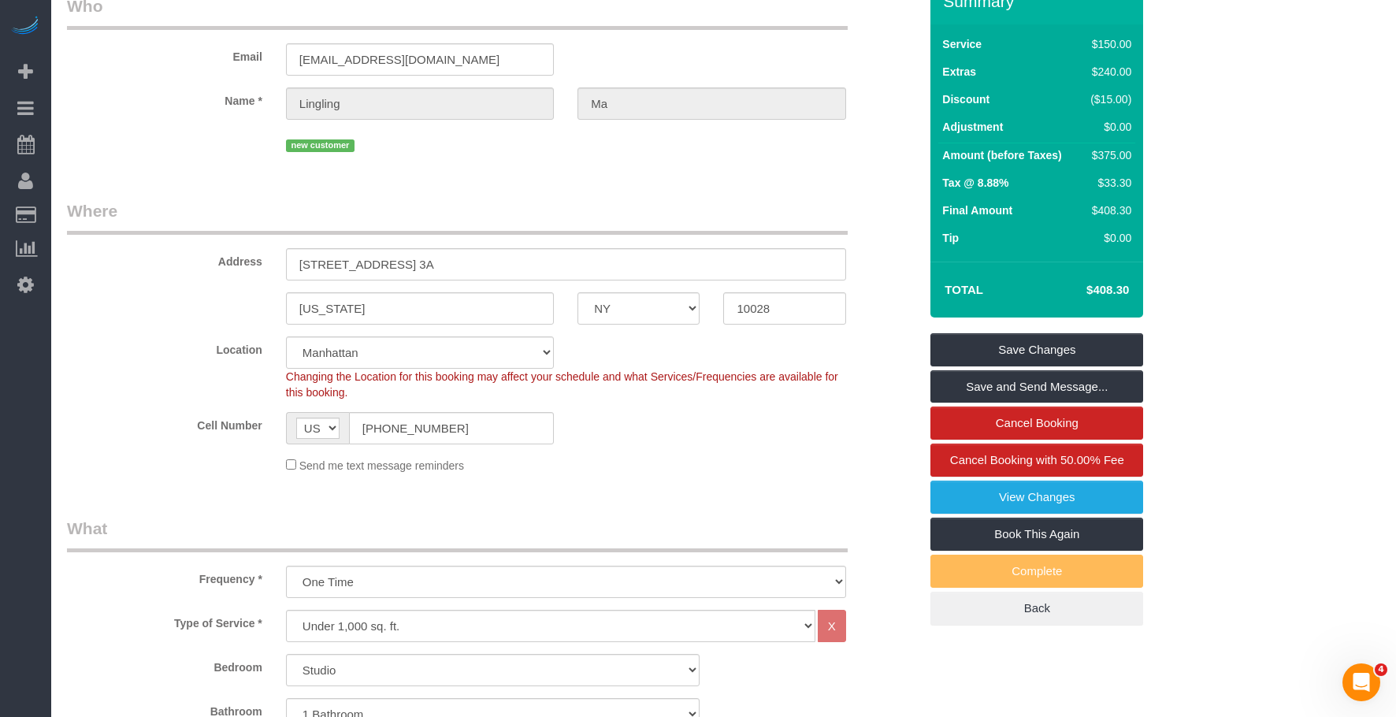
click at [656, 211] on legend "Where" at bounding box center [457, 216] width 781 height 35
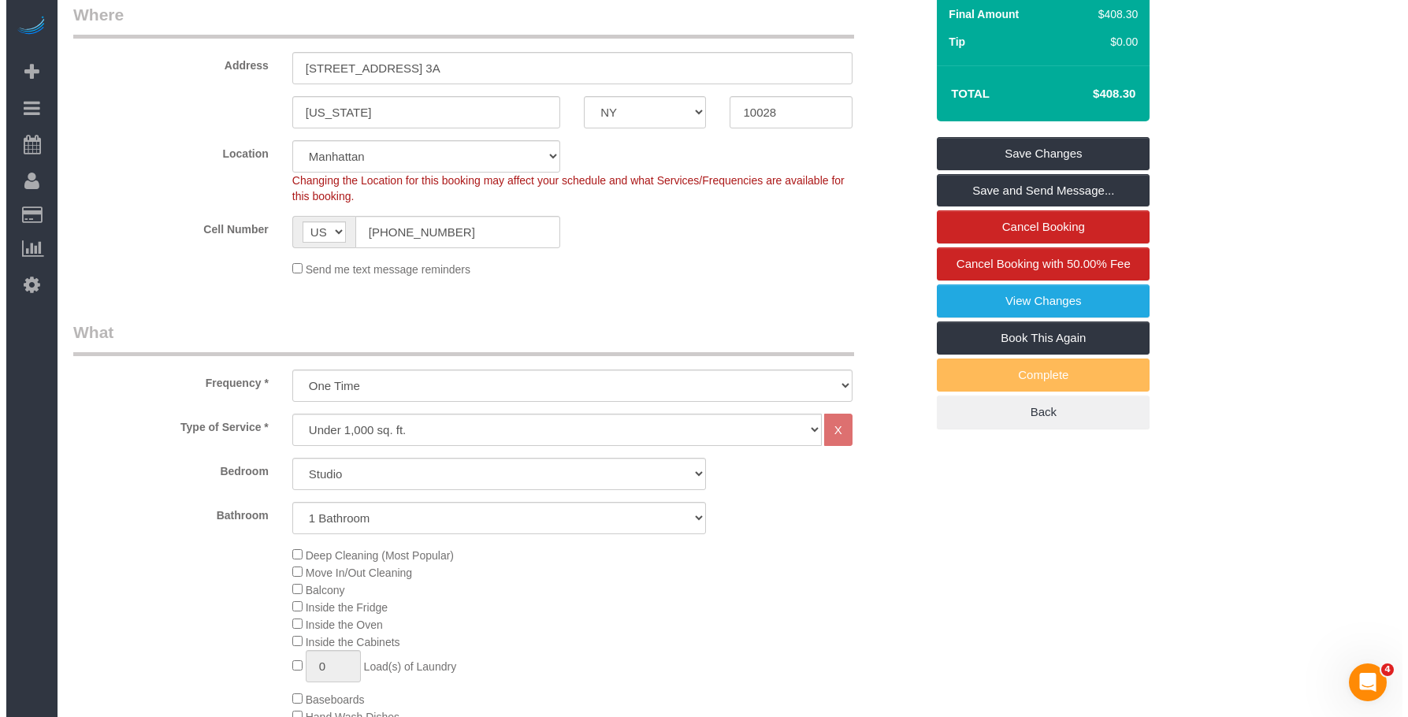
scroll to position [0, 0]
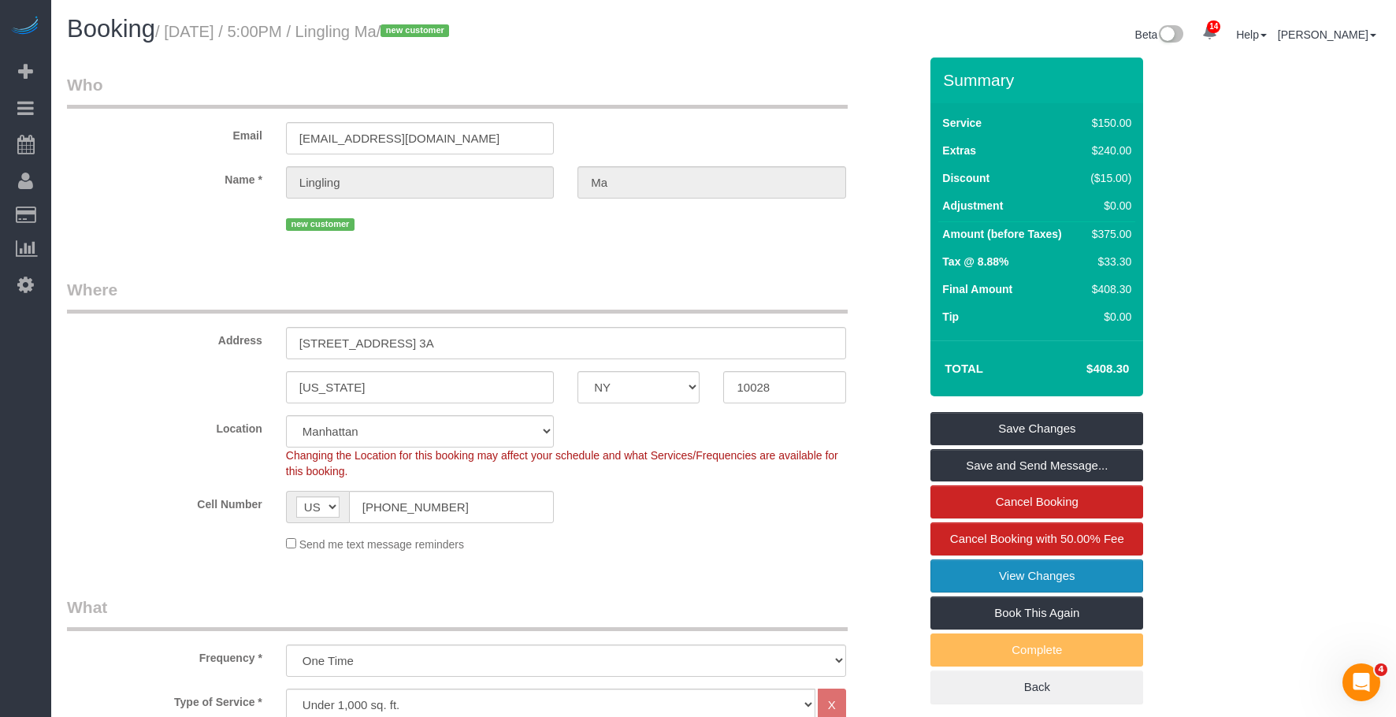
drag, startPoint x: 991, startPoint y: 571, endPoint x: 980, endPoint y: 571, distance: 11.0
click at [991, 572] on link "View Changes" at bounding box center [1037, 575] width 213 height 33
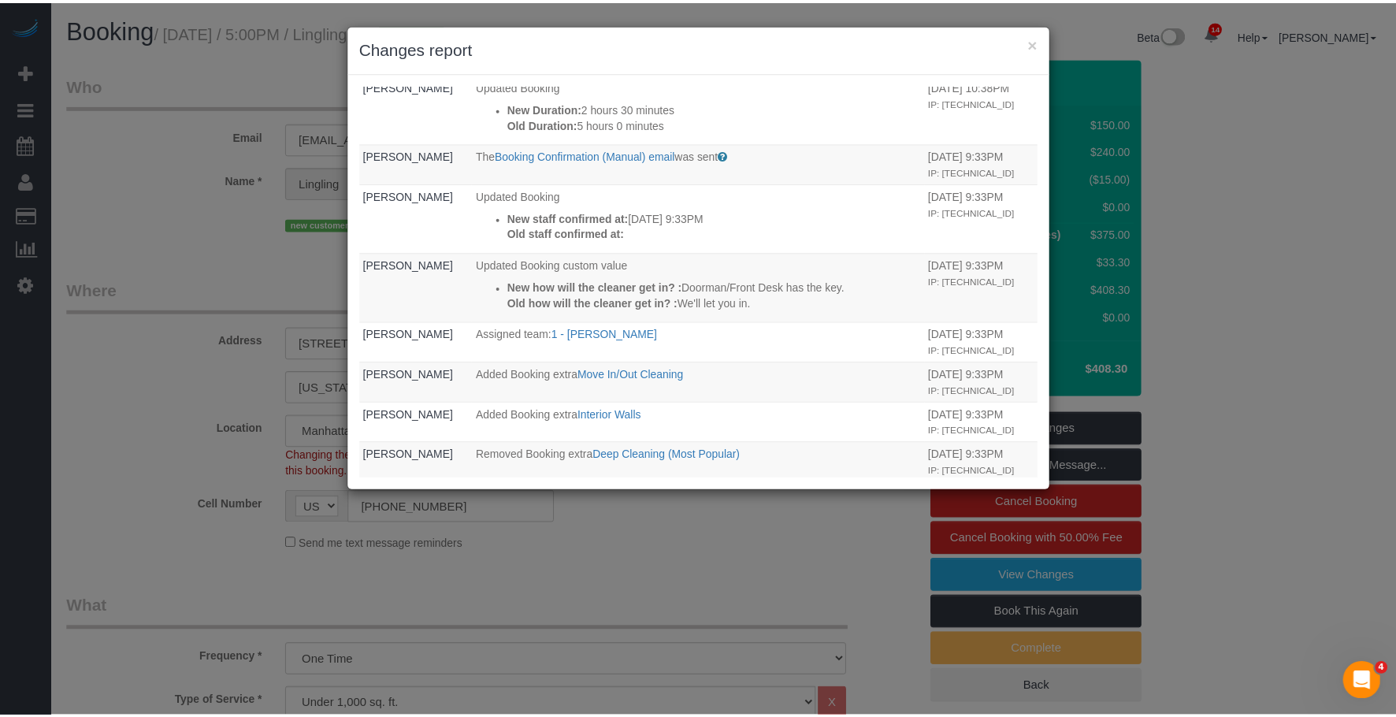
scroll to position [144, 0]
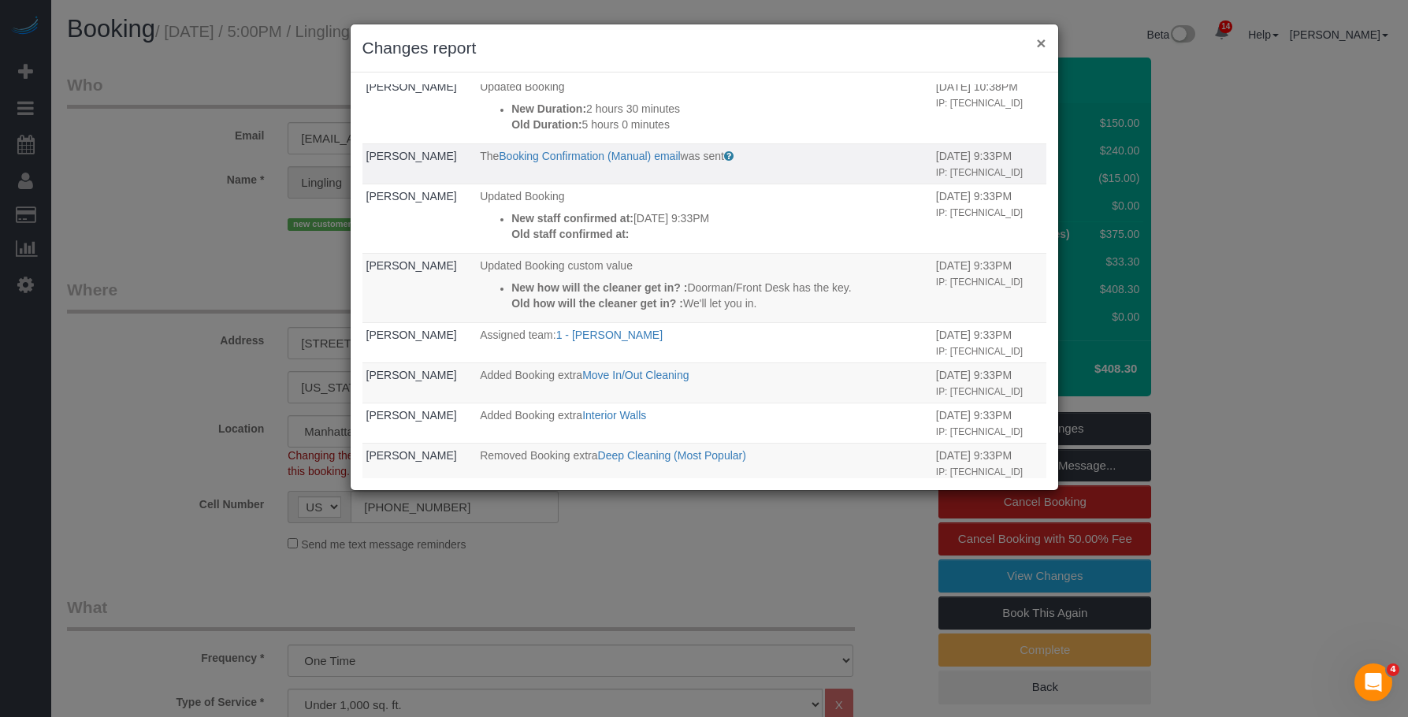
drag, startPoint x: 1039, startPoint y: 42, endPoint x: 985, endPoint y: 105, distance: 83.3
click at [1039, 42] on button "×" at bounding box center [1040, 43] width 9 height 17
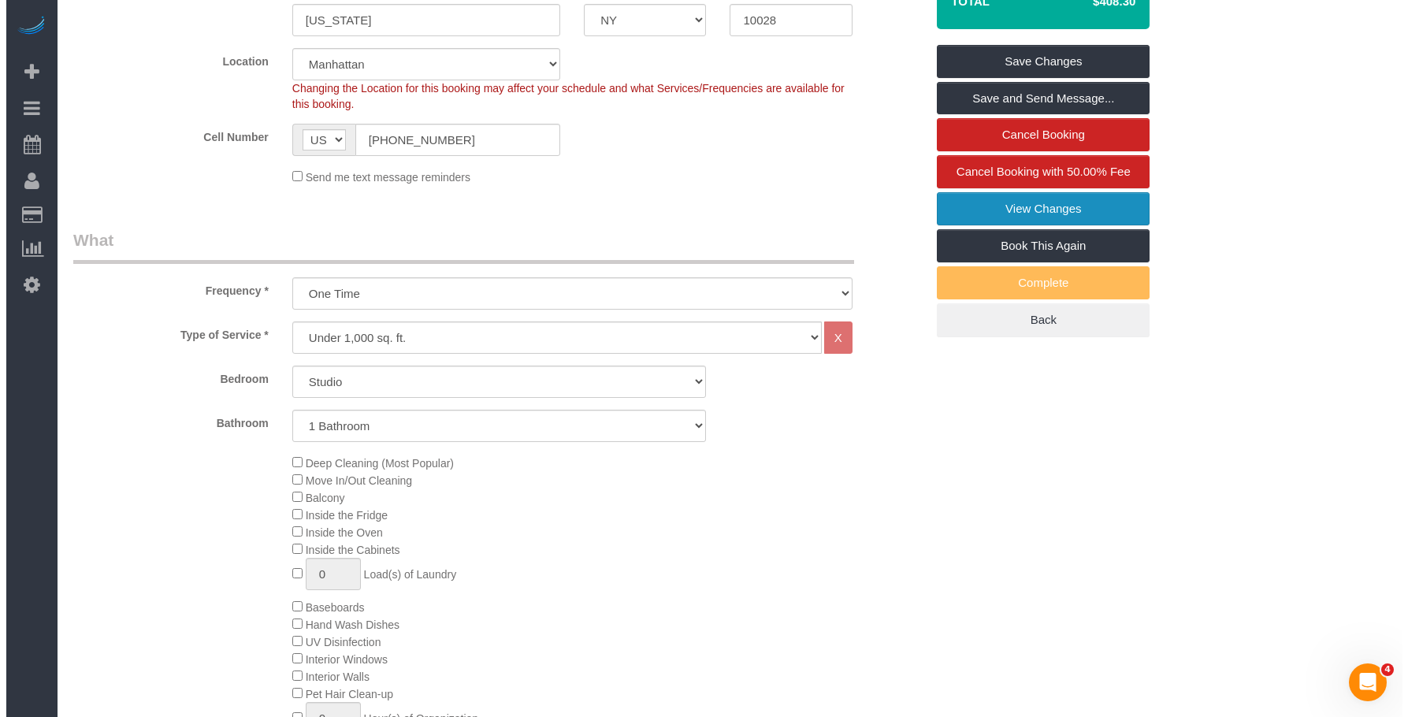
scroll to position [394, 0]
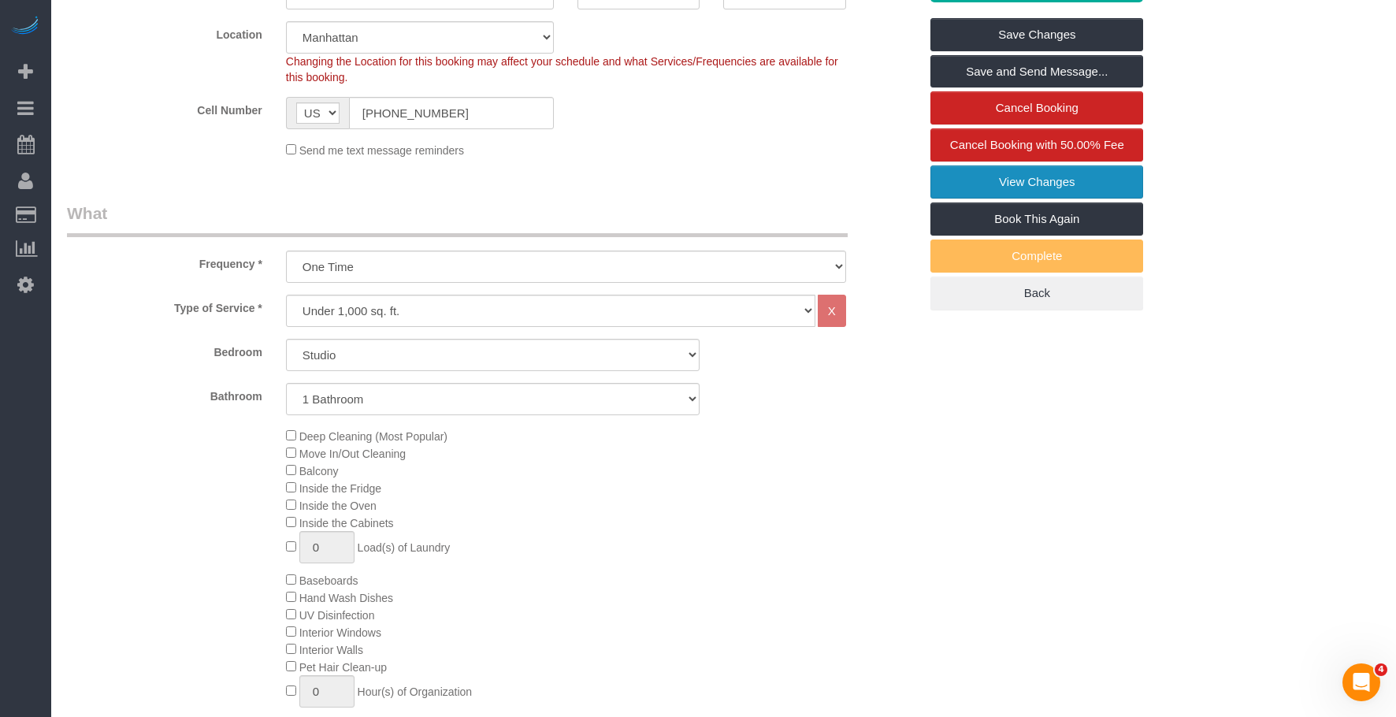
click at [948, 193] on link "View Changes" at bounding box center [1037, 181] width 213 height 33
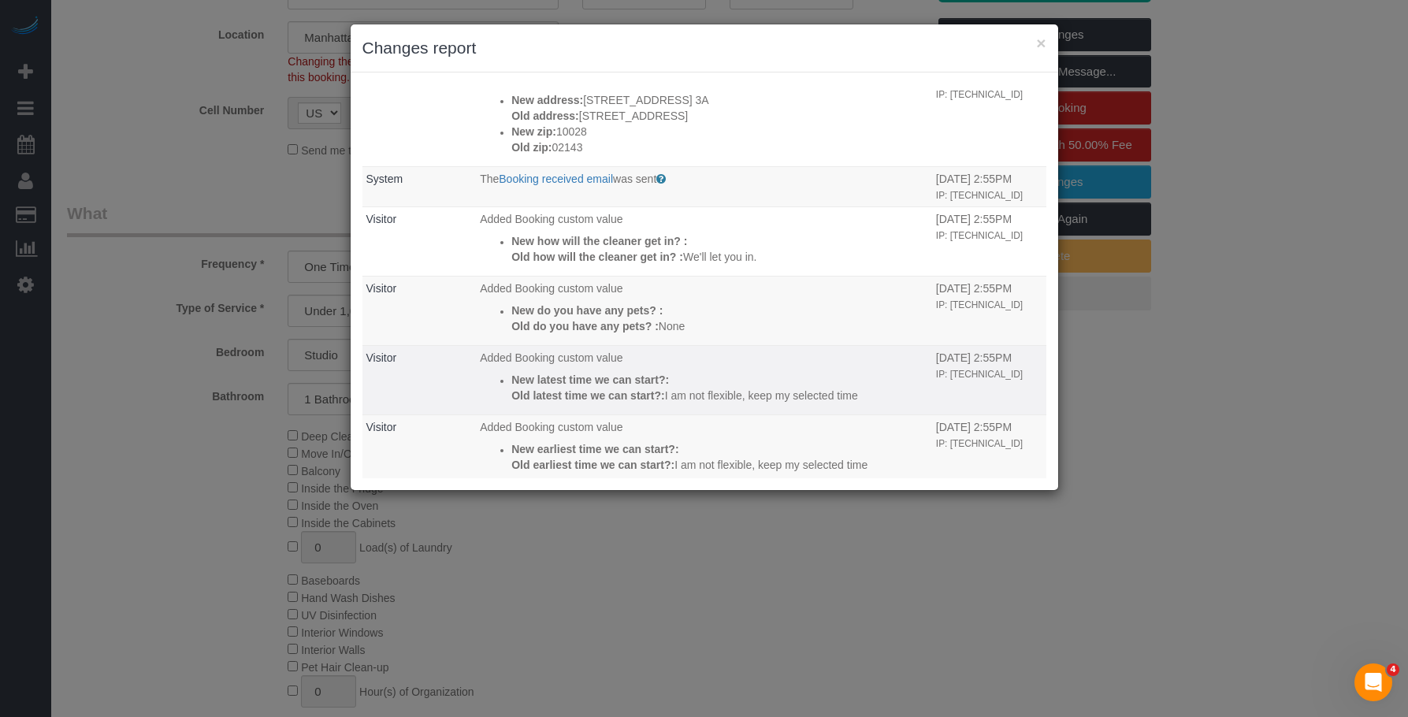
scroll to position [1024, 0]
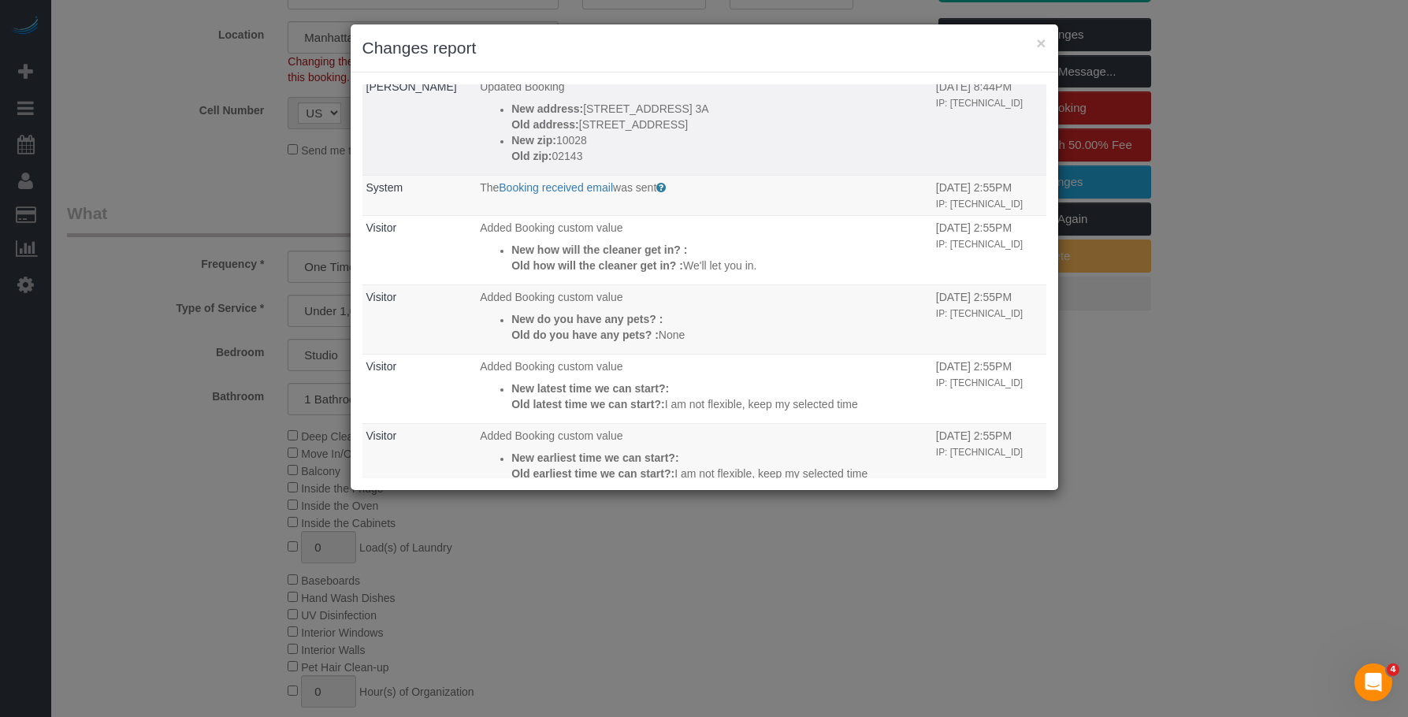
drag, startPoint x: 589, startPoint y: 253, endPoint x: 575, endPoint y: 253, distance: 13.4
click at [574, 132] on p "Old address: 164 East 82nd Street, 3A" at bounding box center [719, 125] width 417 height 16
click at [604, 132] on p "Old address: 164 East 82nd Street, 3A" at bounding box center [719, 125] width 417 height 16
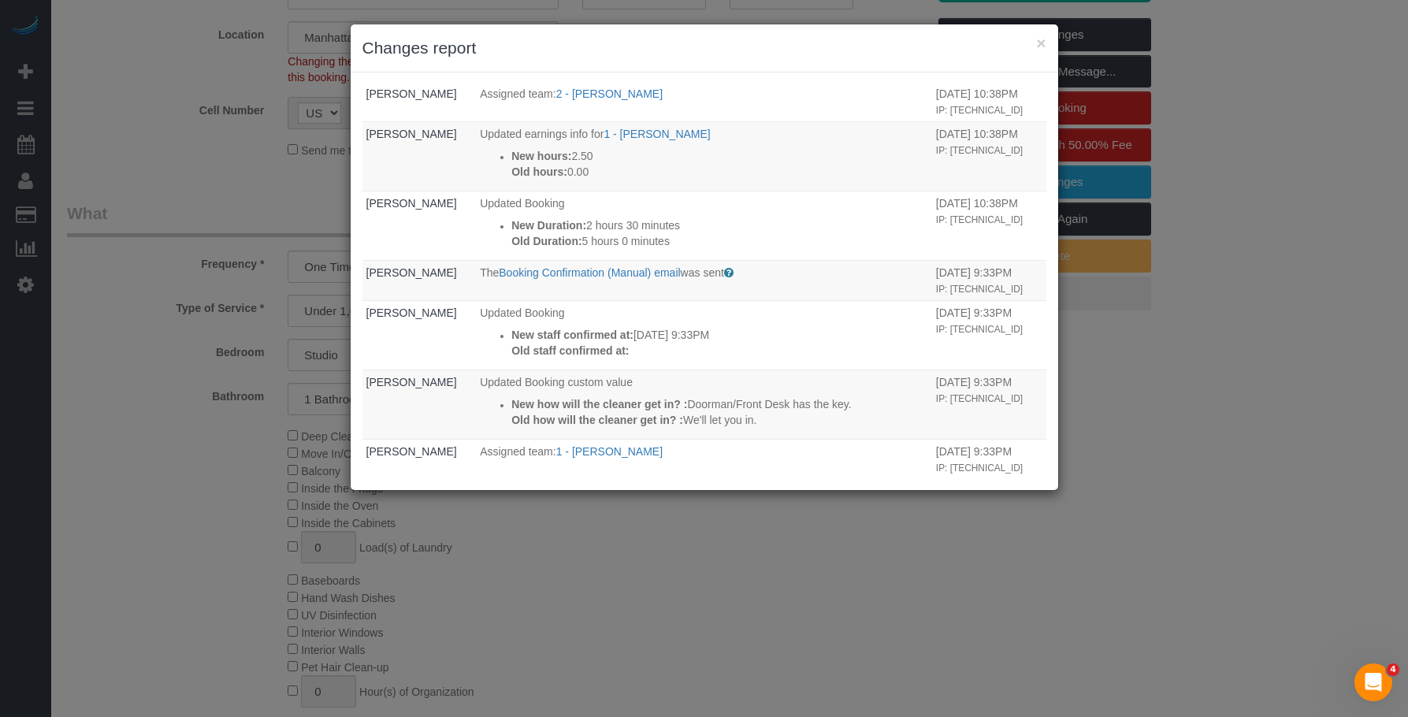
scroll to position [0, 0]
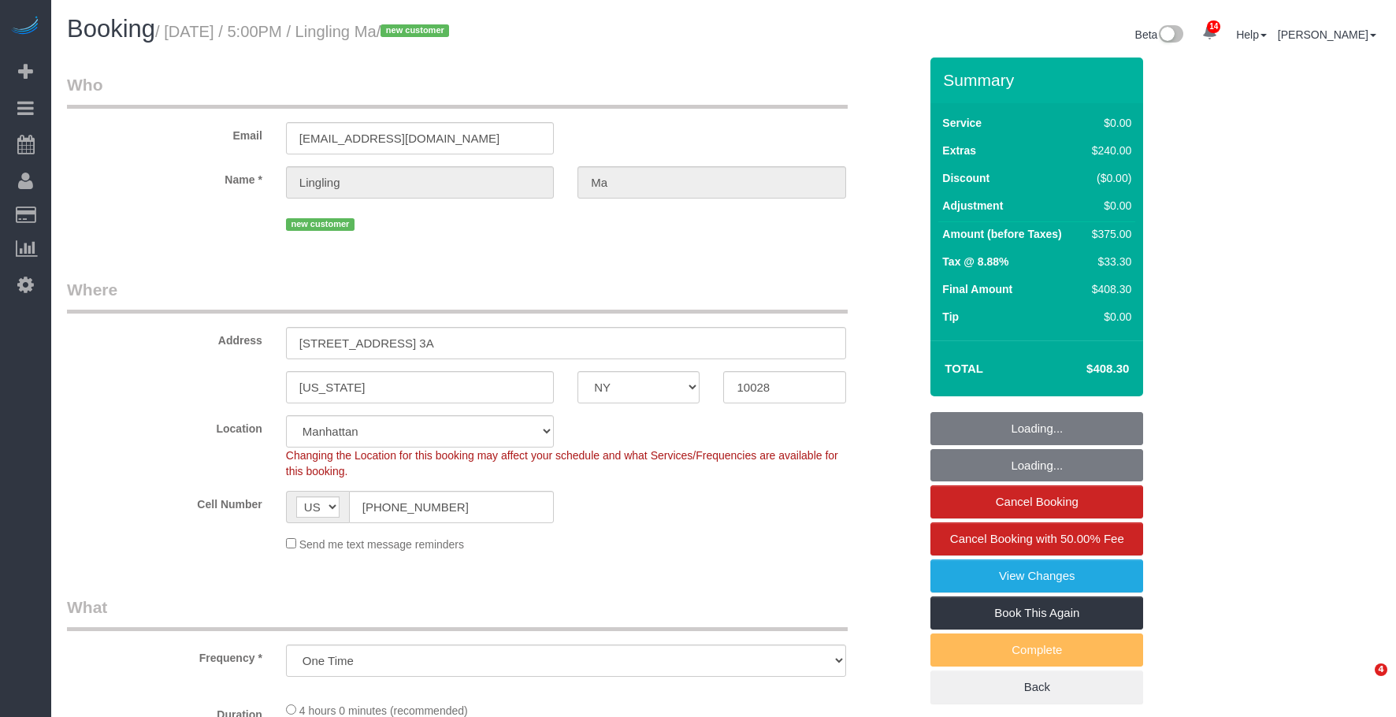
select select "NY"
select select "number:89"
select select "number:90"
select select "number:15"
select select "number:6"
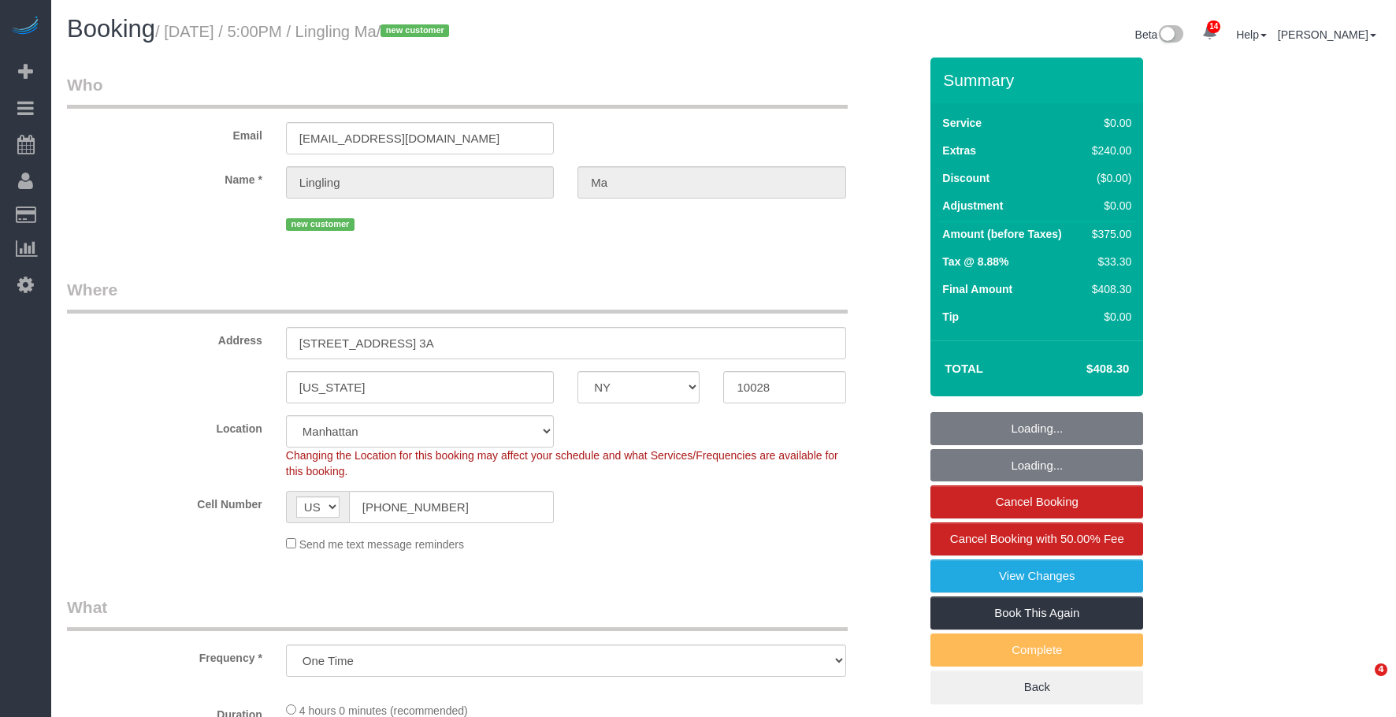
select select "object:1335"
select select "spot1"
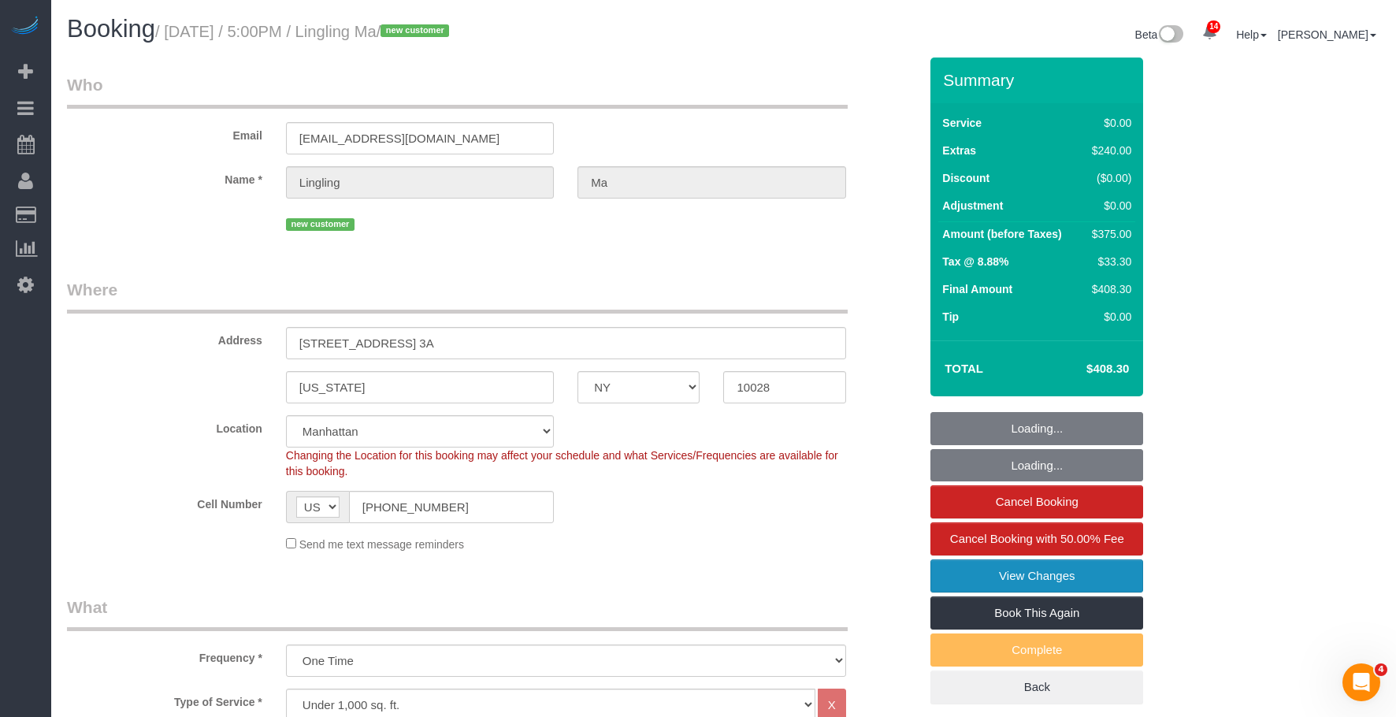
click at [976, 577] on link "View Changes" at bounding box center [1037, 575] width 213 height 33
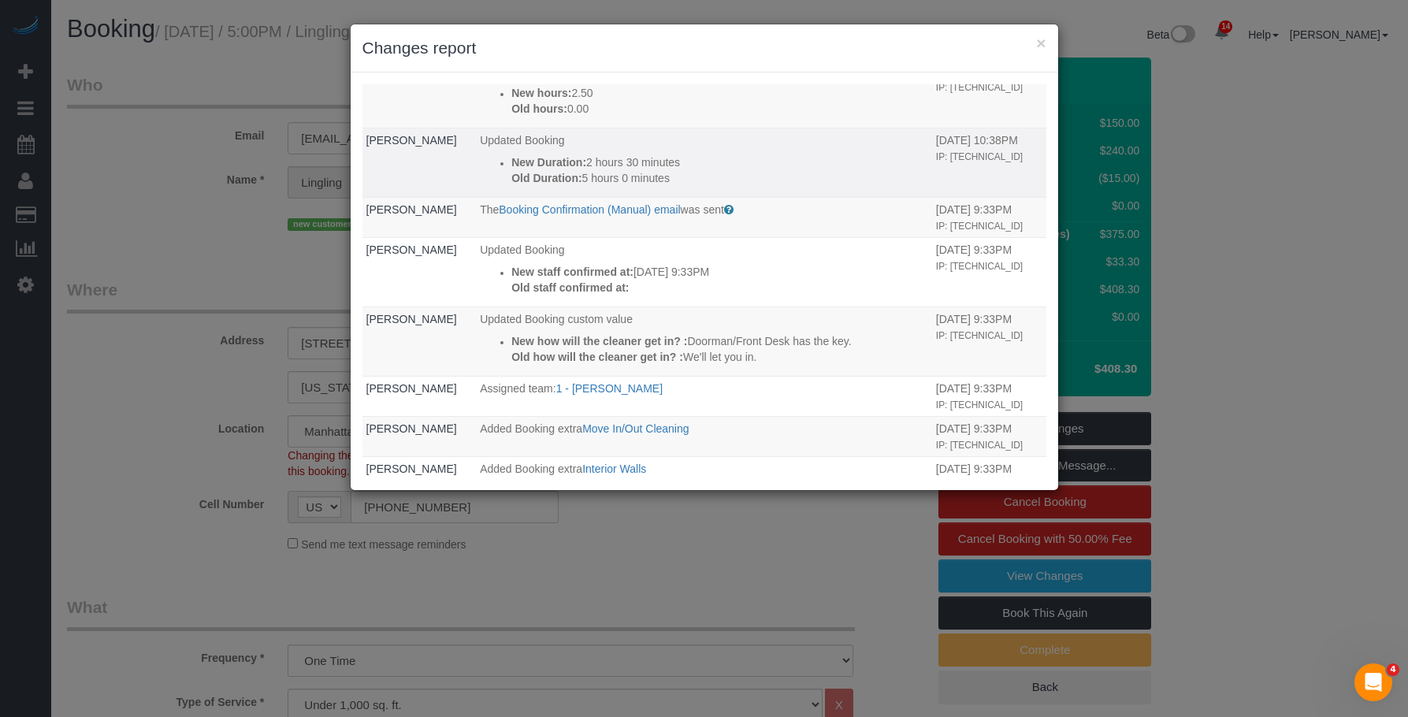
scroll to position [65, 0]
